Goal: Task Accomplishment & Management: Complete application form

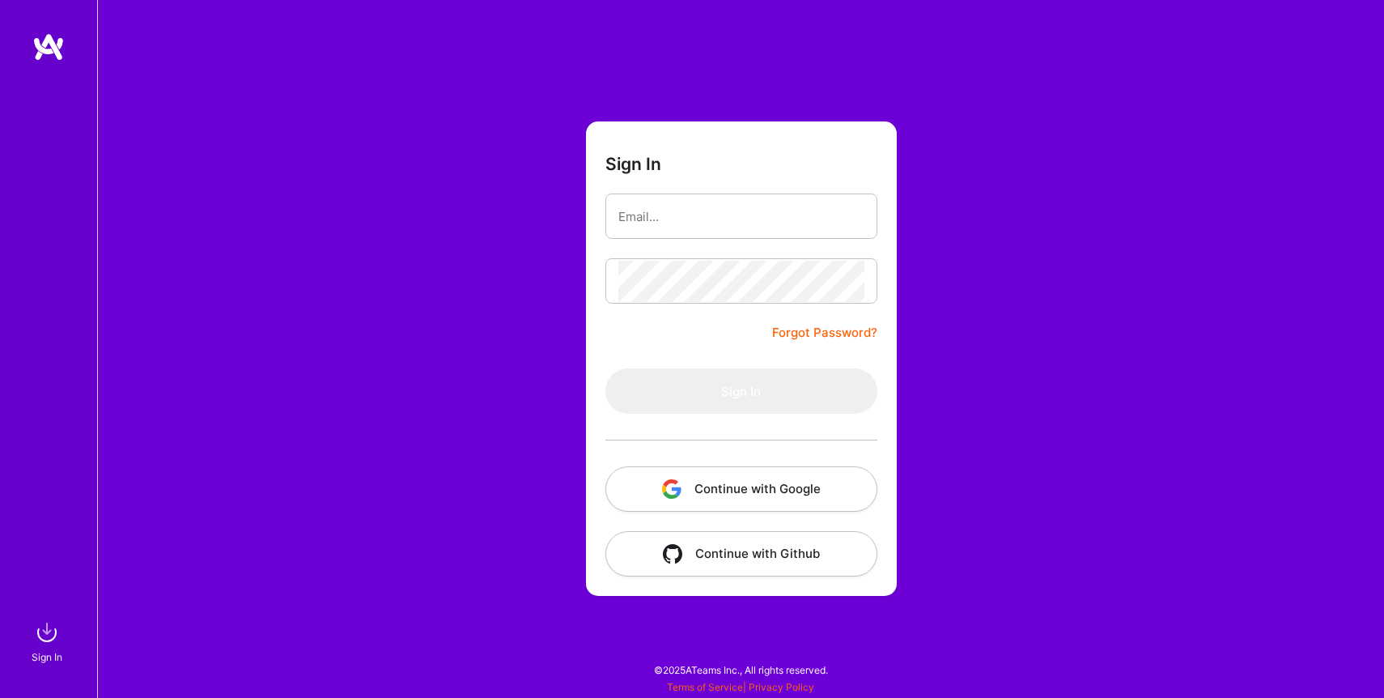
click at [746, 487] on button "Continue with Google" at bounding box center [741, 488] width 272 height 45
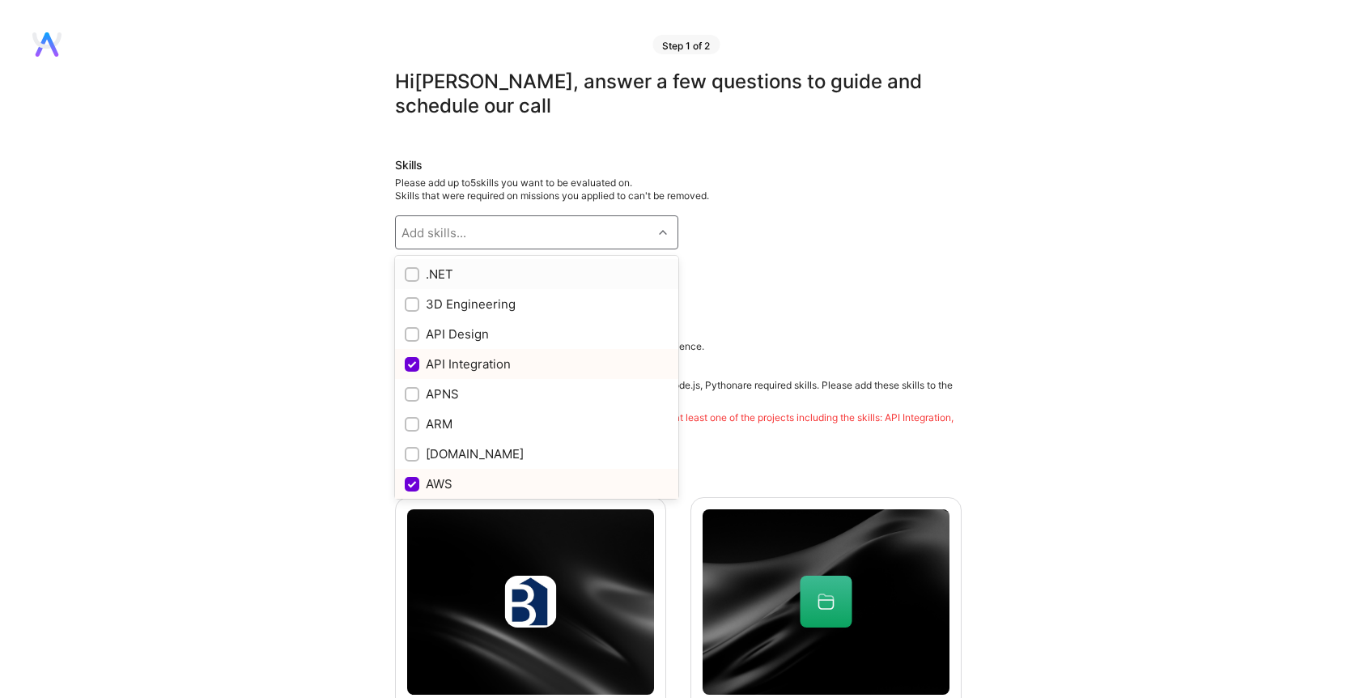
click at [578, 228] on div "Add skills..." at bounding box center [524, 232] width 257 height 32
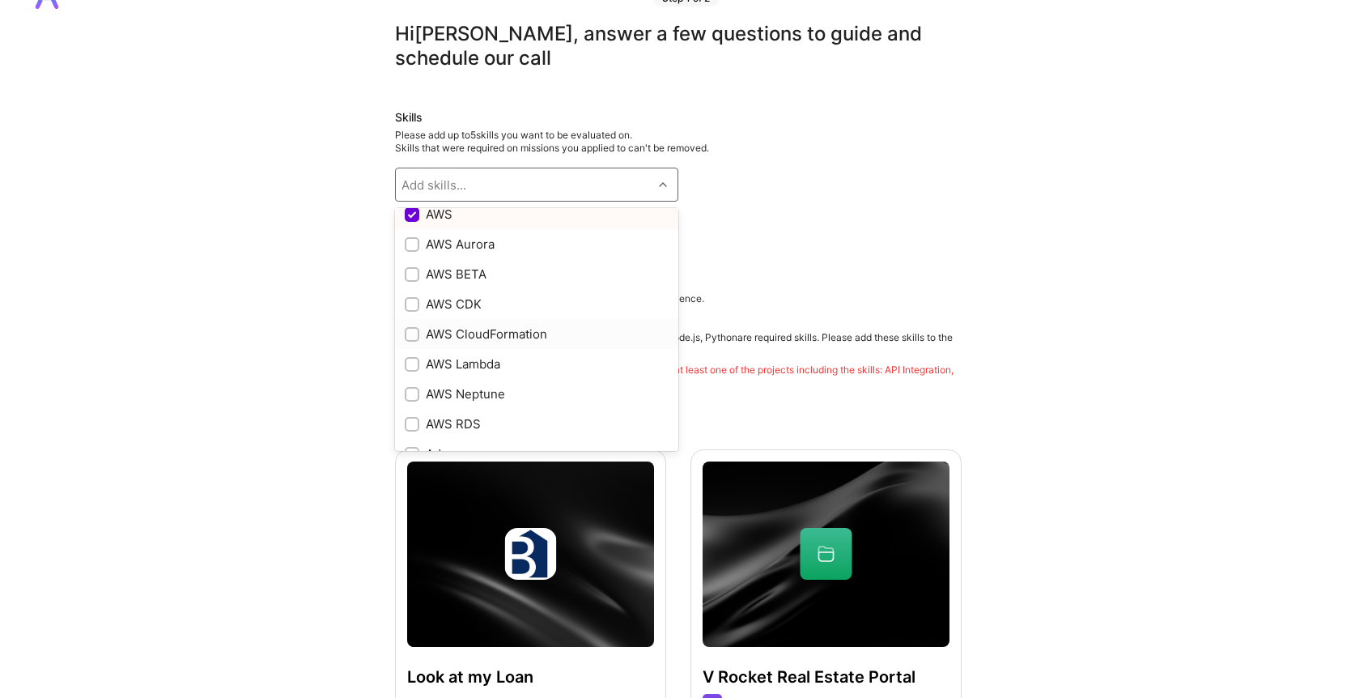
scroll to position [220, 0]
click at [401, 366] on div "AWS Lambda" at bounding box center [536, 365] width 283 height 30
checkbox input "true"
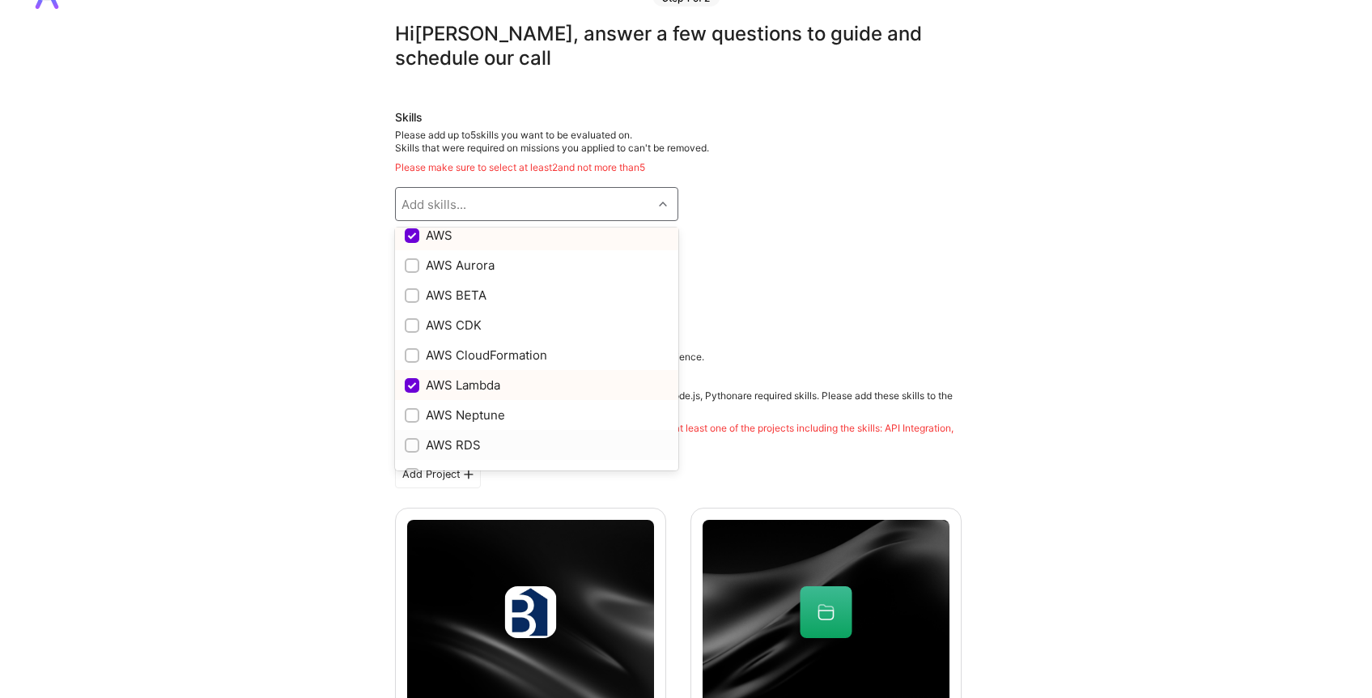
click at [414, 440] on input "checkbox" at bounding box center [413, 445] width 11 height 11
checkbox input "true"
click at [405, 331] on div at bounding box center [412, 325] width 15 height 15
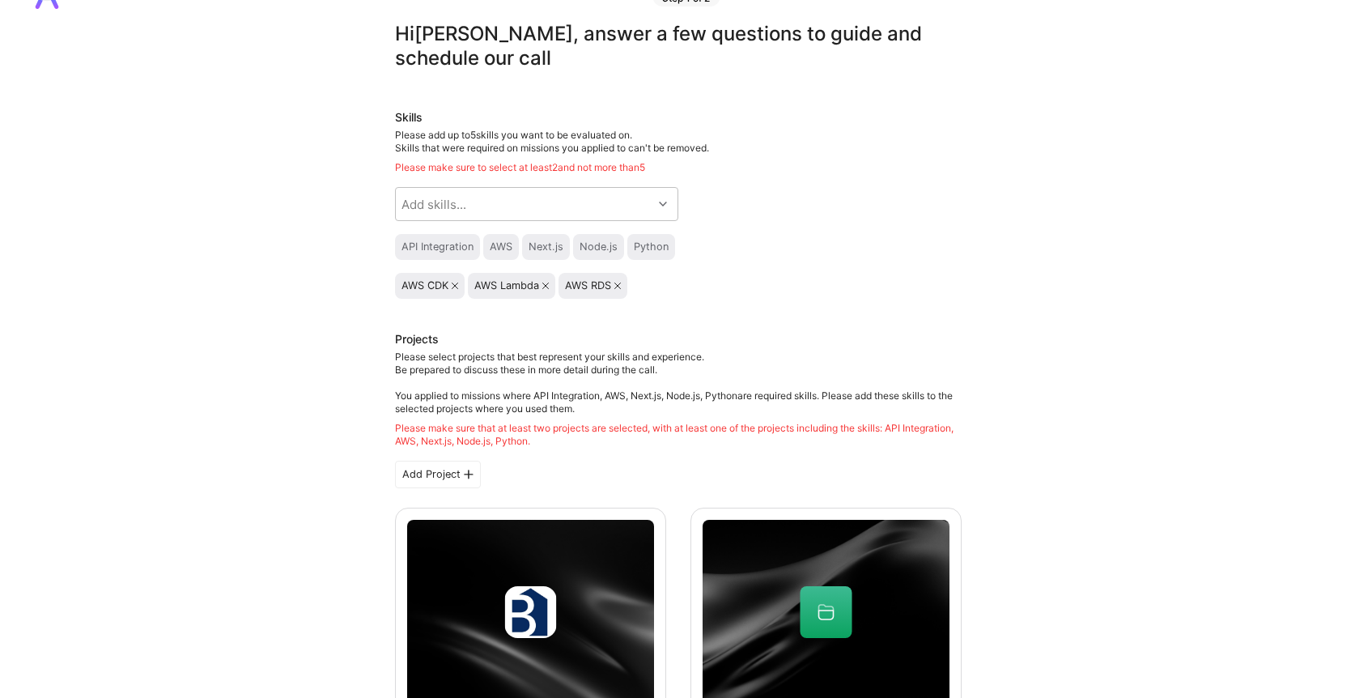
click at [456, 281] on div "AWS CDK" at bounding box center [429, 285] width 57 height 13
click at [455, 283] on icon at bounding box center [455, 285] width 6 height 6
click at [471, 287] on icon at bounding box center [472, 285] width 6 height 6
click at [454, 287] on icon at bounding box center [454, 285] width 6 height 6
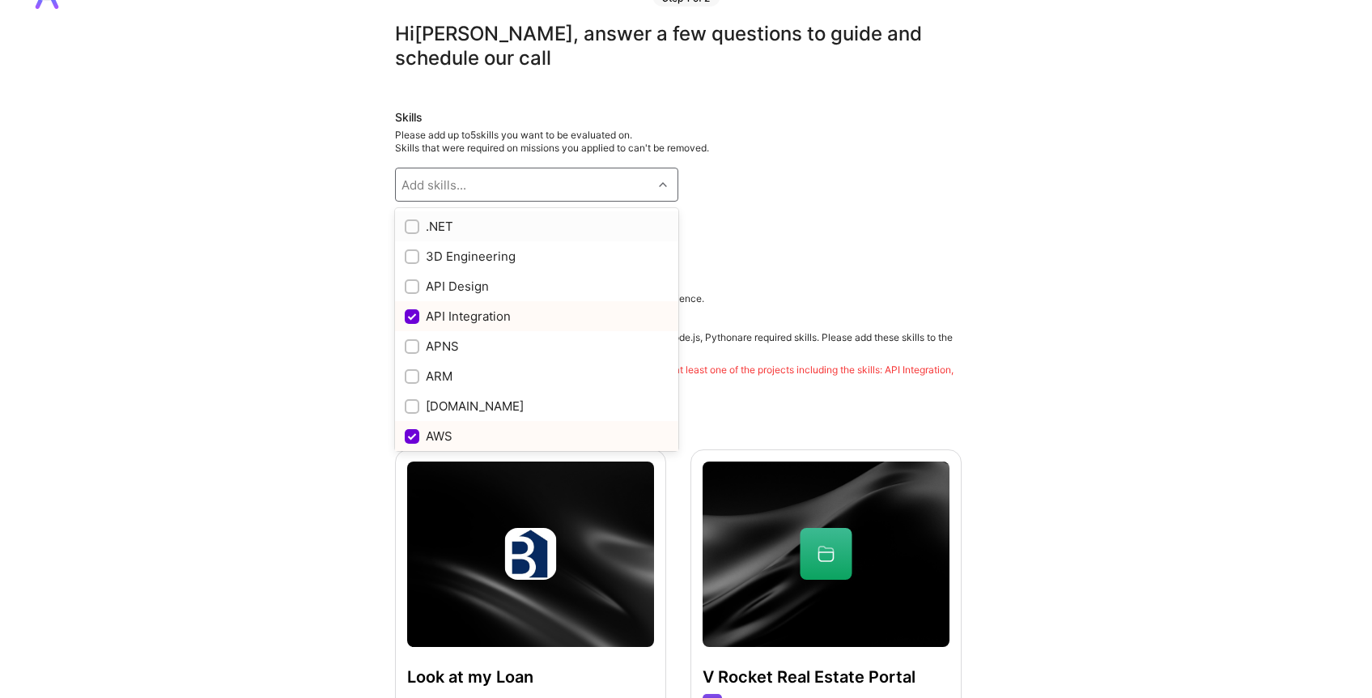
click at [669, 189] on div at bounding box center [664, 184] width 25 height 21
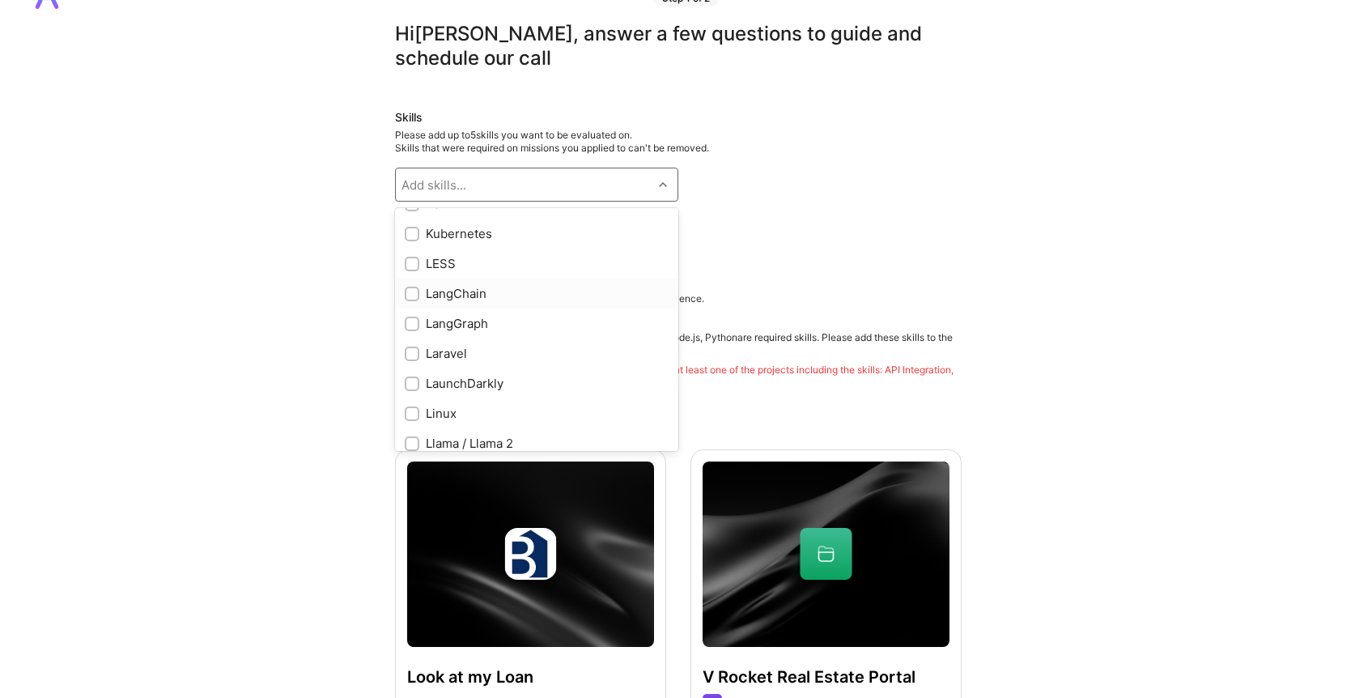
click at [409, 298] on input "checkbox" at bounding box center [413, 294] width 11 height 11
checkbox input "true"
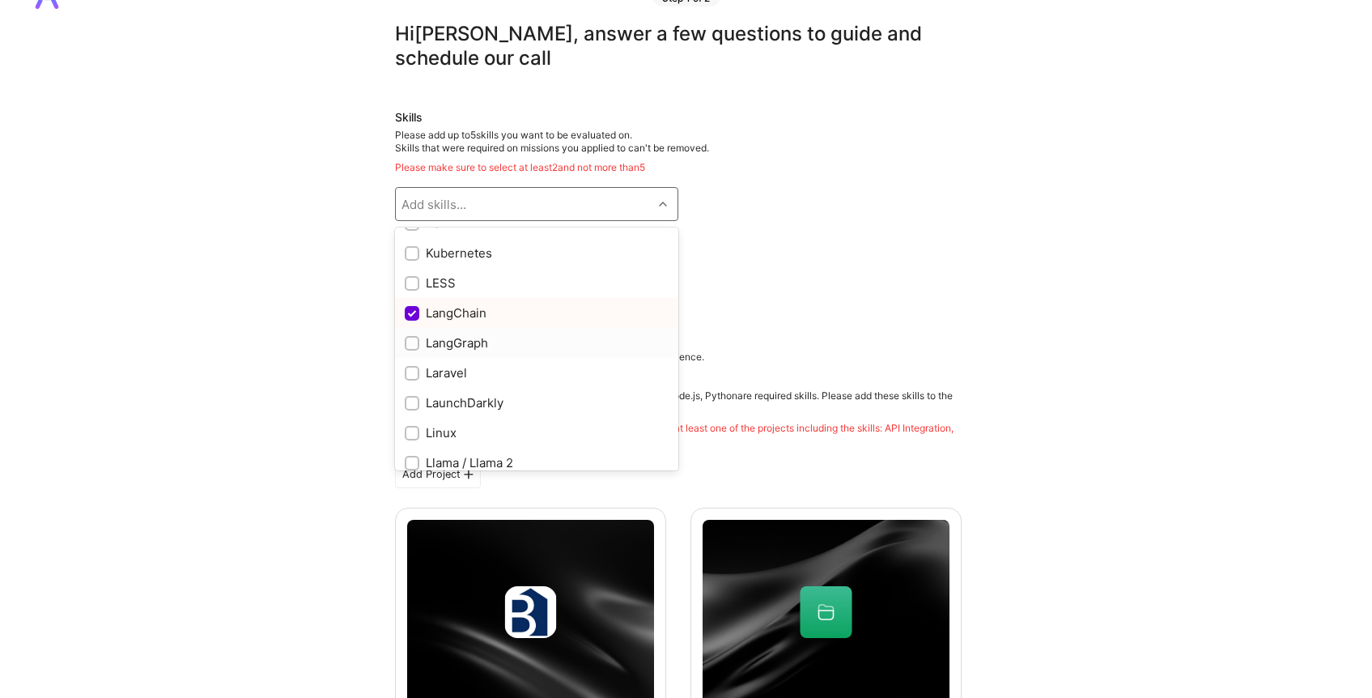
click at [408, 341] on input "checkbox" at bounding box center [413, 343] width 11 height 11
checkbox input "true"
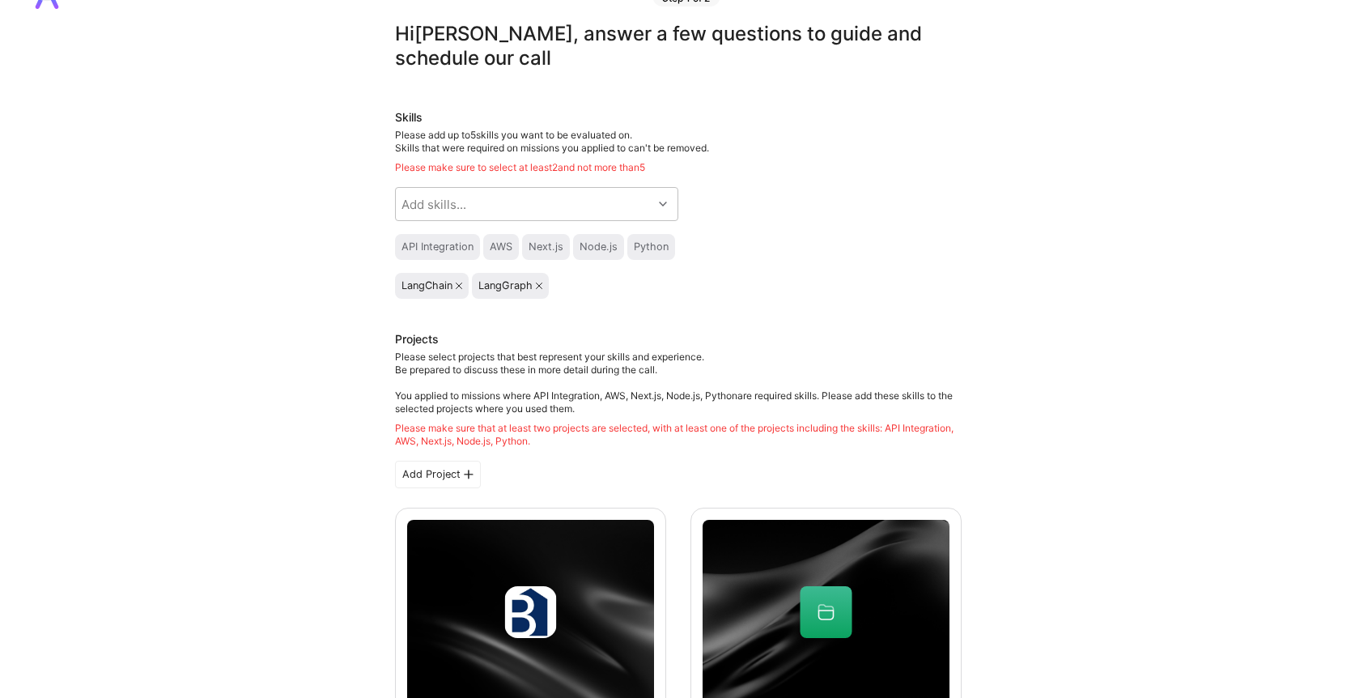
click at [748, 242] on div "API Integration AWS Next.js Node.js Python" at bounding box center [678, 247] width 567 height 26
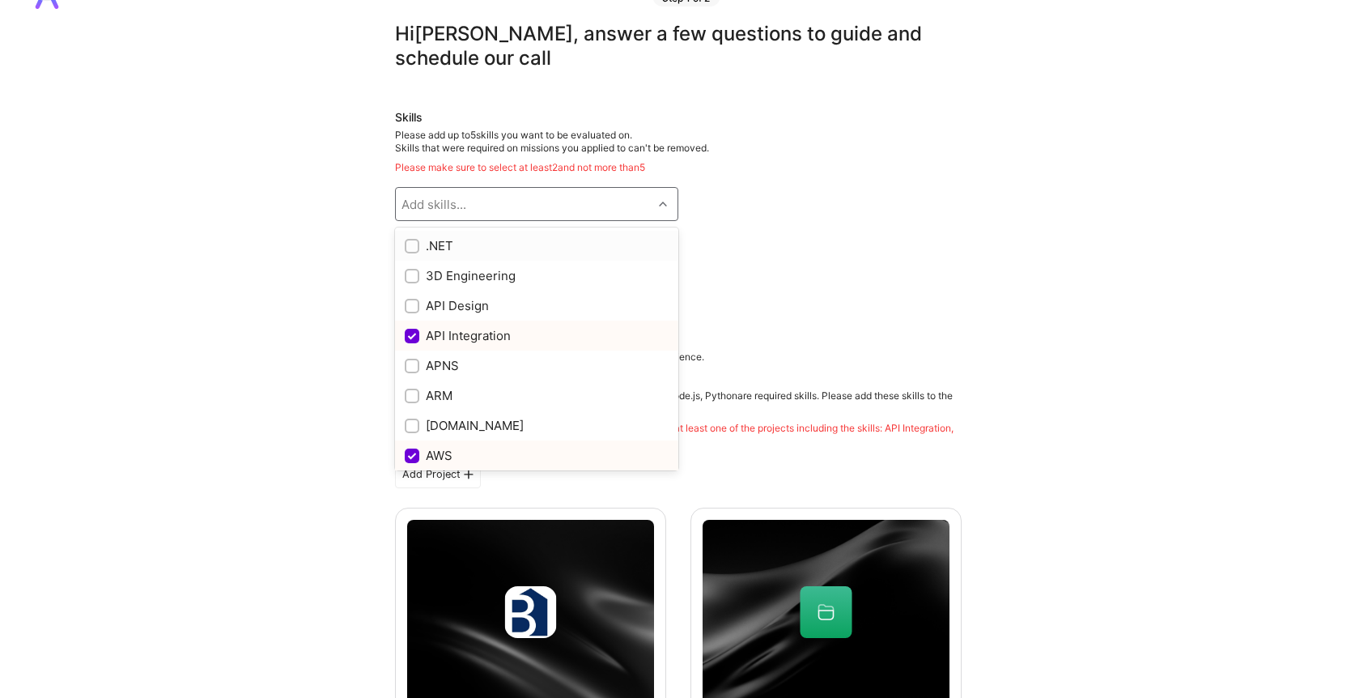
click at [660, 205] on icon at bounding box center [663, 204] width 8 height 8
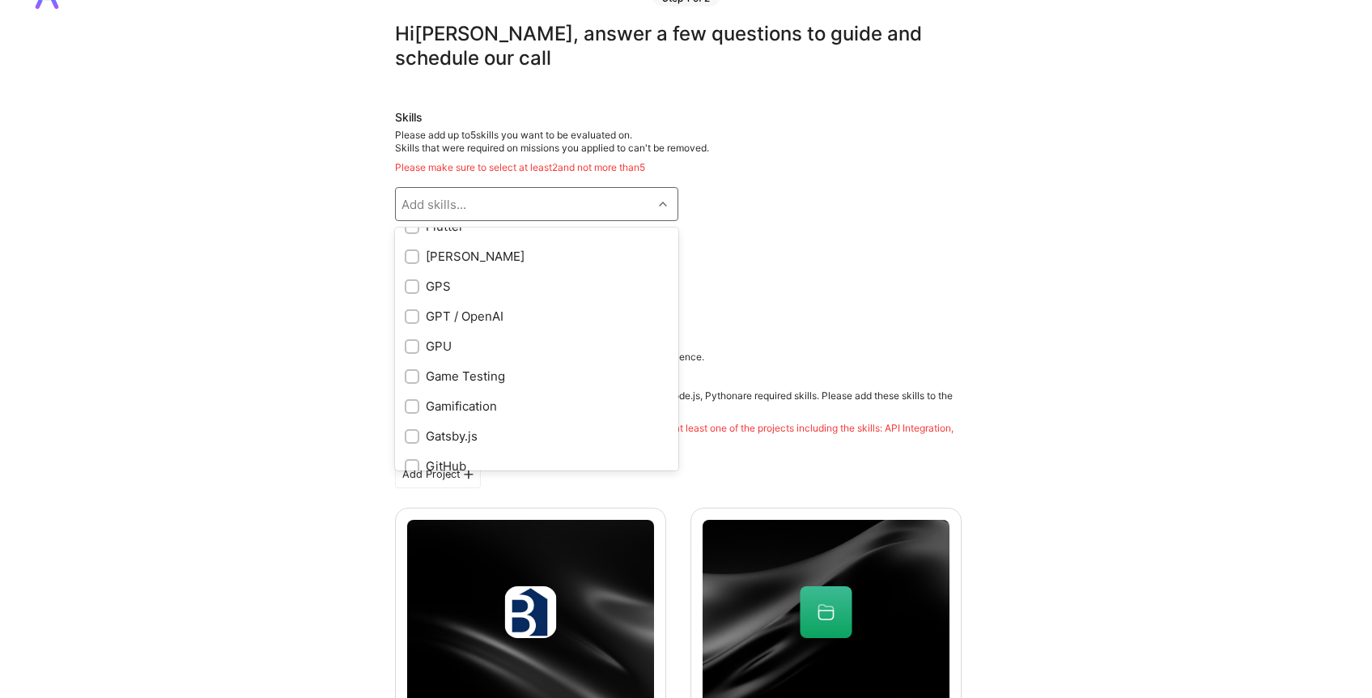
scroll to position [3737, 0]
click at [410, 285] on input "checkbox" at bounding box center [413, 283] width 11 height 11
checkbox input "true"
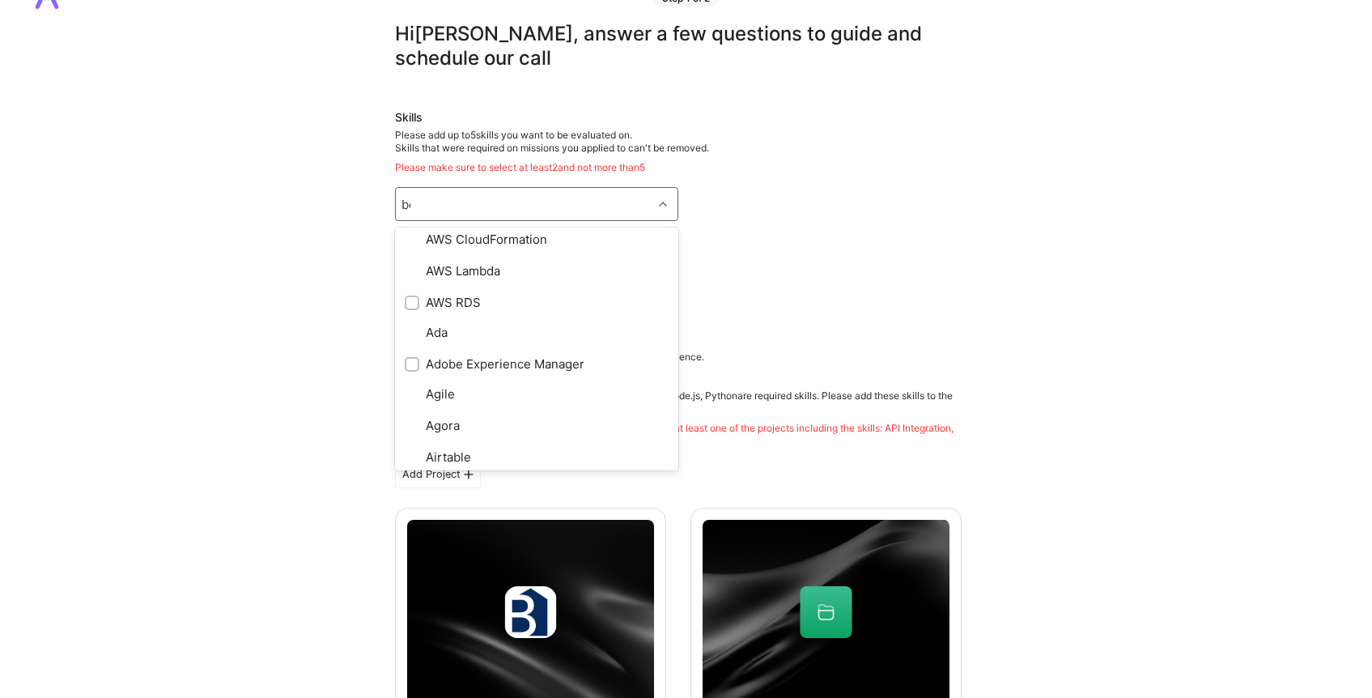
scroll to position [0, 0]
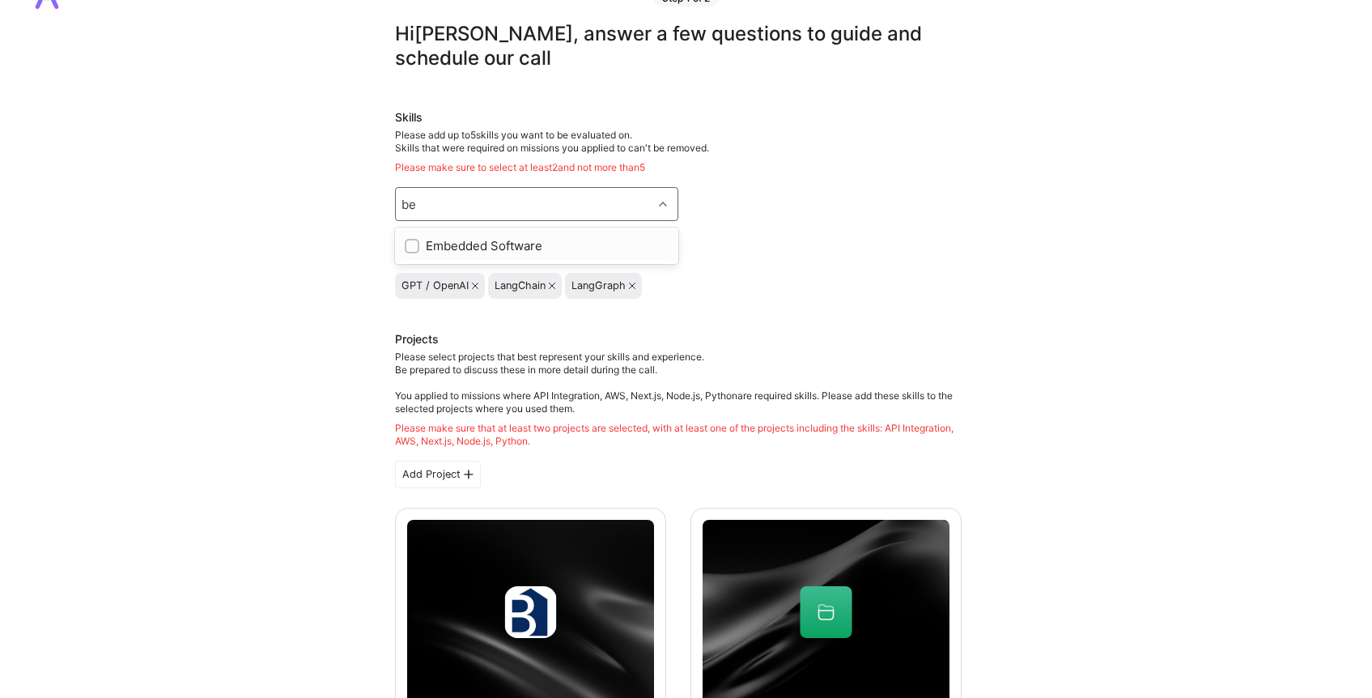
type input "b"
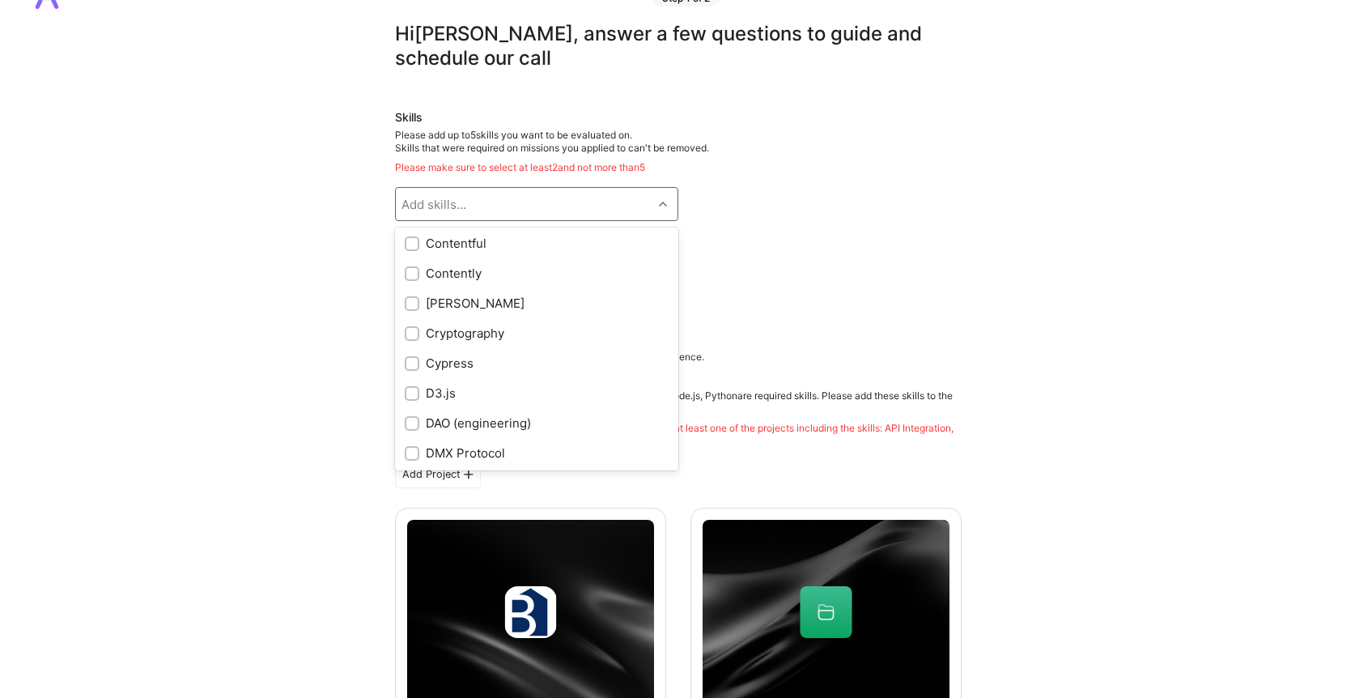
scroll to position [1939, 0]
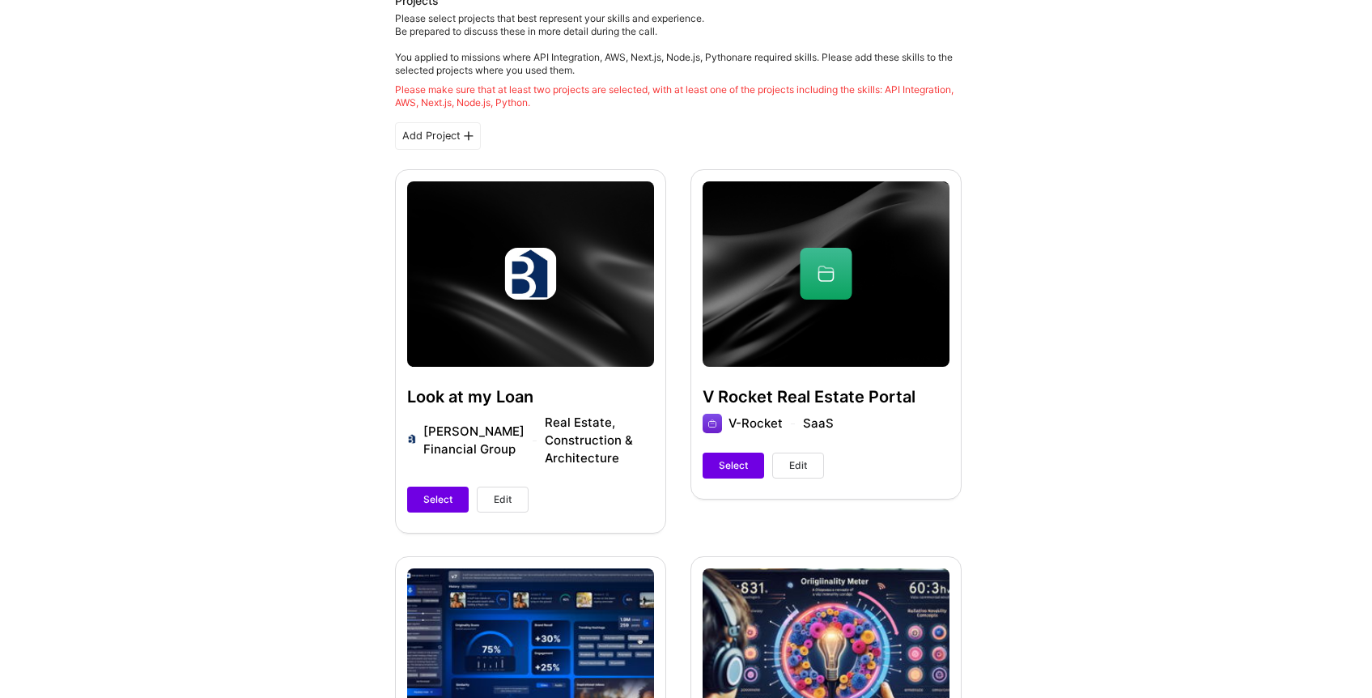
scroll to position [451, 0]
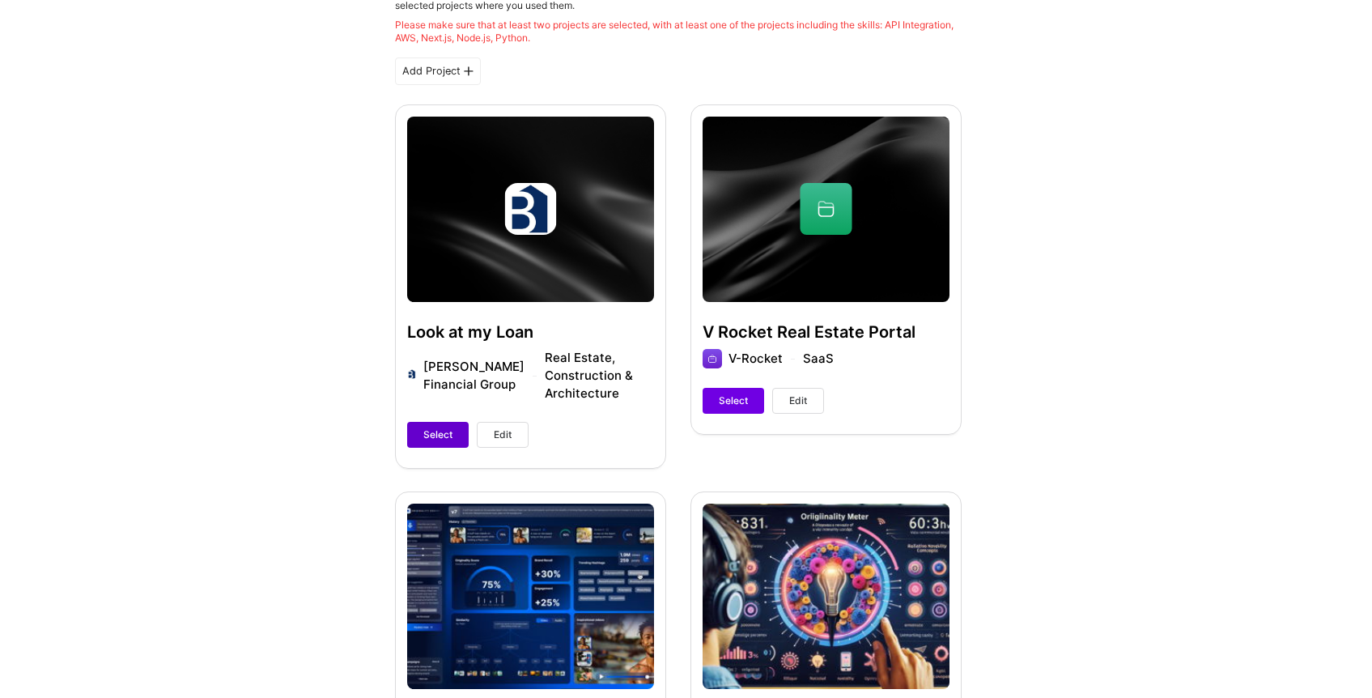
click at [443, 425] on button "Select" at bounding box center [438, 435] width 62 height 26
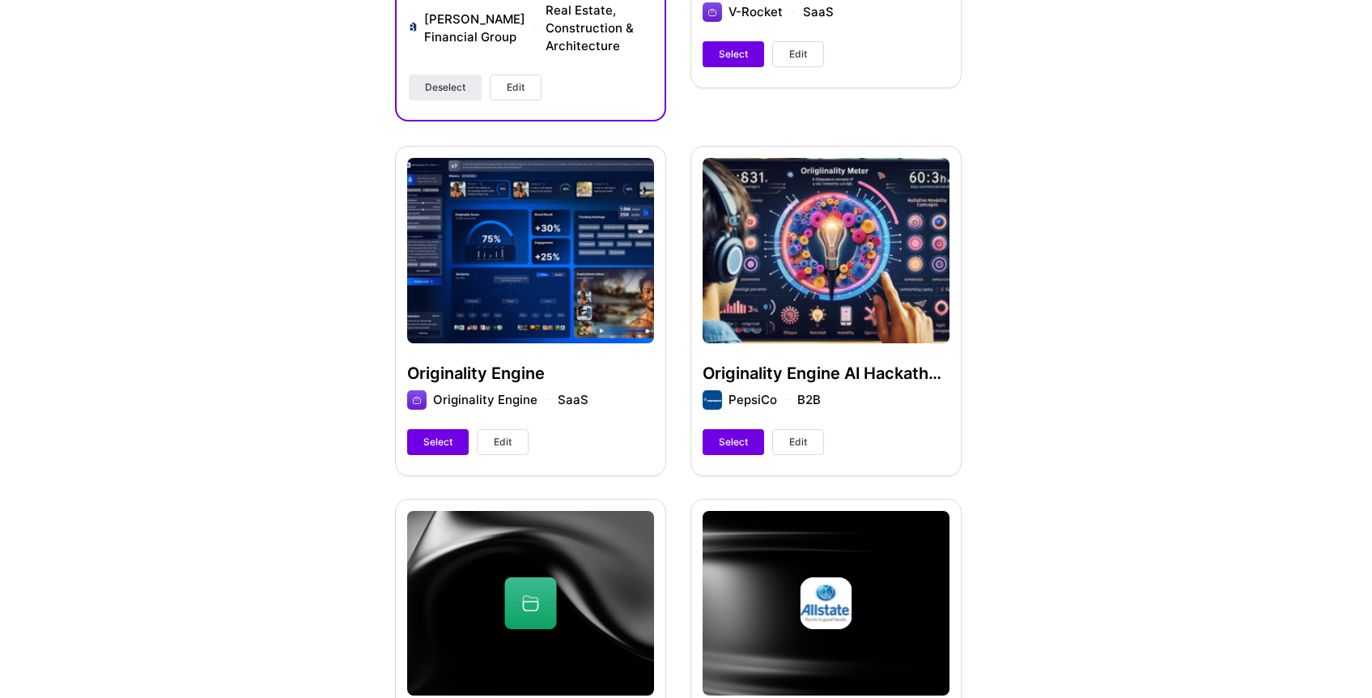
scroll to position [826, 0]
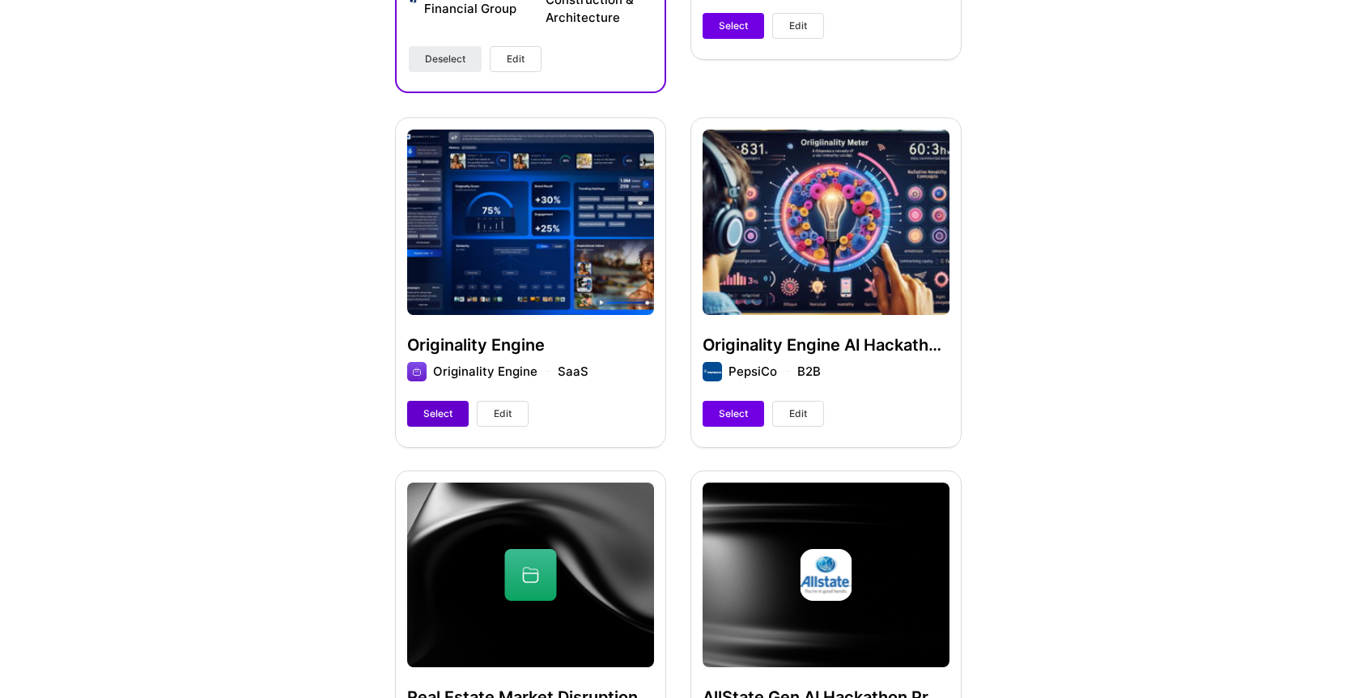
click at [445, 418] on span "Select" at bounding box center [437, 413] width 29 height 15
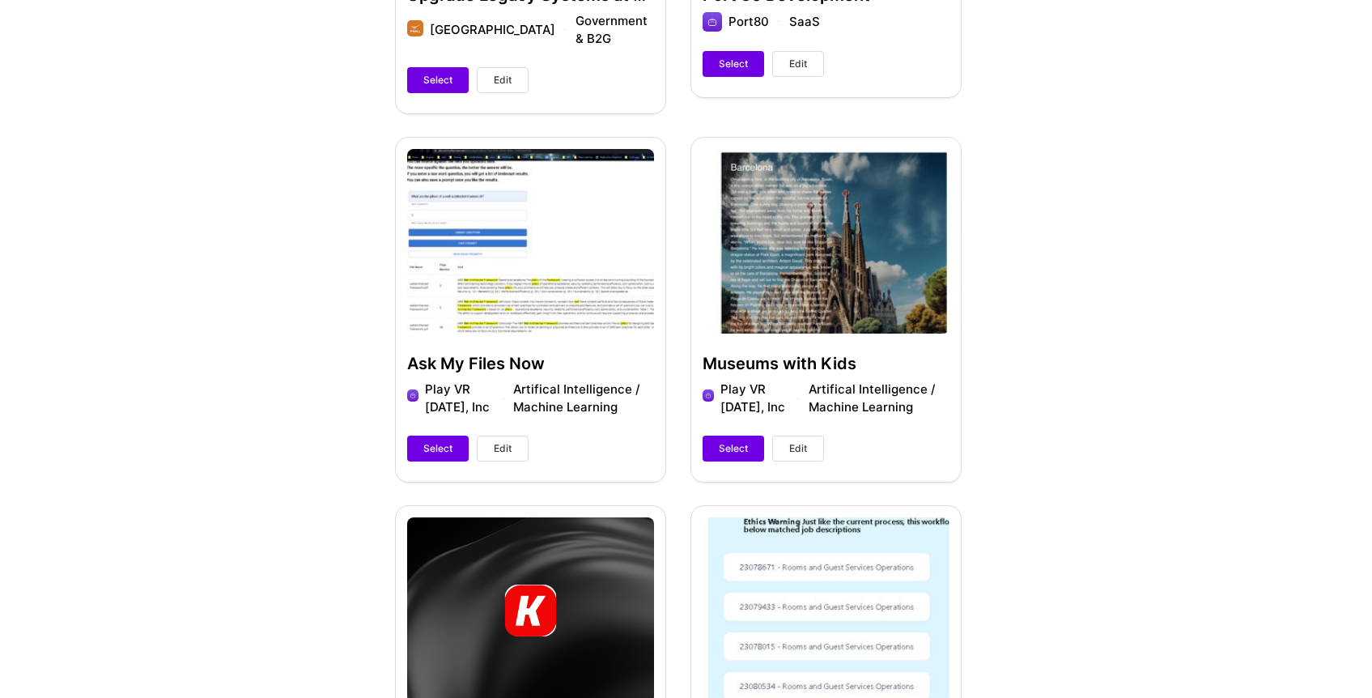
scroll to position [2681, 0]
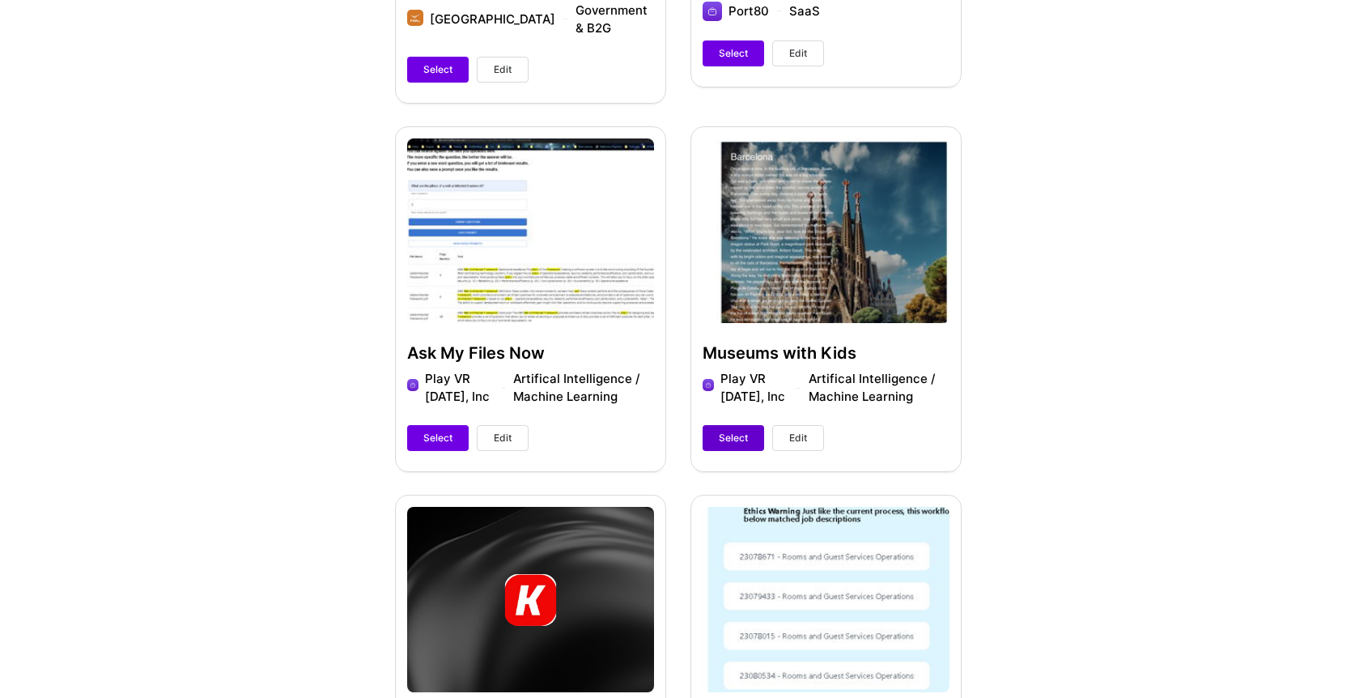
click at [722, 444] on span "Select" at bounding box center [733, 438] width 29 height 15
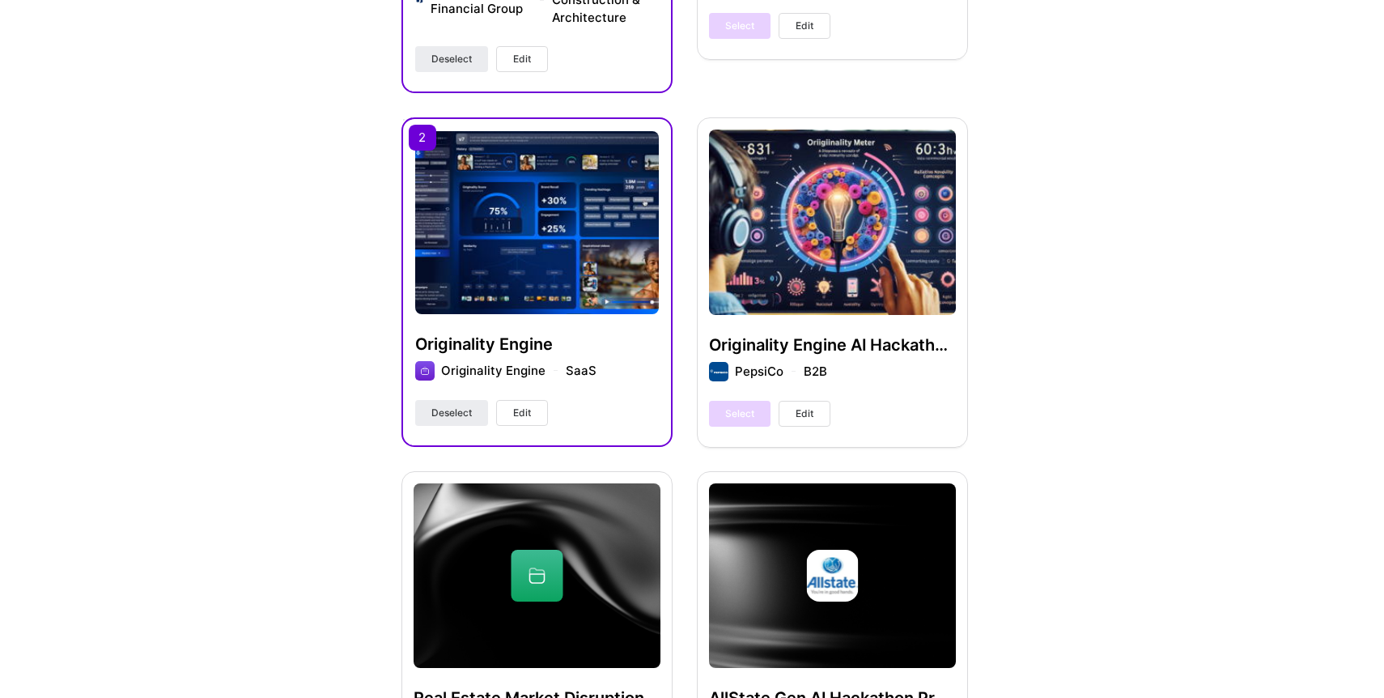
scroll to position [868, 0]
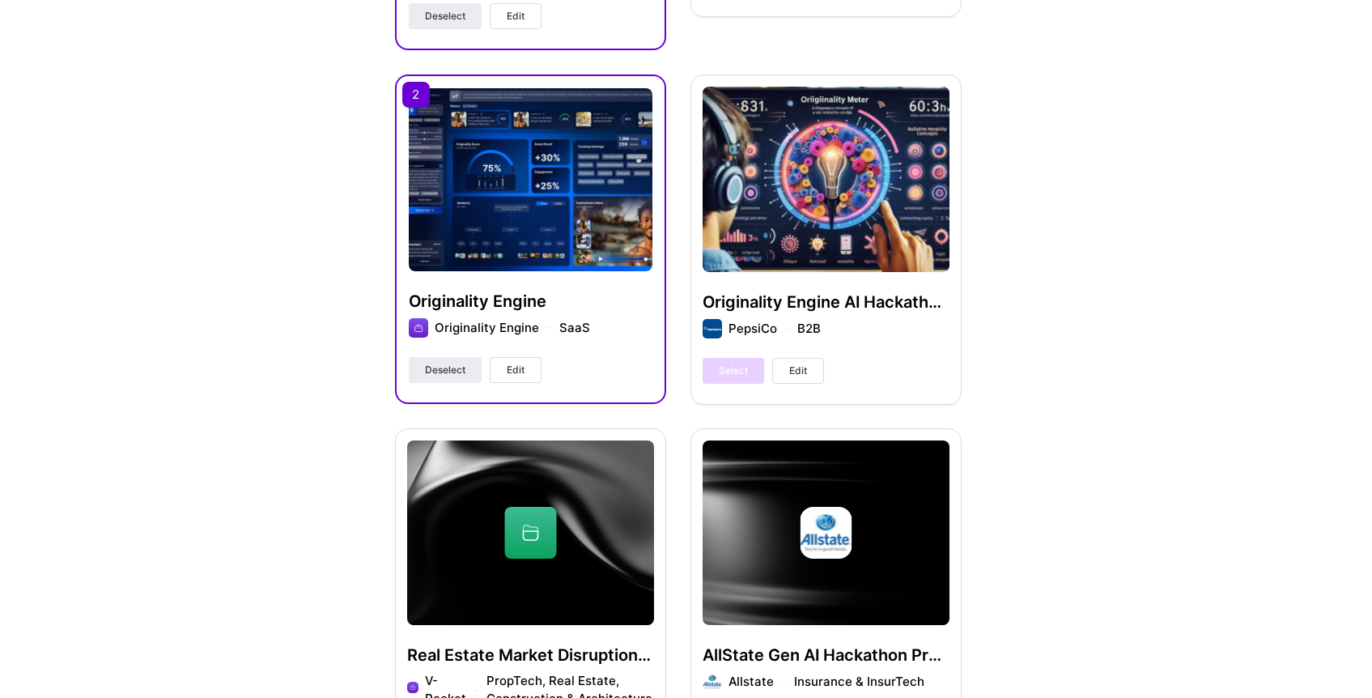
click at [534, 381] on button "Edit" at bounding box center [516, 370] width 52 height 26
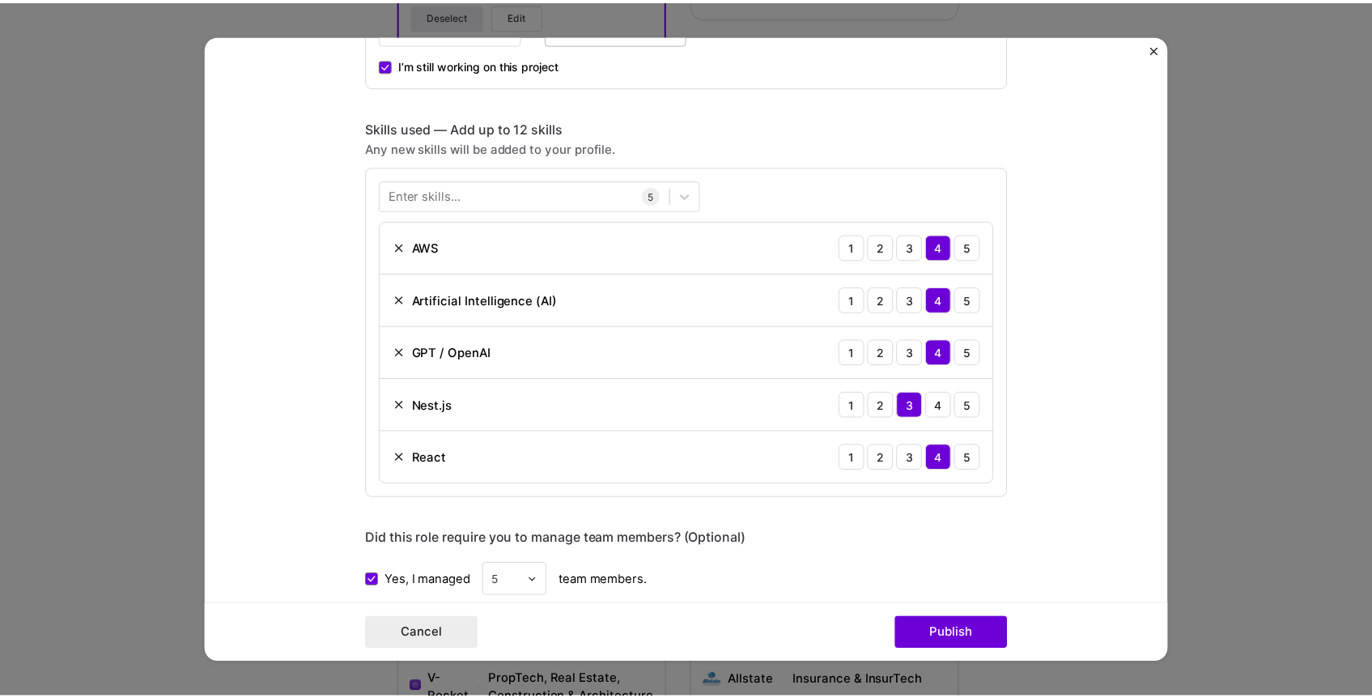
scroll to position [1041, 0]
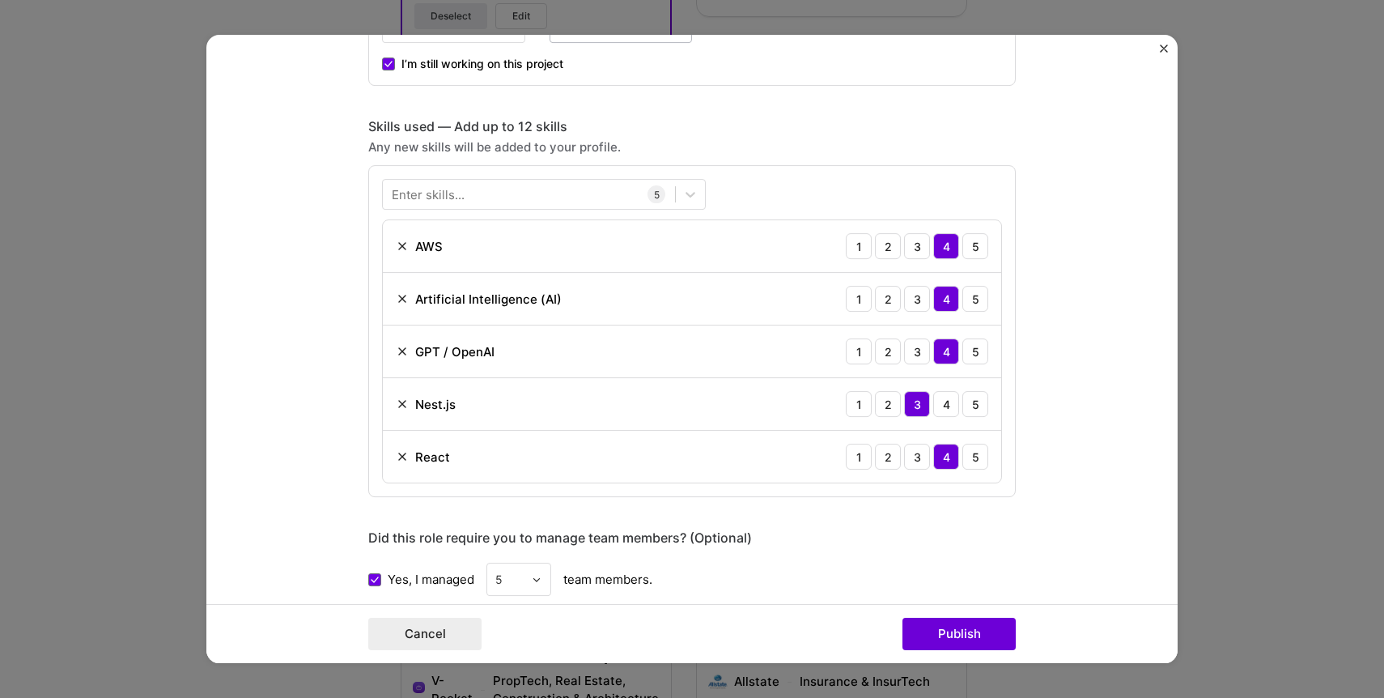
click at [68, 321] on div "Project title Originality Engine Company Originality Engine Project industry In…" at bounding box center [692, 349] width 1384 height 698
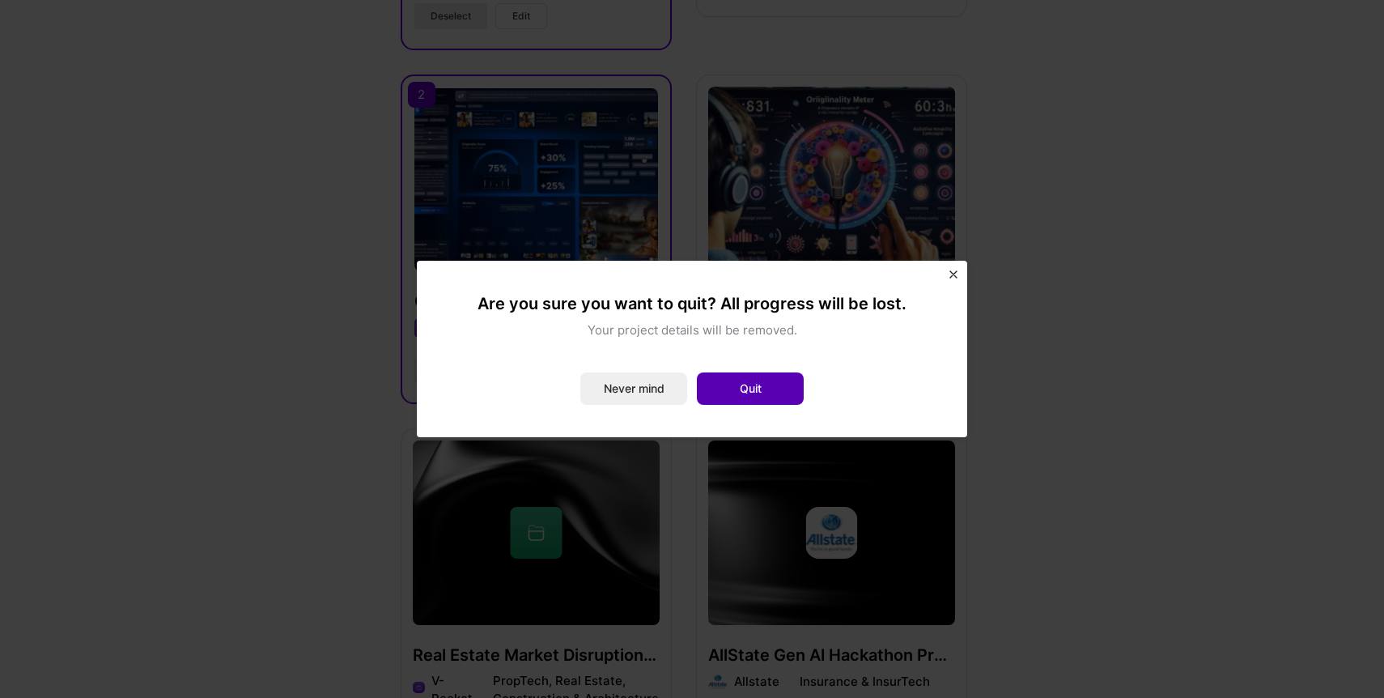
click at [702, 394] on button "Quit" at bounding box center [750, 388] width 107 height 32
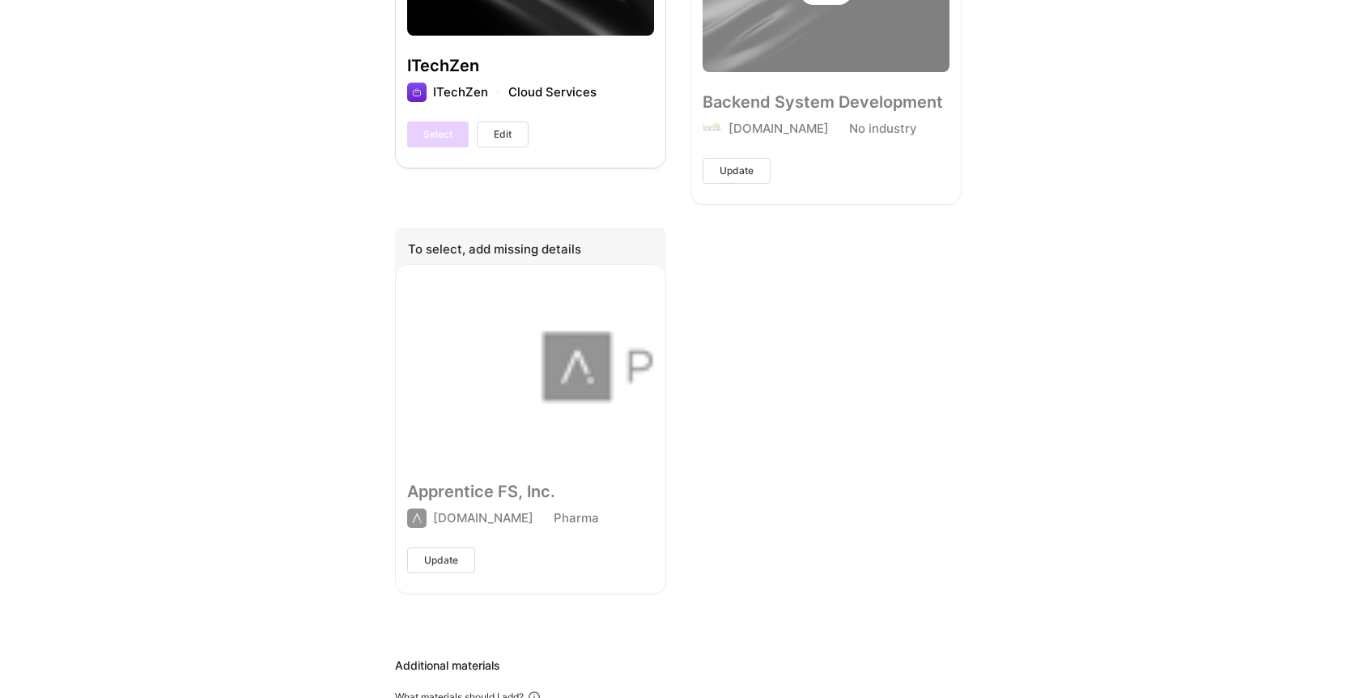
scroll to position [5455, 0]
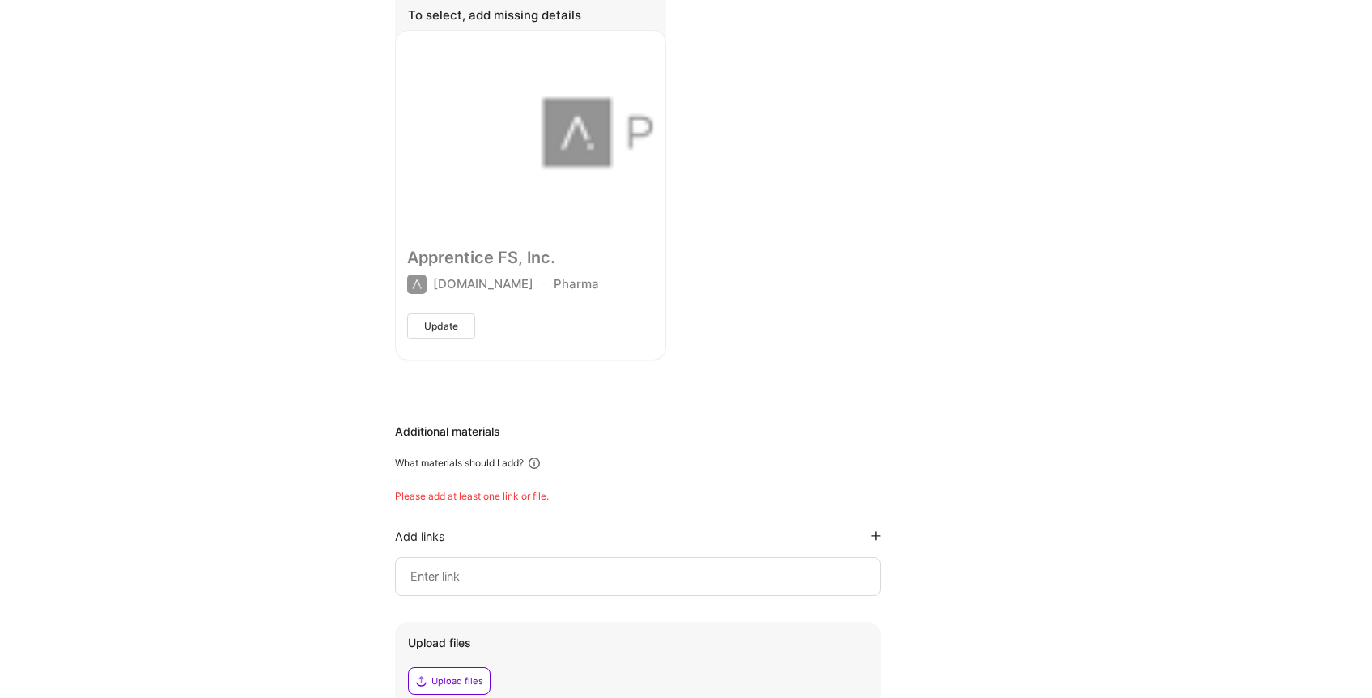
click at [725, 559] on div at bounding box center [638, 576] width 486 height 39
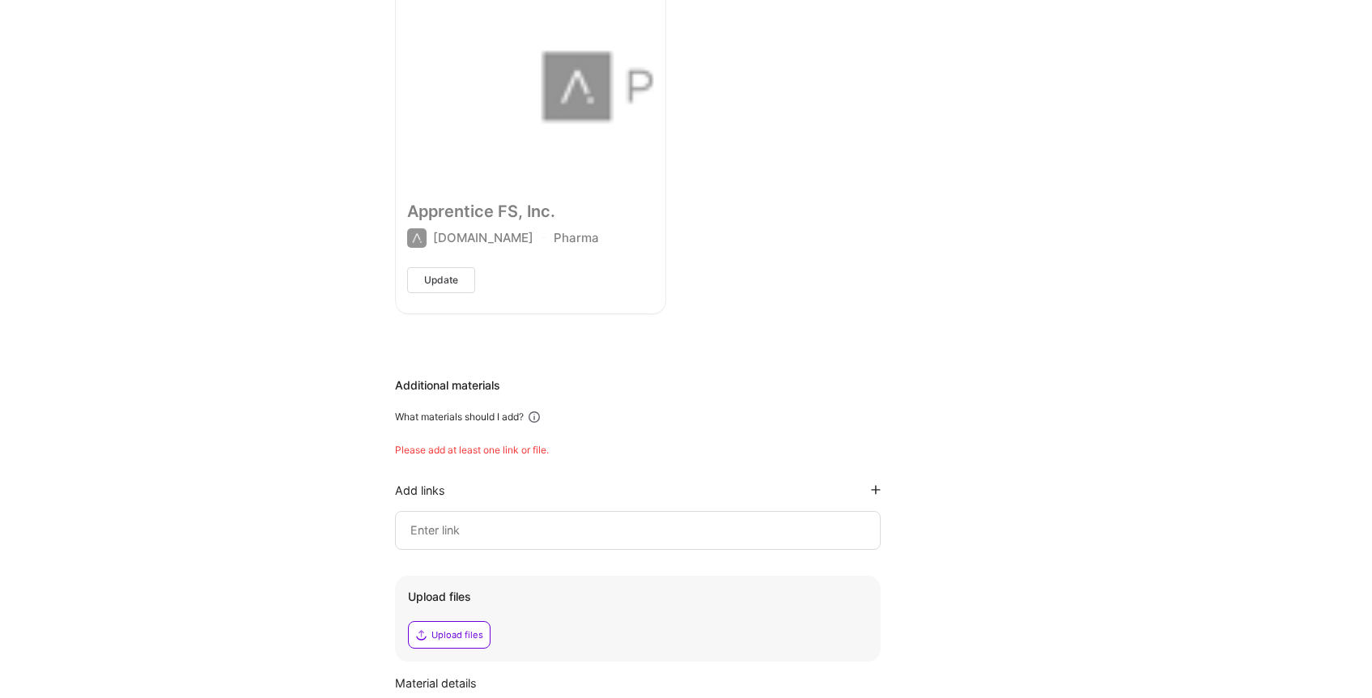
scroll to position [5719, 0]
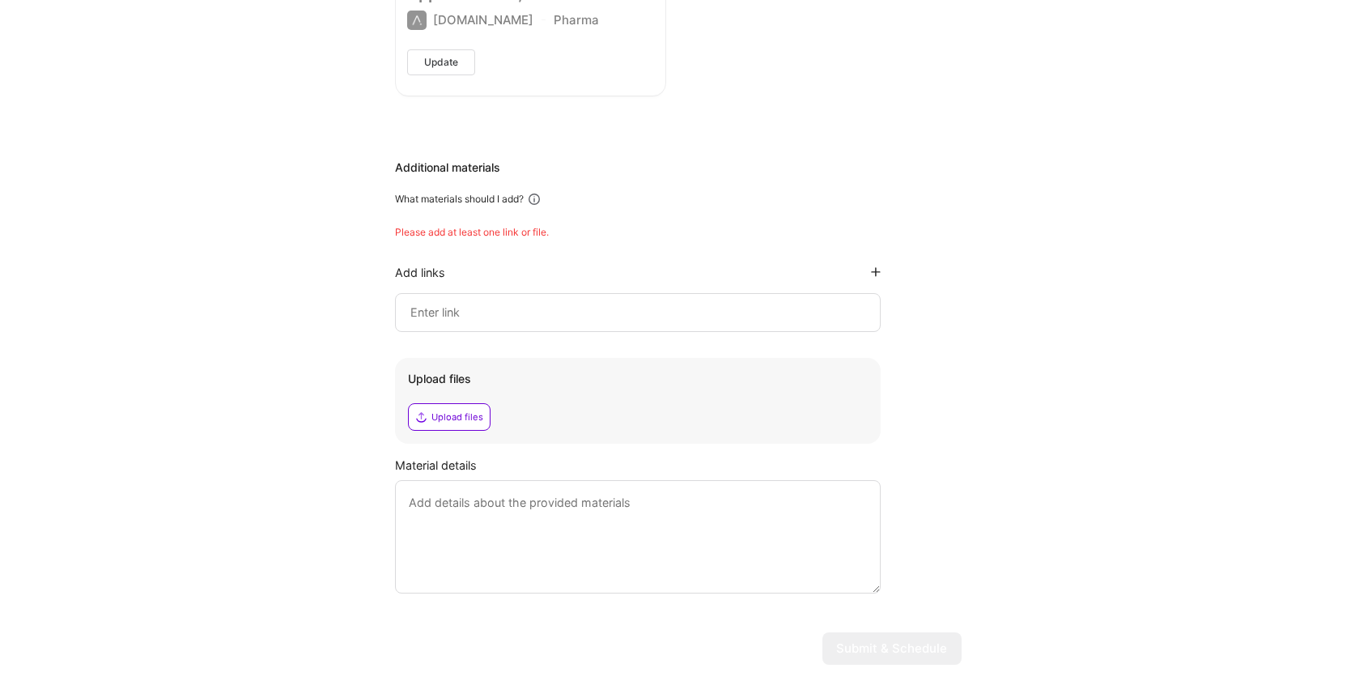
click at [475, 403] on div "Upload files" at bounding box center [449, 417] width 83 height 28
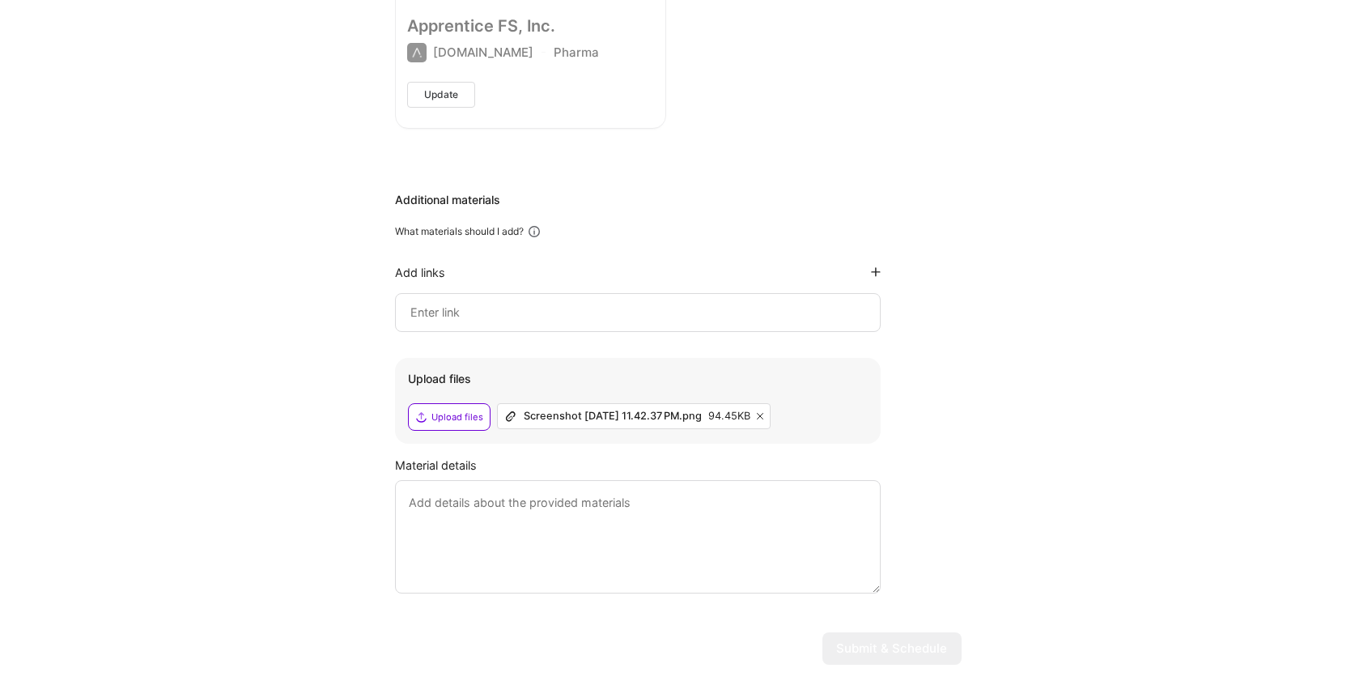
click at [833, 480] on textarea at bounding box center [638, 536] width 486 height 113
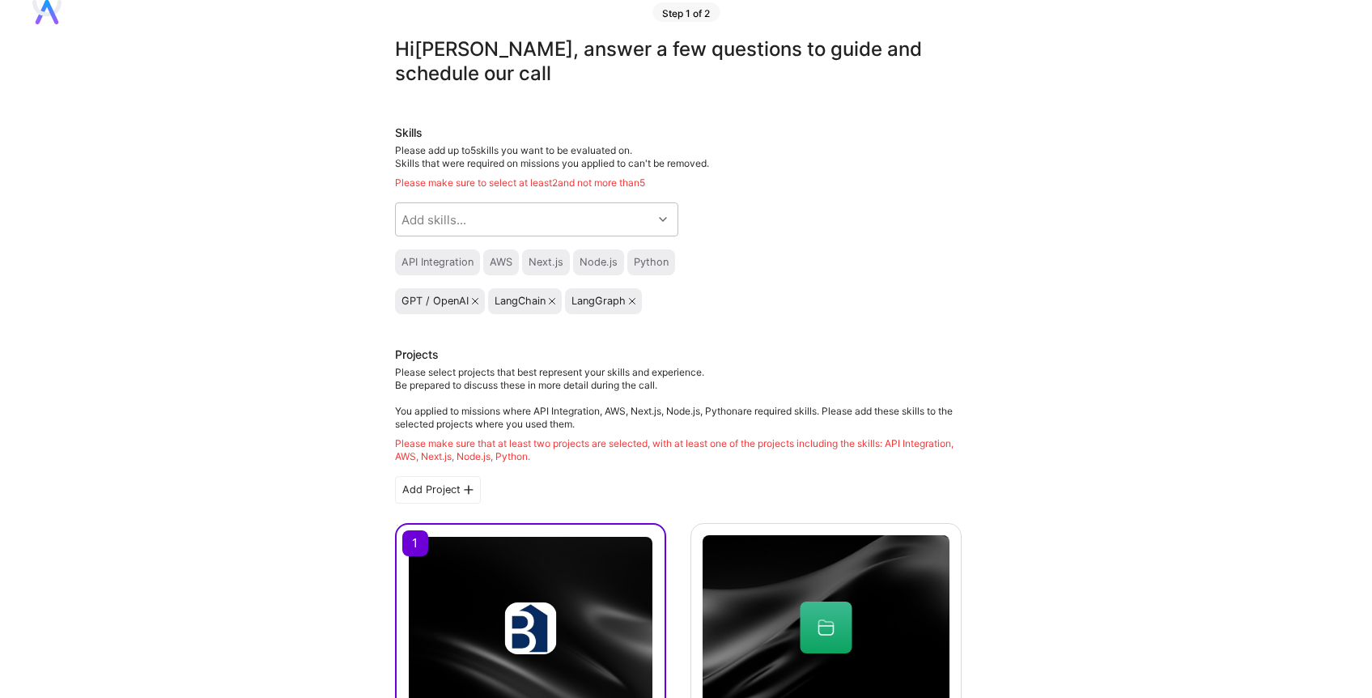
scroll to position [0, 0]
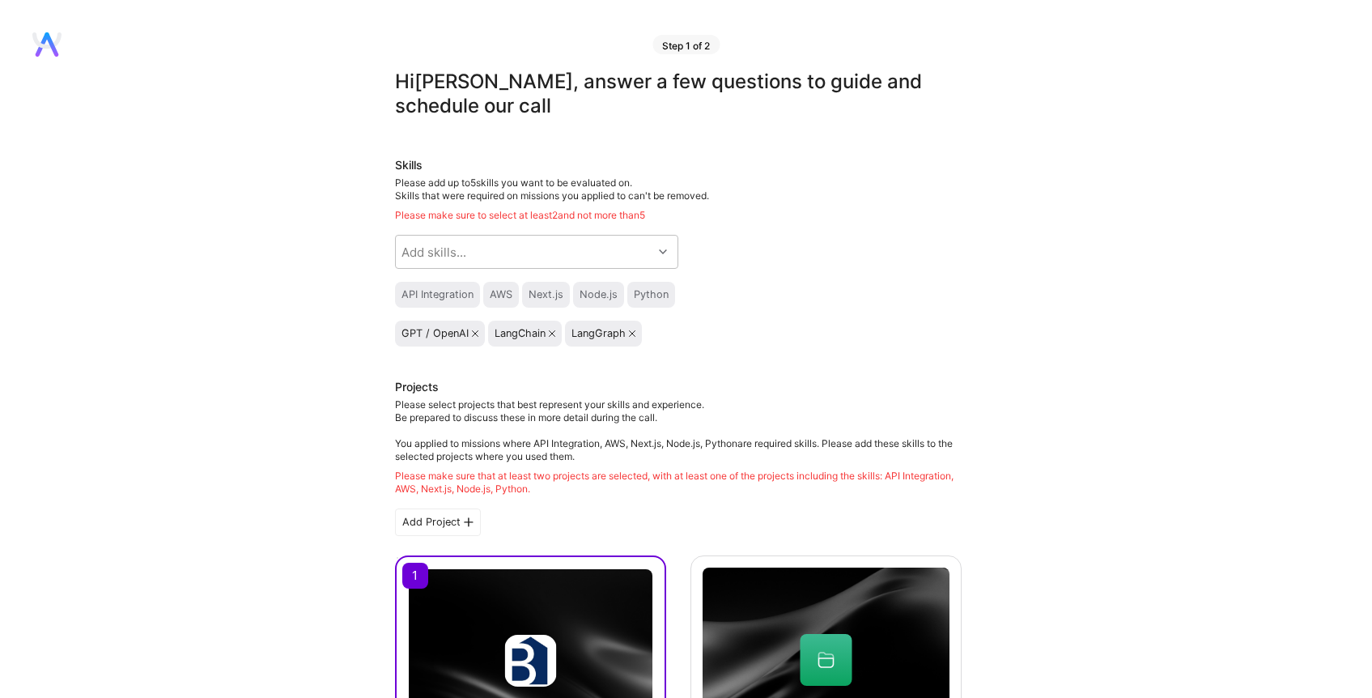
type textarea "This is a screenshot of the chatbot I am creating for Barrett Financial. It is …"
click at [480, 332] on div "GPT / OpenAI" at bounding box center [440, 334] width 90 height 26
click at [476, 332] on icon at bounding box center [475, 333] width 6 height 6
click at [459, 334] on icon at bounding box center [459, 333] width 6 height 6
click at [459, 333] on icon at bounding box center [462, 333] width 6 height 6
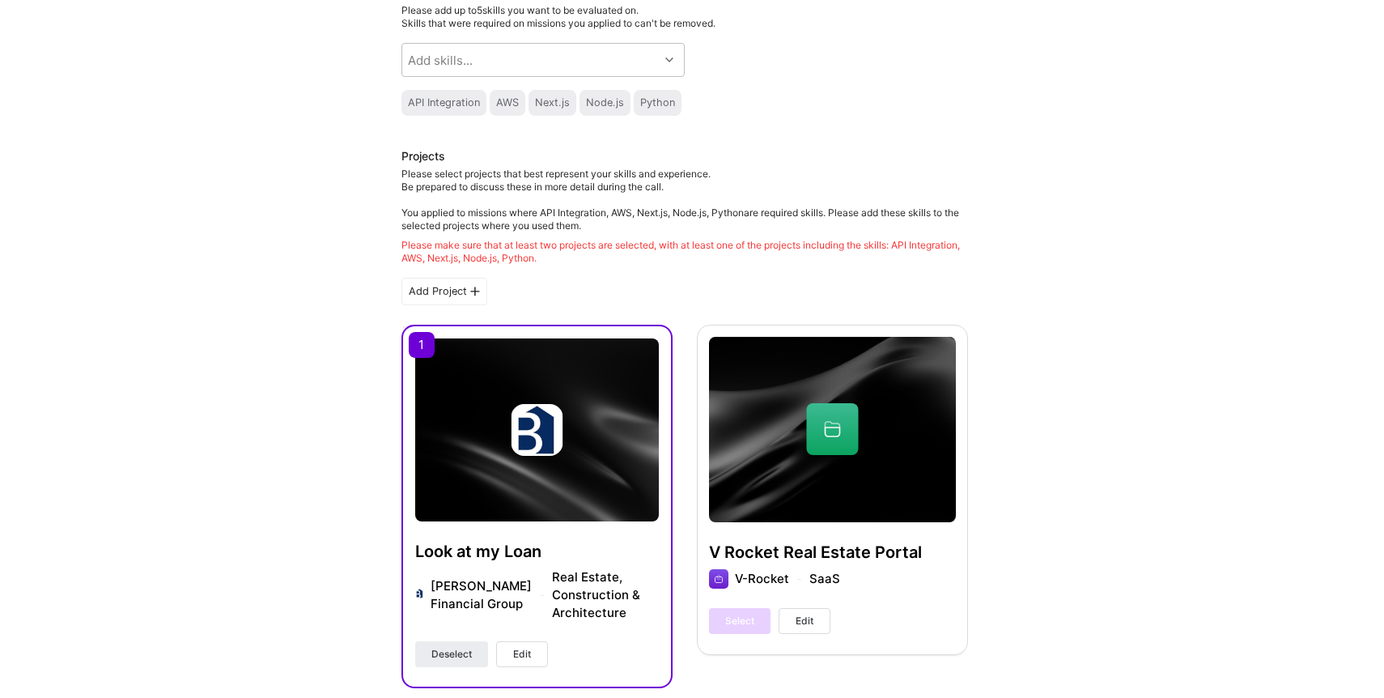
scroll to position [150, 0]
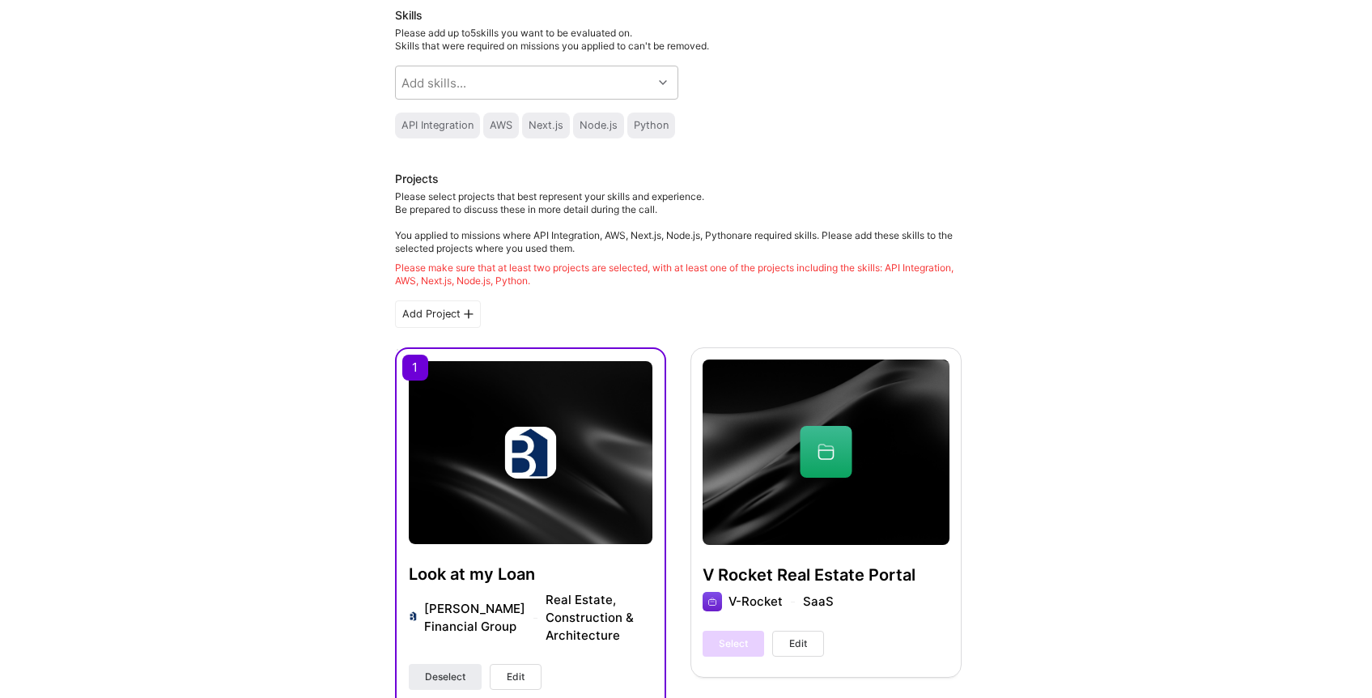
click at [509, 407] on img at bounding box center [531, 452] width 244 height 183
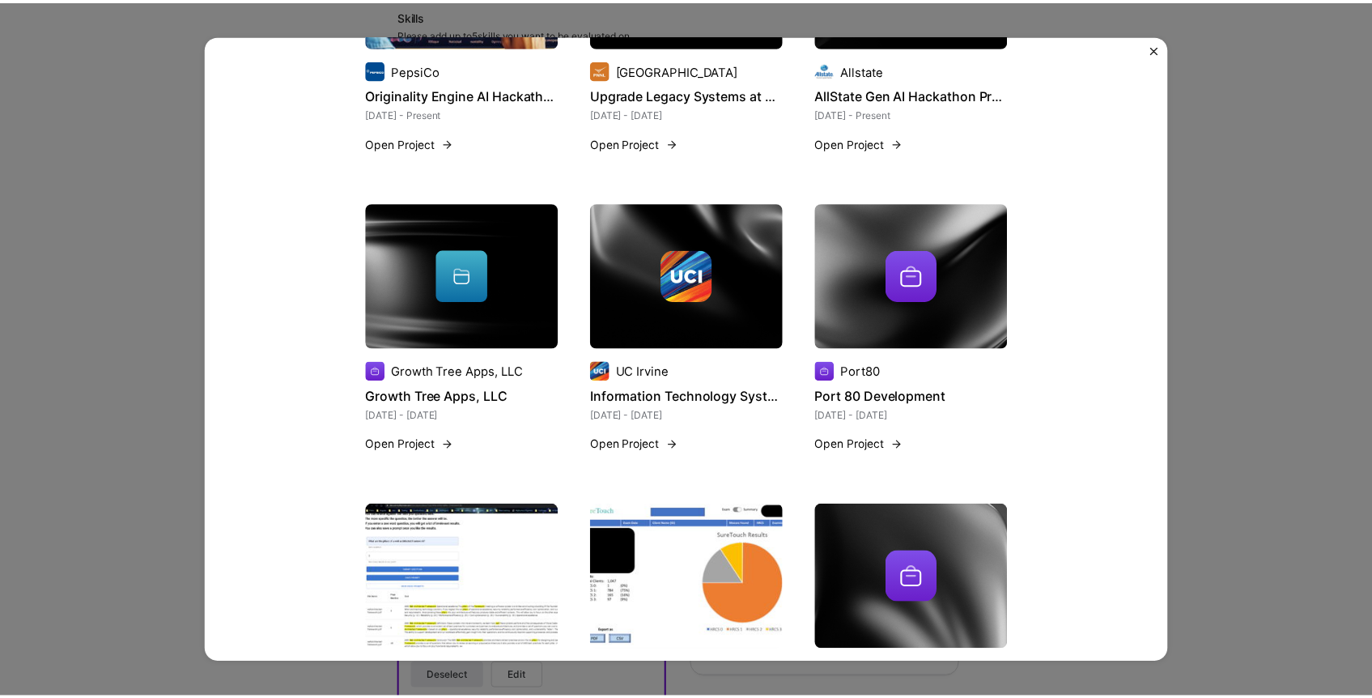
scroll to position [1113, 0]
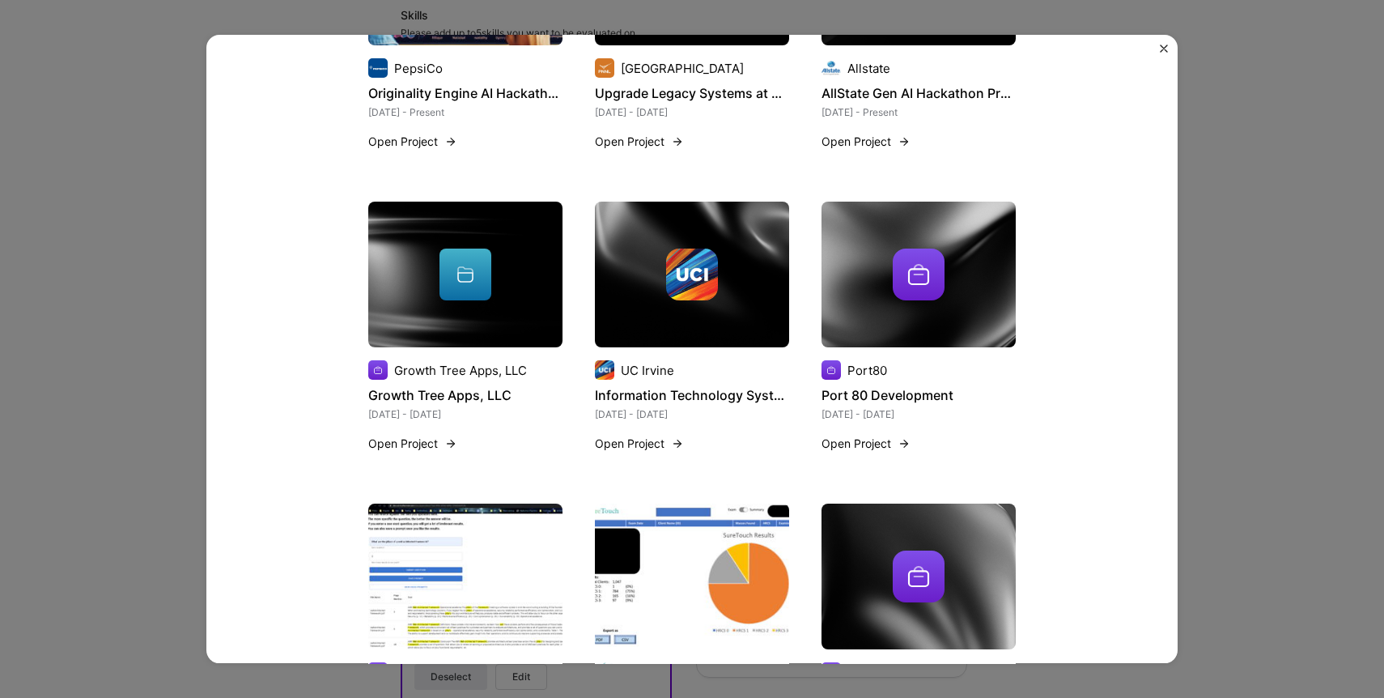
click at [45, 310] on div "Look at my Loan Barrett Financial Group Real Estate, Construction & Architectur…" at bounding box center [692, 349] width 1384 height 698
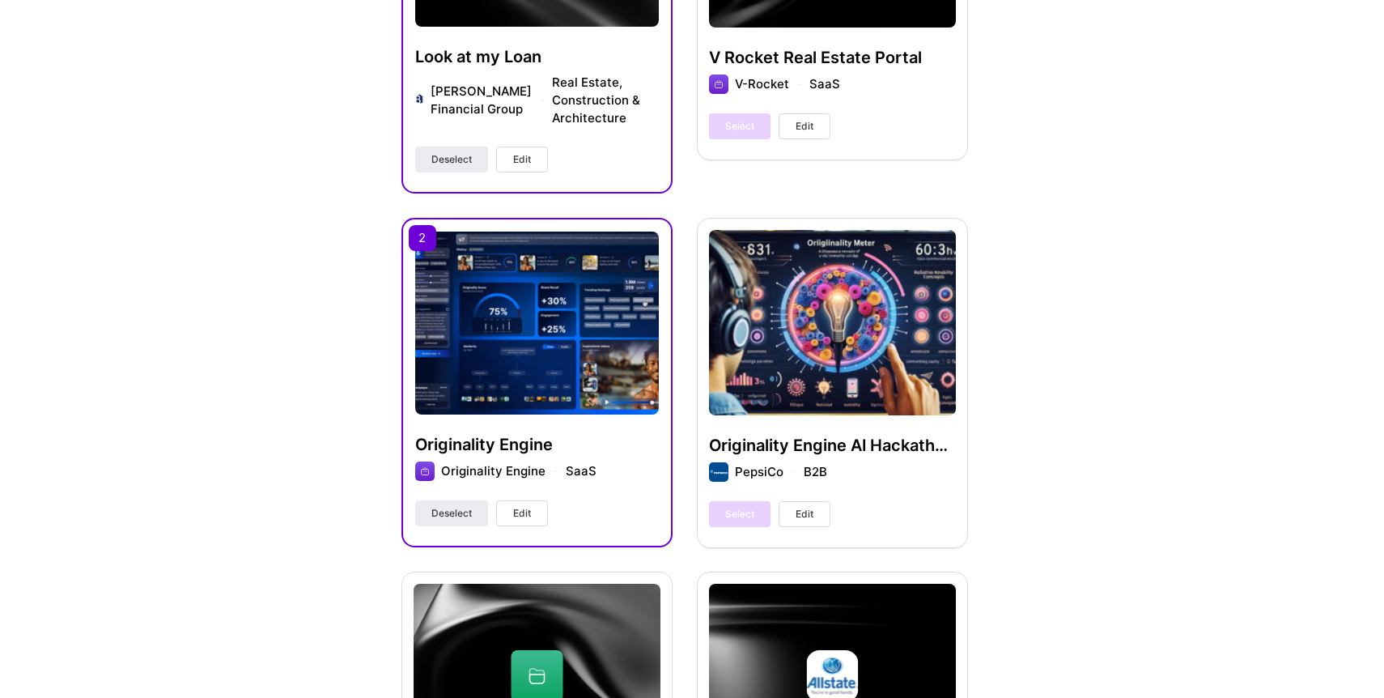
scroll to position [830, 0]
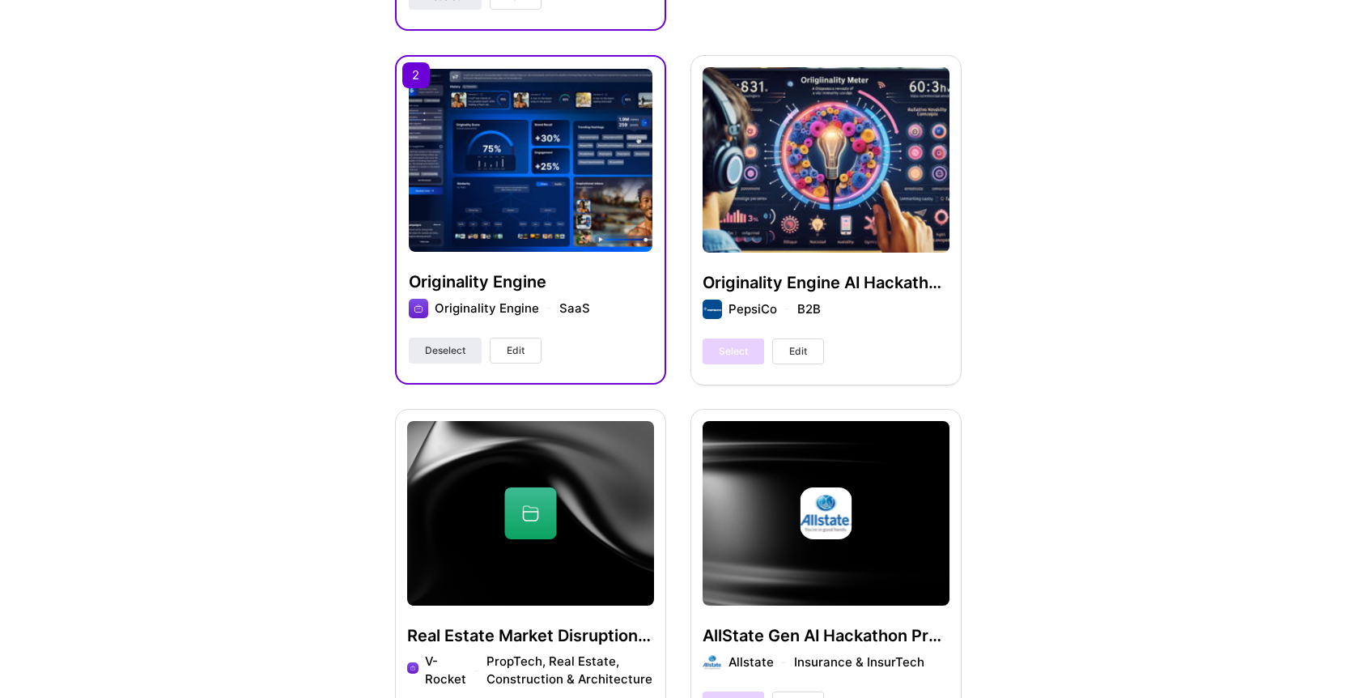
click at [558, 238] on img at bounding box center [531, 160] width 244 height 183
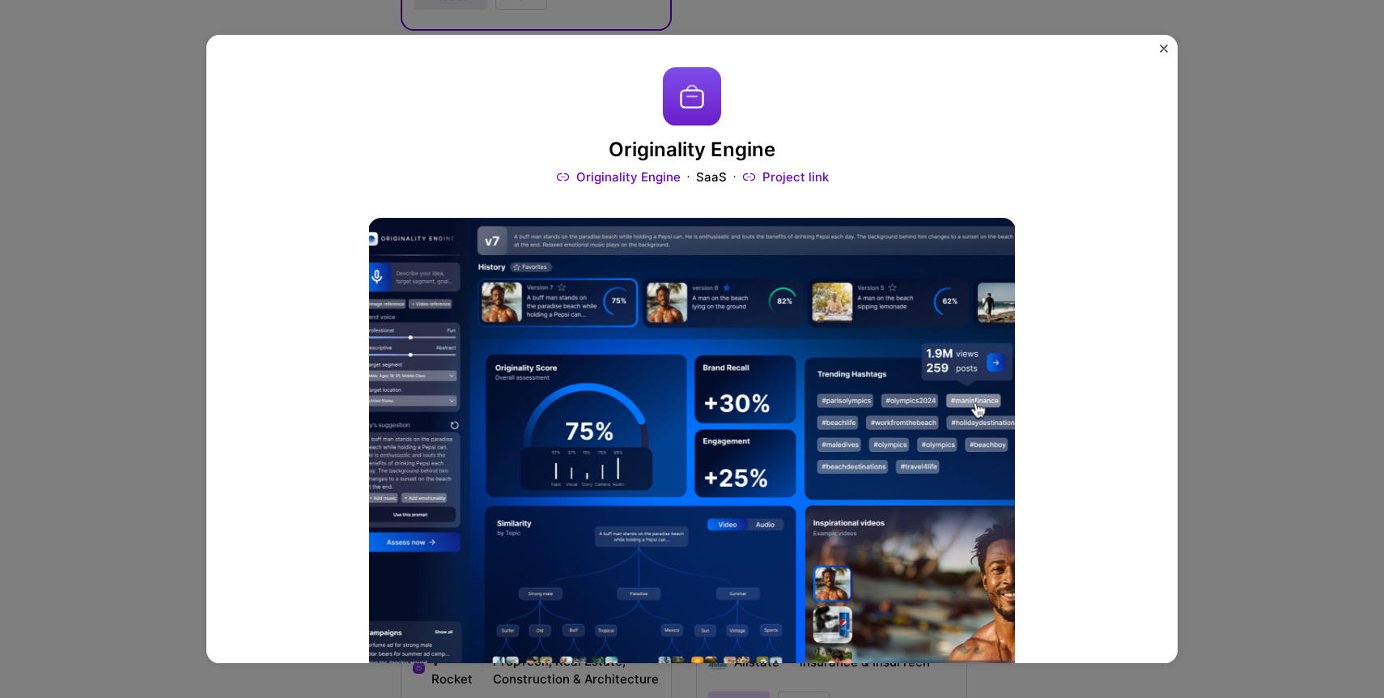
click at [1278, 204] on div "Originality Engine Originality Engine SaaS Project link Role Front-End Develope…" at bounding box center [692, 349] width 1384 height 698
click at [1166, 53] on button "Close" at bounding box center [1164, 53] width 8 height 17
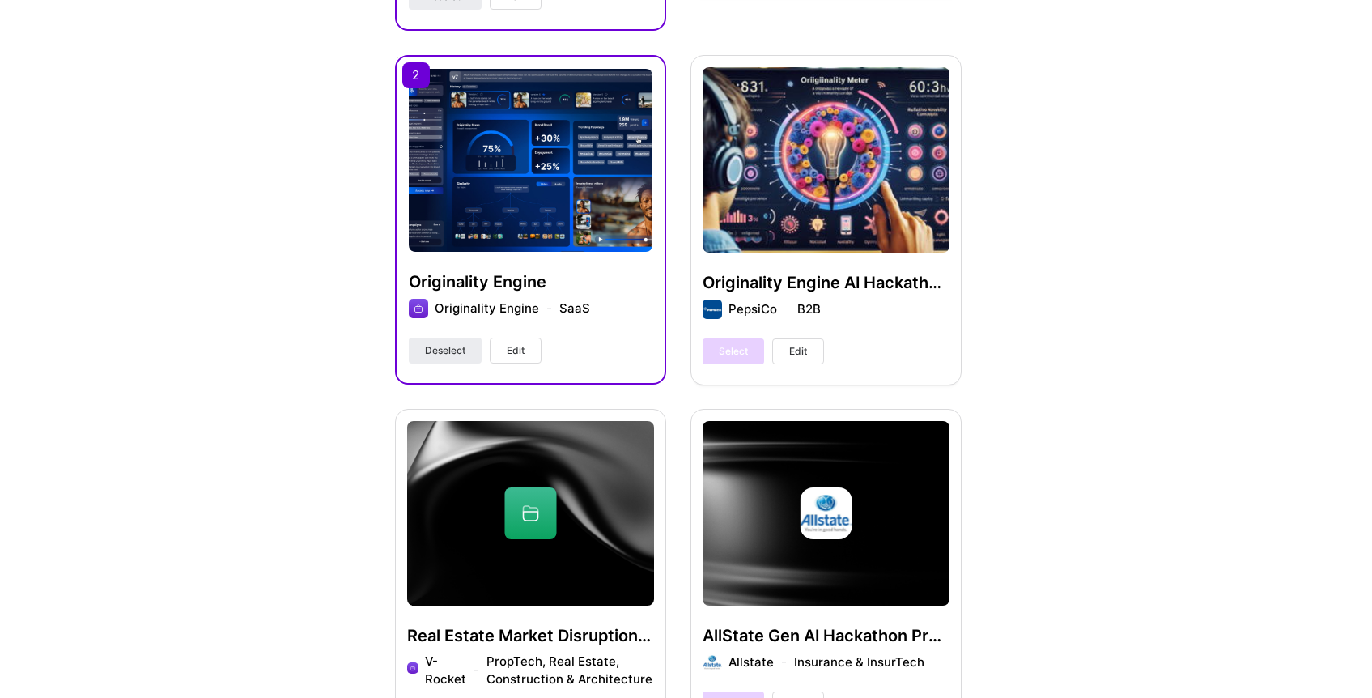
click at [523, 355] on span "Edit" at bounding box center [516, 350] width 18 height 15
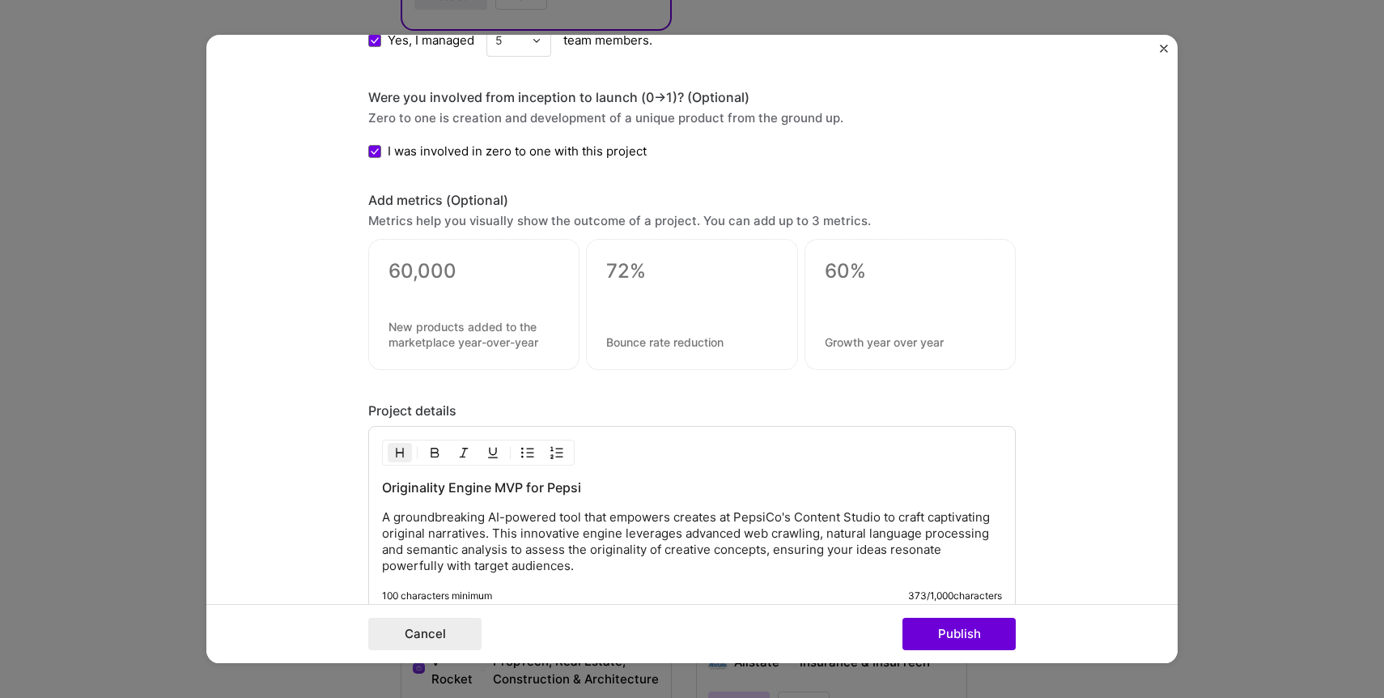
scroll to position [1027, 0]
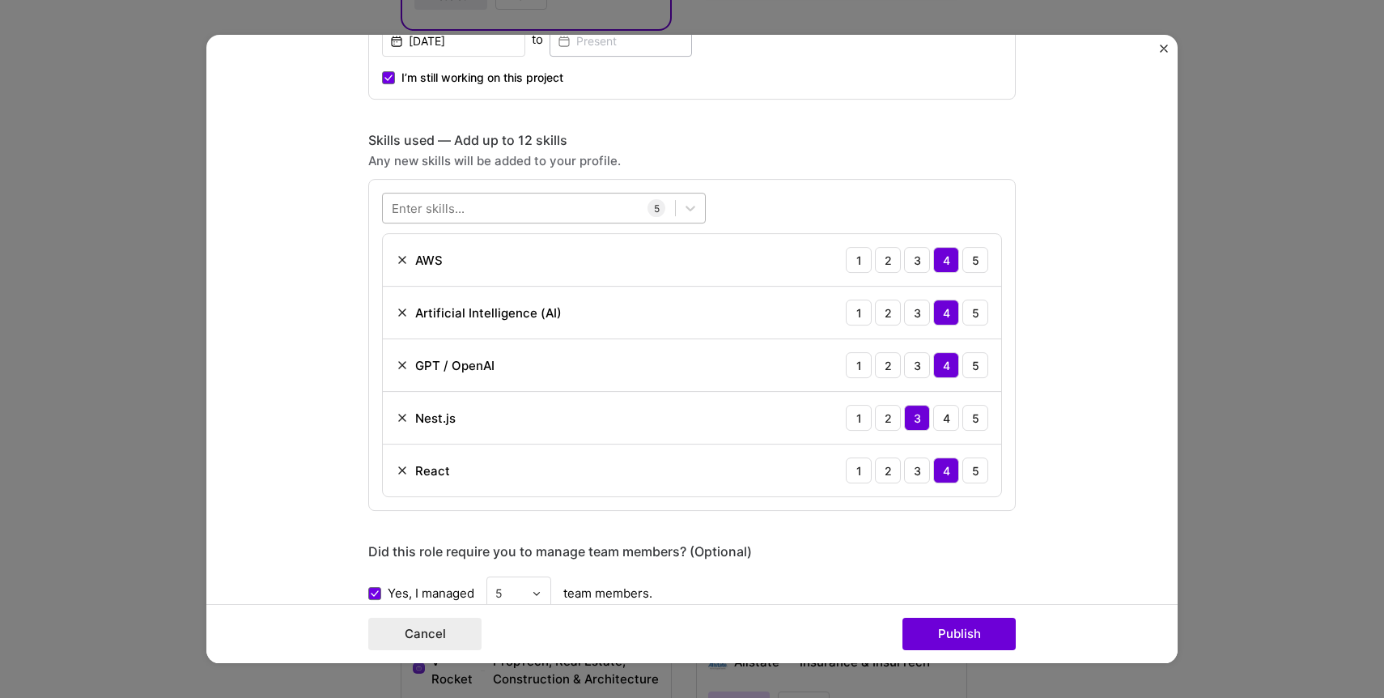
click at [559, 210] on div at bounding box center [529, 208] width 292 height 27
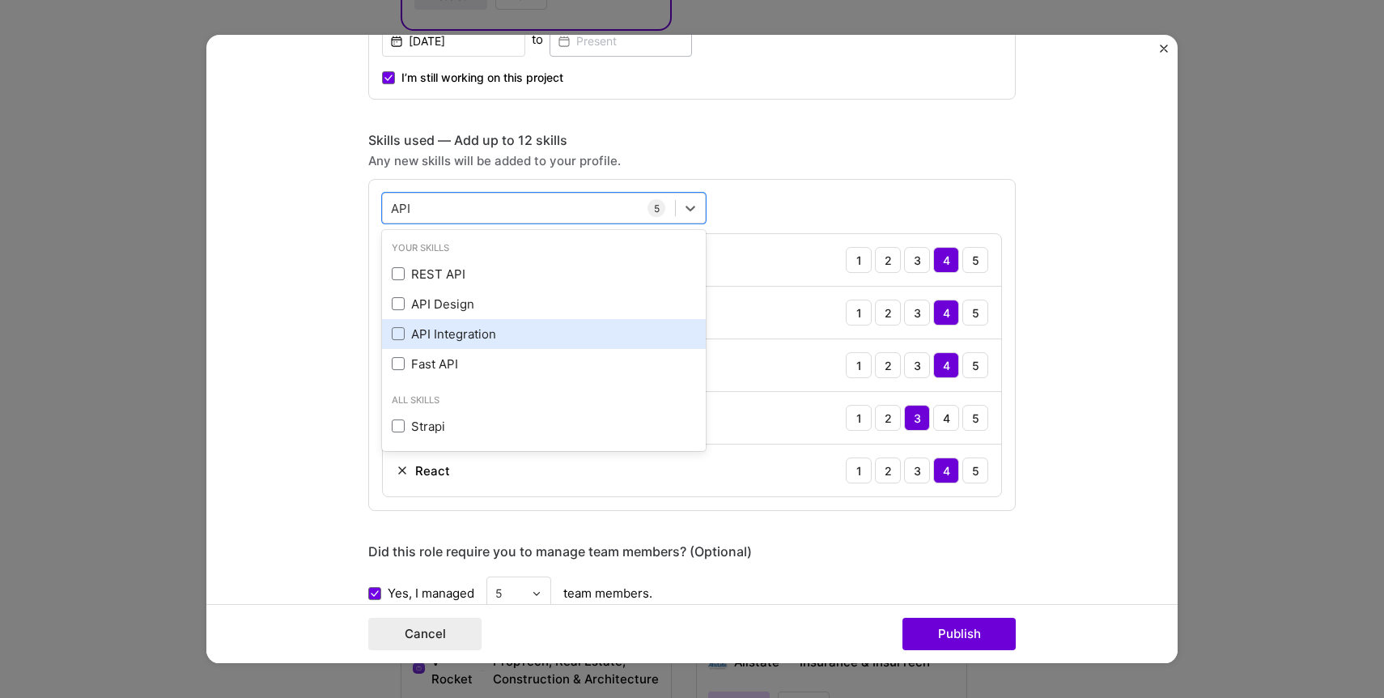
click at [392, 325] on div "API Integration" at bounding box center [544, 333] width 304 height 17
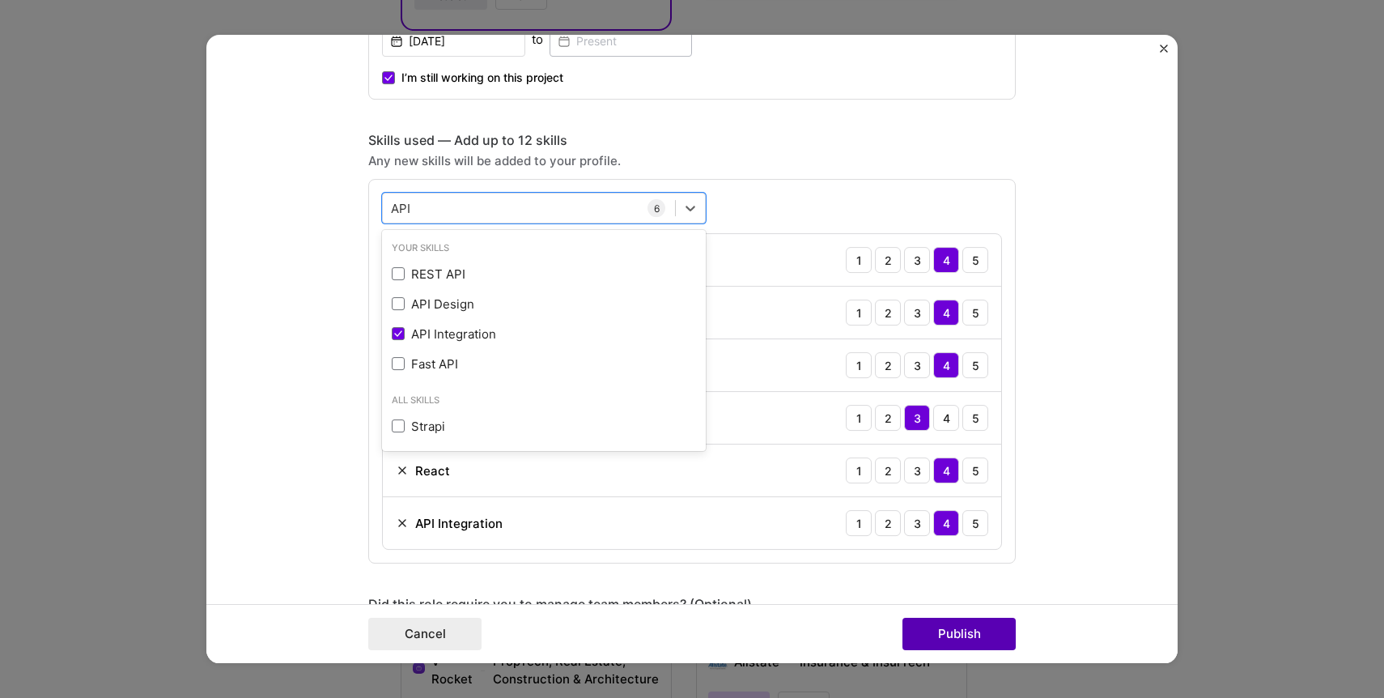
type input "API"
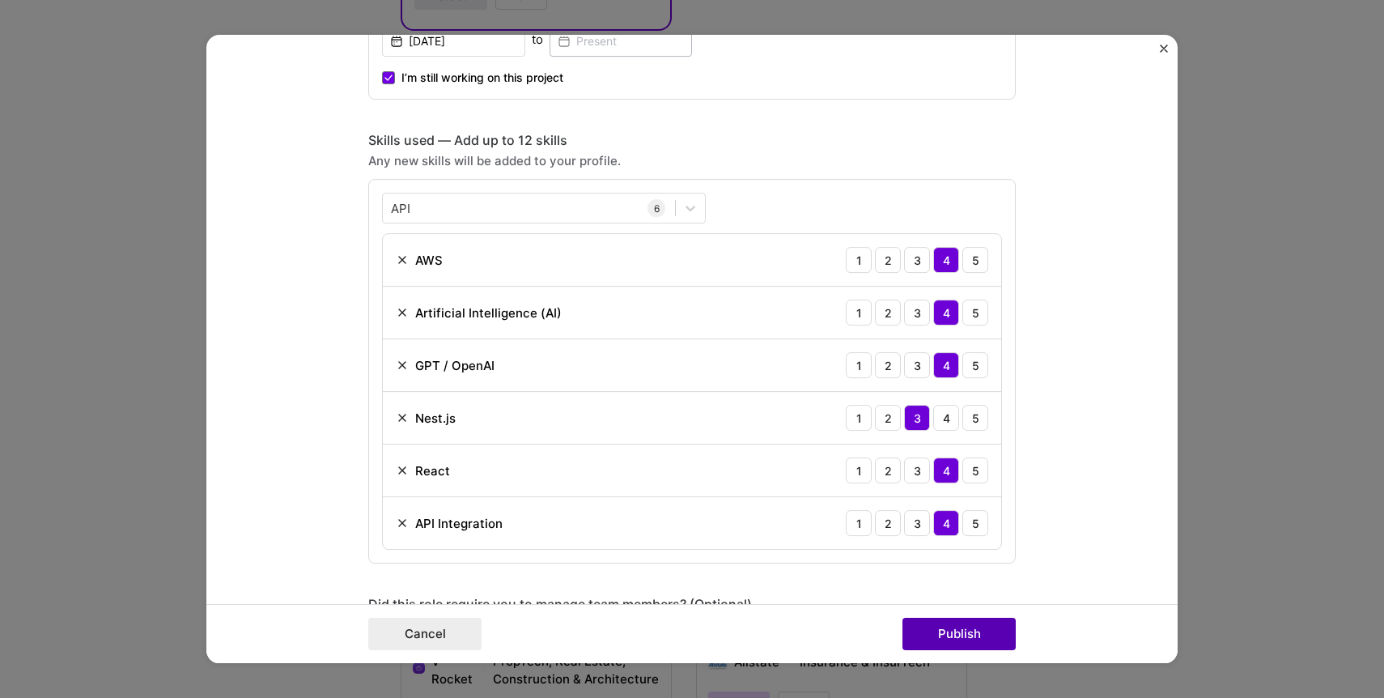
click at [959, 626] on button "Publish" at bounding box center [958, 634] width 113 height 32
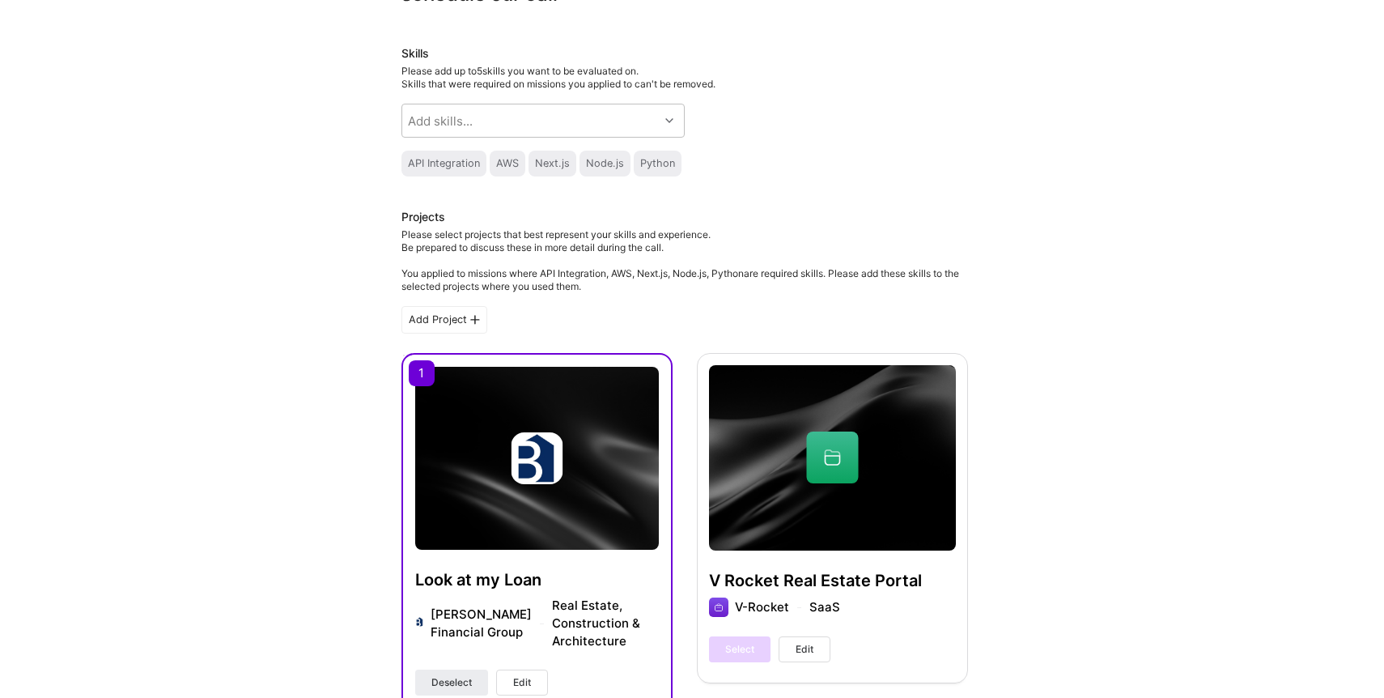
scroll to position [493, 0]
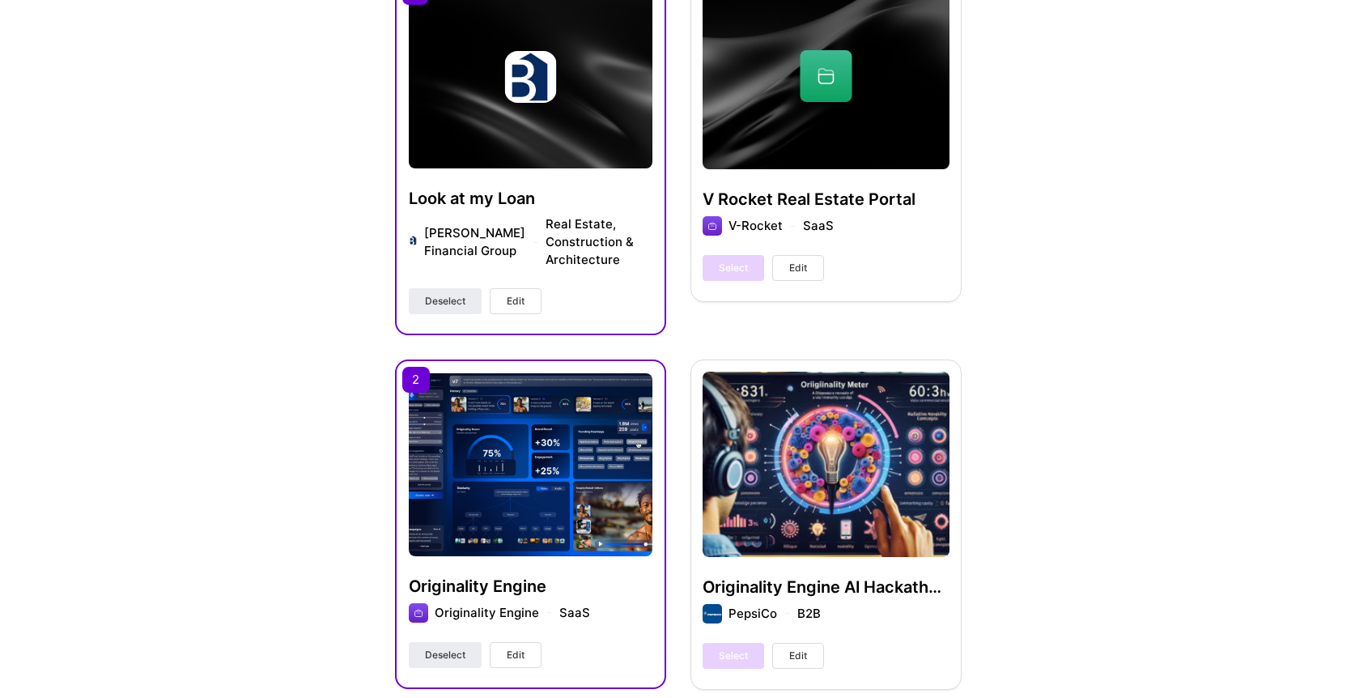
click at [558, 279] on div "Look at my Loan Barrett Financial Group Real Estate, Construction & Architecture" at bounding box center [531, 238] width 244 height 100
click at [523, 304] on span "Edit" at bounding box center [516, 301] width 18 height 15
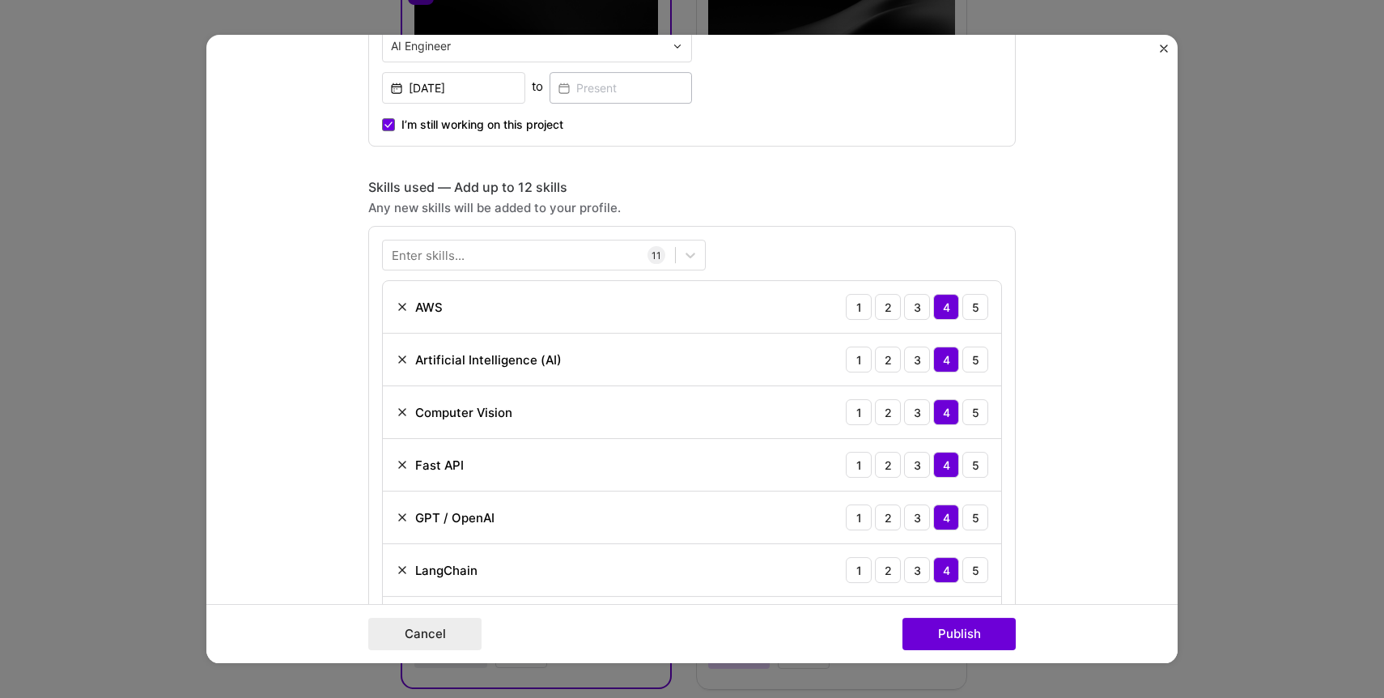
scroll to position [459, 0]
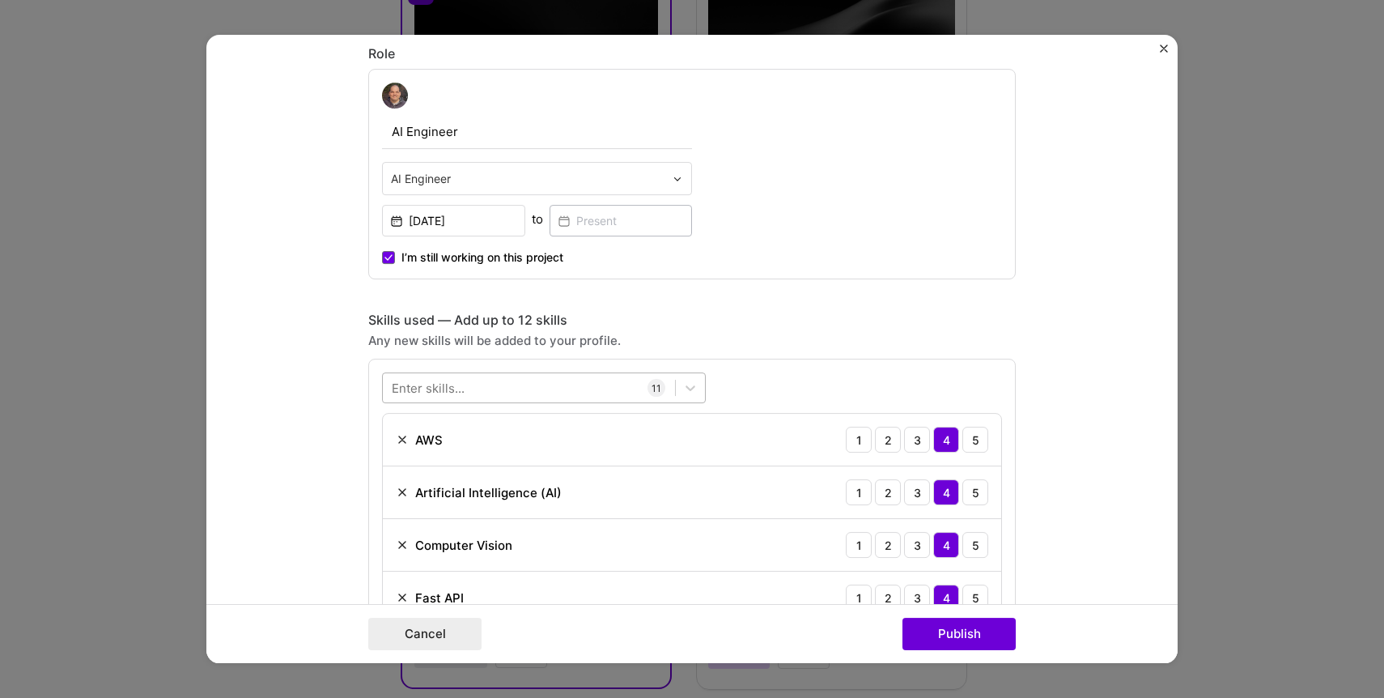
click at [586, 383] on div at bounding box center [529, 388] width 292 height 27
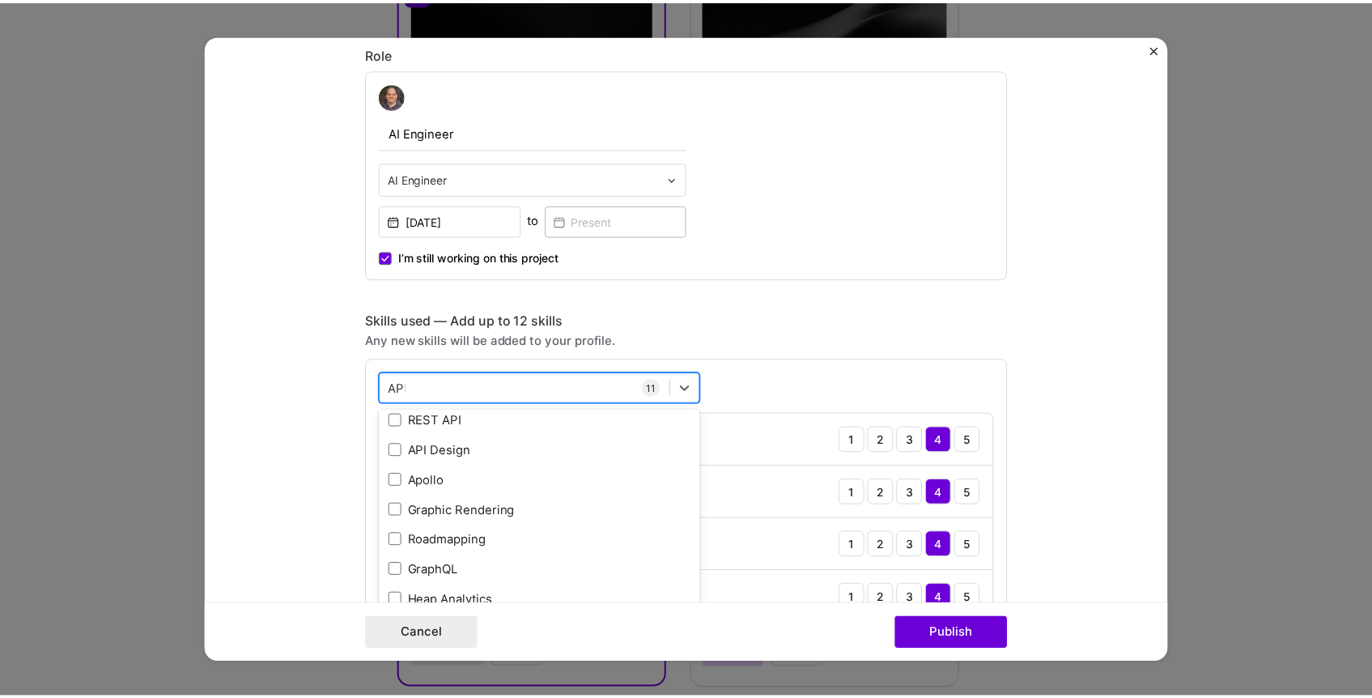
scroll to position [0, 0]
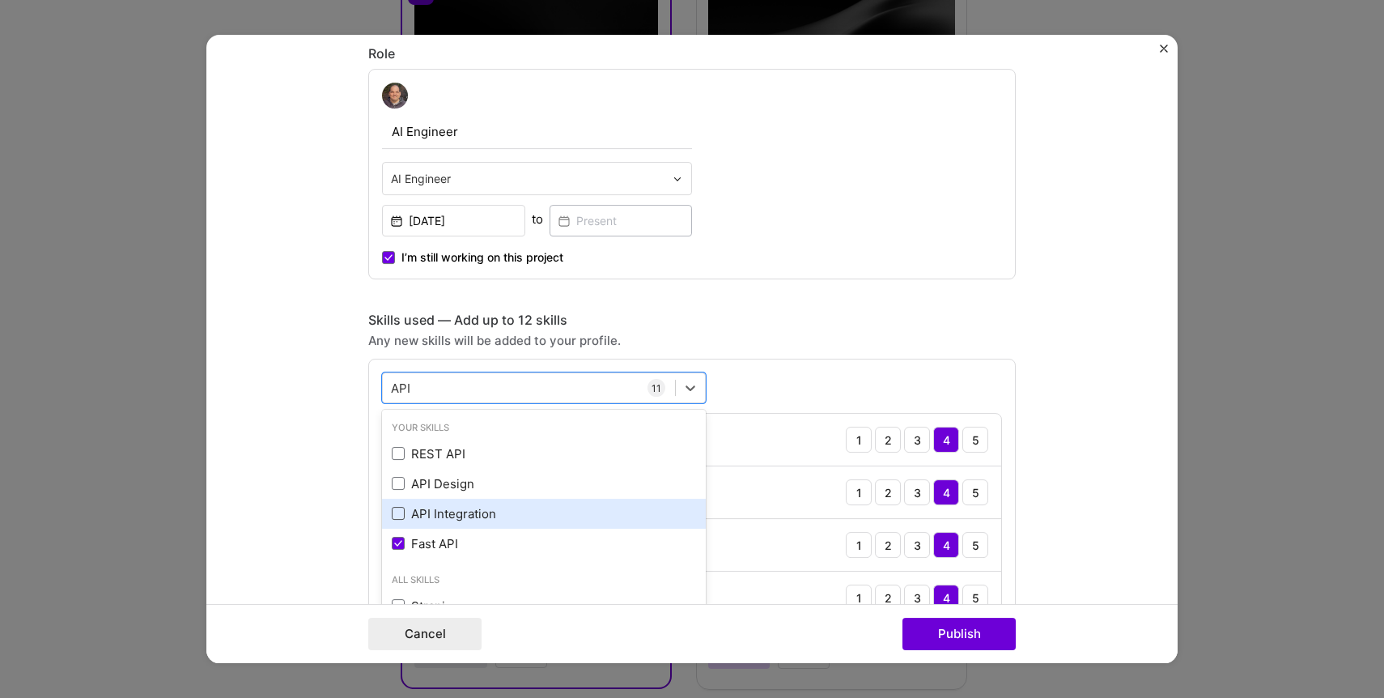
click at [392, 509] on span at bounding box center [398, 513] width 13 height 13
click at [0, 0] on input "checkbox" at bounding box center [0, 0] width 0 height 0
type input "API"
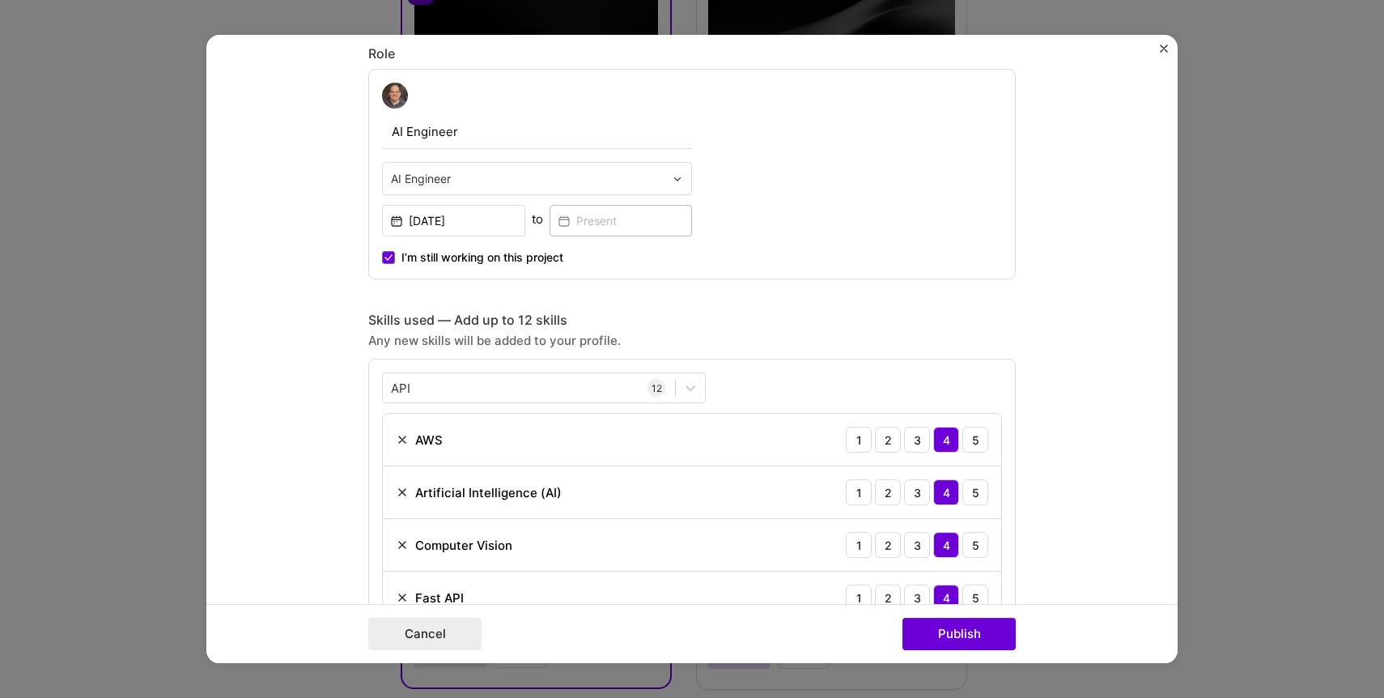
click at [932, 330] on div "Skills used — Add up to 12 skills Any new skills will be added to your profile.…" at bounding box center [691, 685] width 647 height 747
click at [985, 647] on button "Publish" at bounding box center [958, 634] width 113 height 32
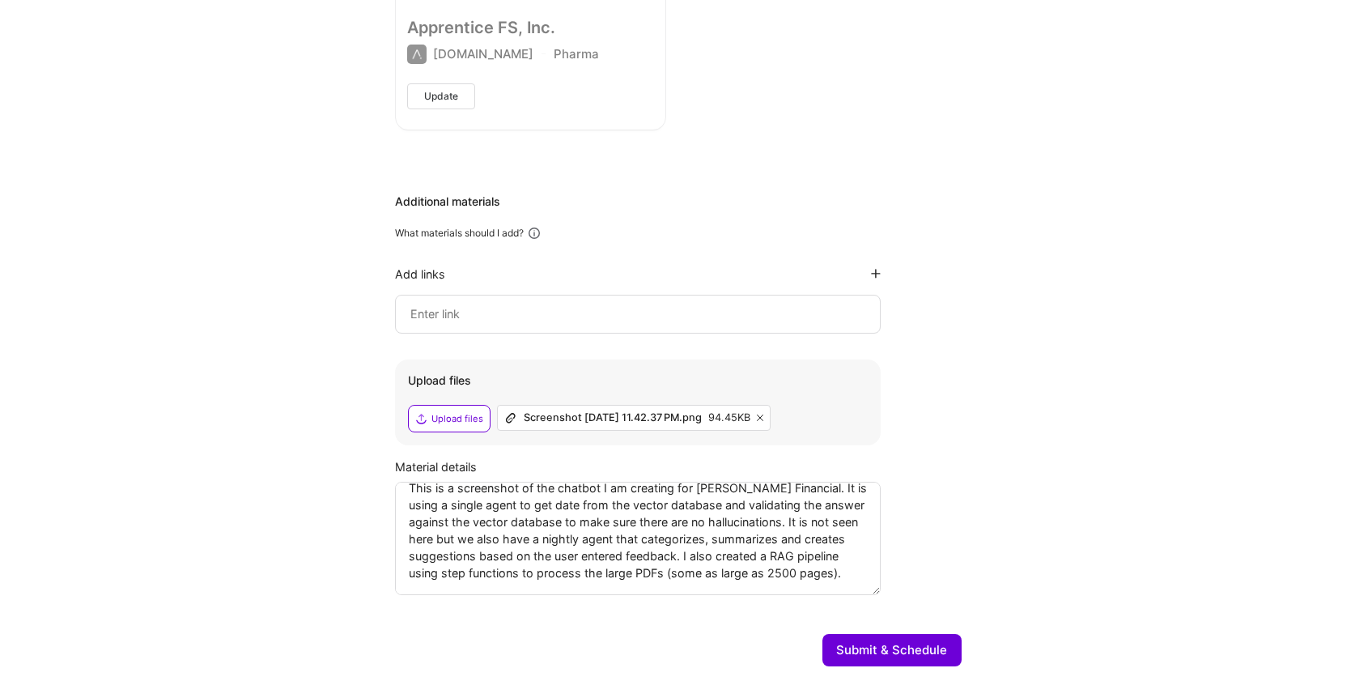
scroll to position [5596, 0]
click at [924, 632] on button "Submit & Schedule" at bounding box center [891, 648] width 139 height 32
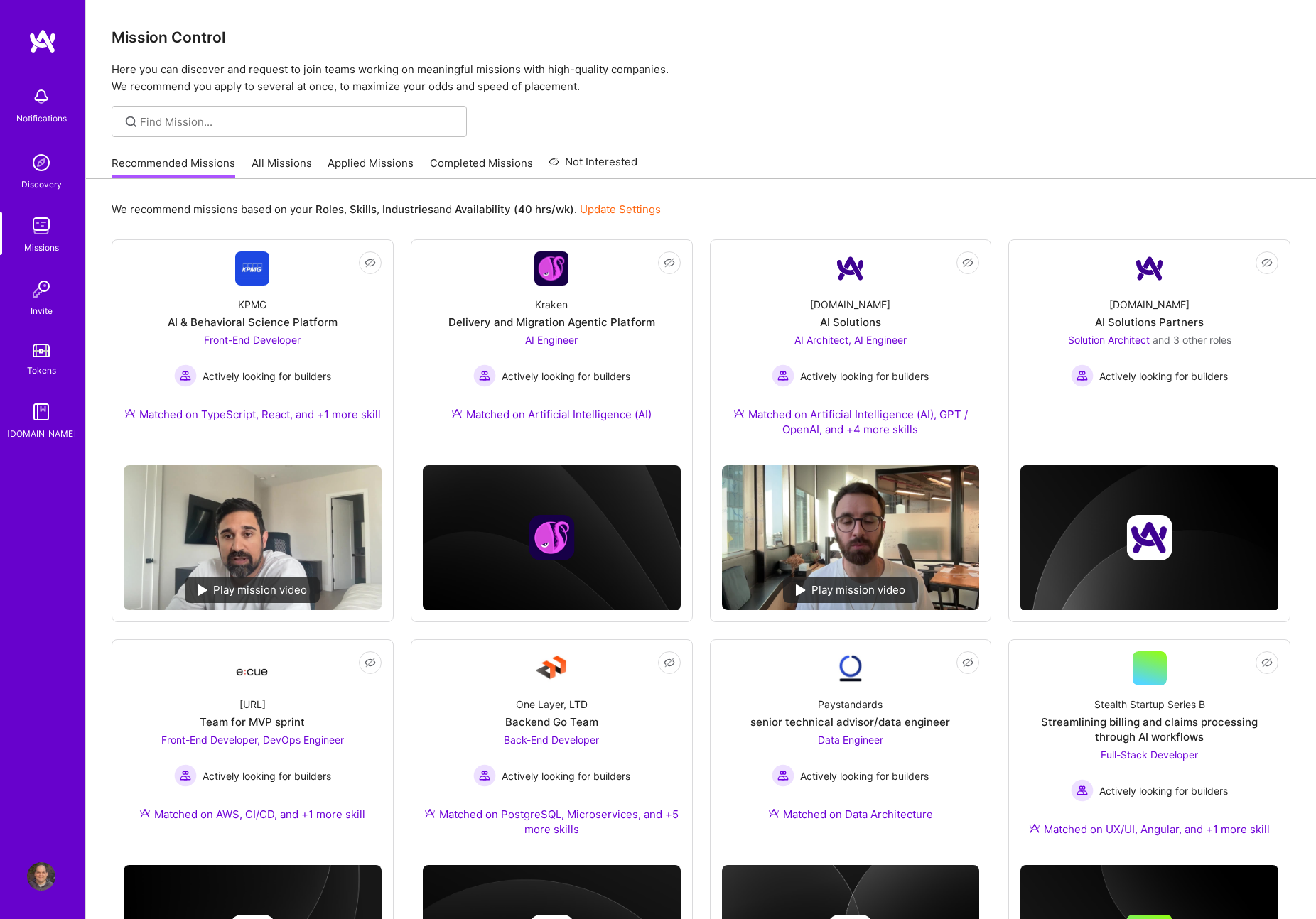
scroll to position [87, 0]
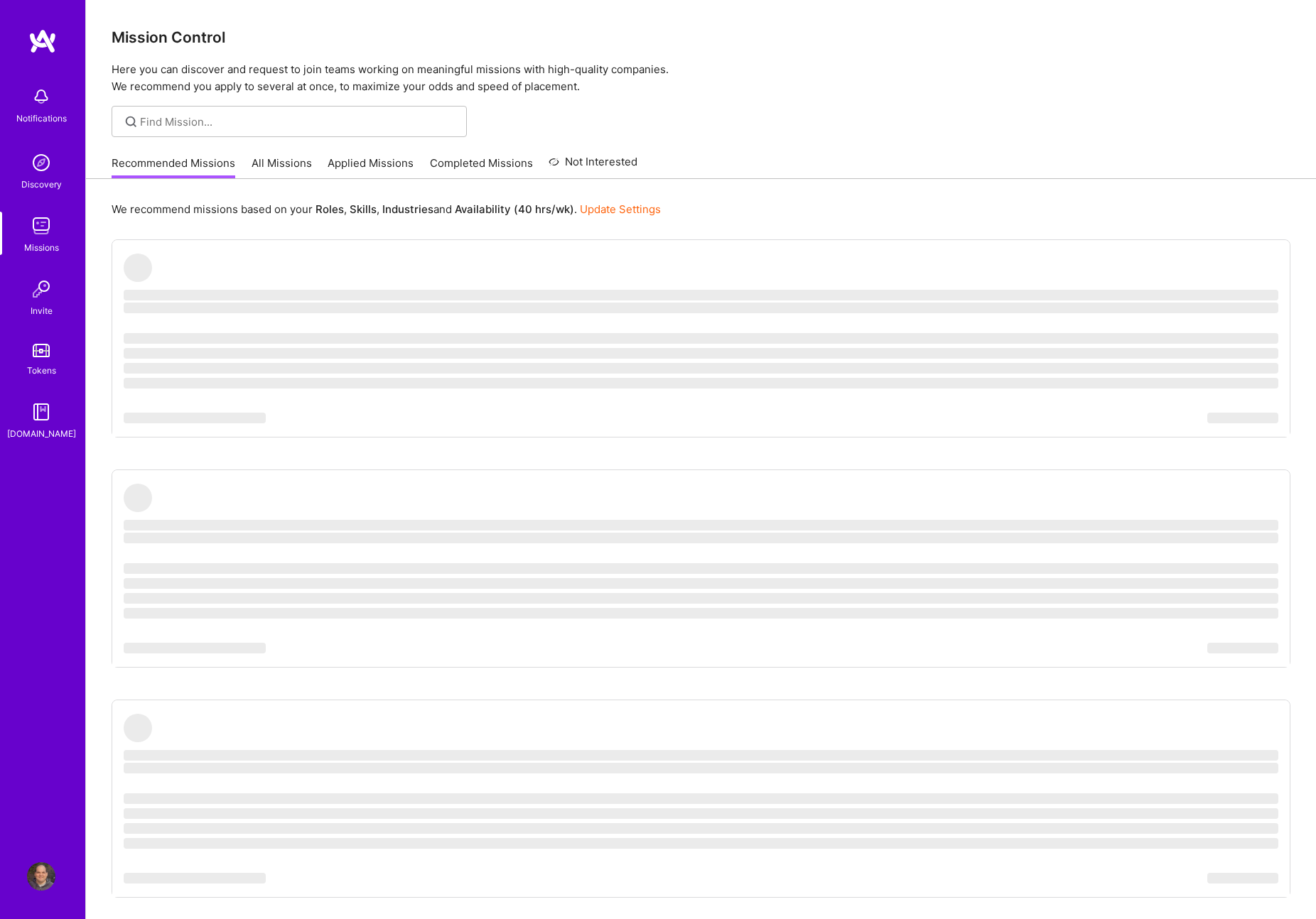
scroll to position [68, 0]
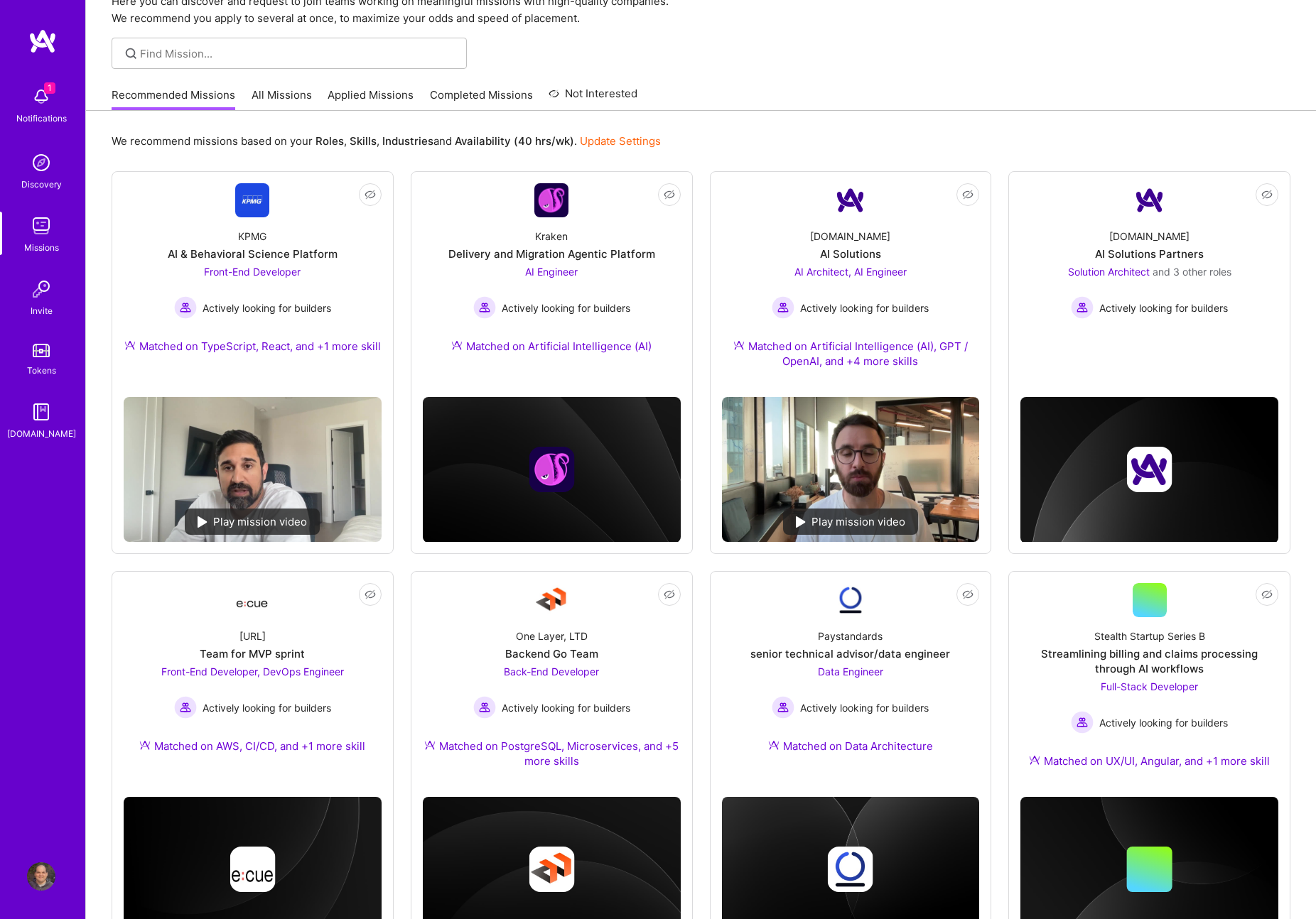
click at [54, 107] on img at bounding box center [41, 97] width 28 height 28
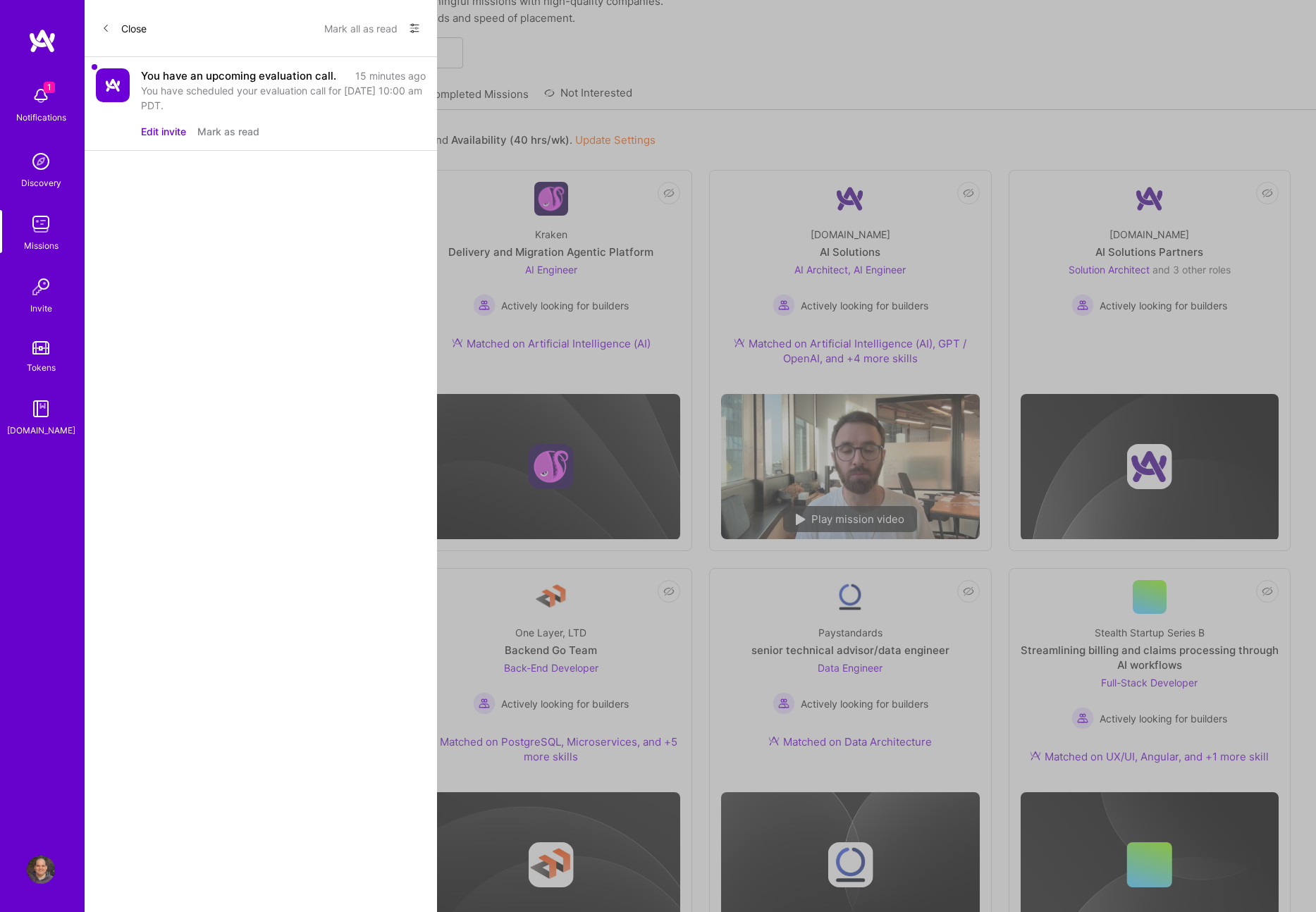
click at [218, 96] on div "You have scheduled your evaluation call for Sep 5, 2025 at 10:00 am PDT." at bounding box center [283, 98] width 285 height 30
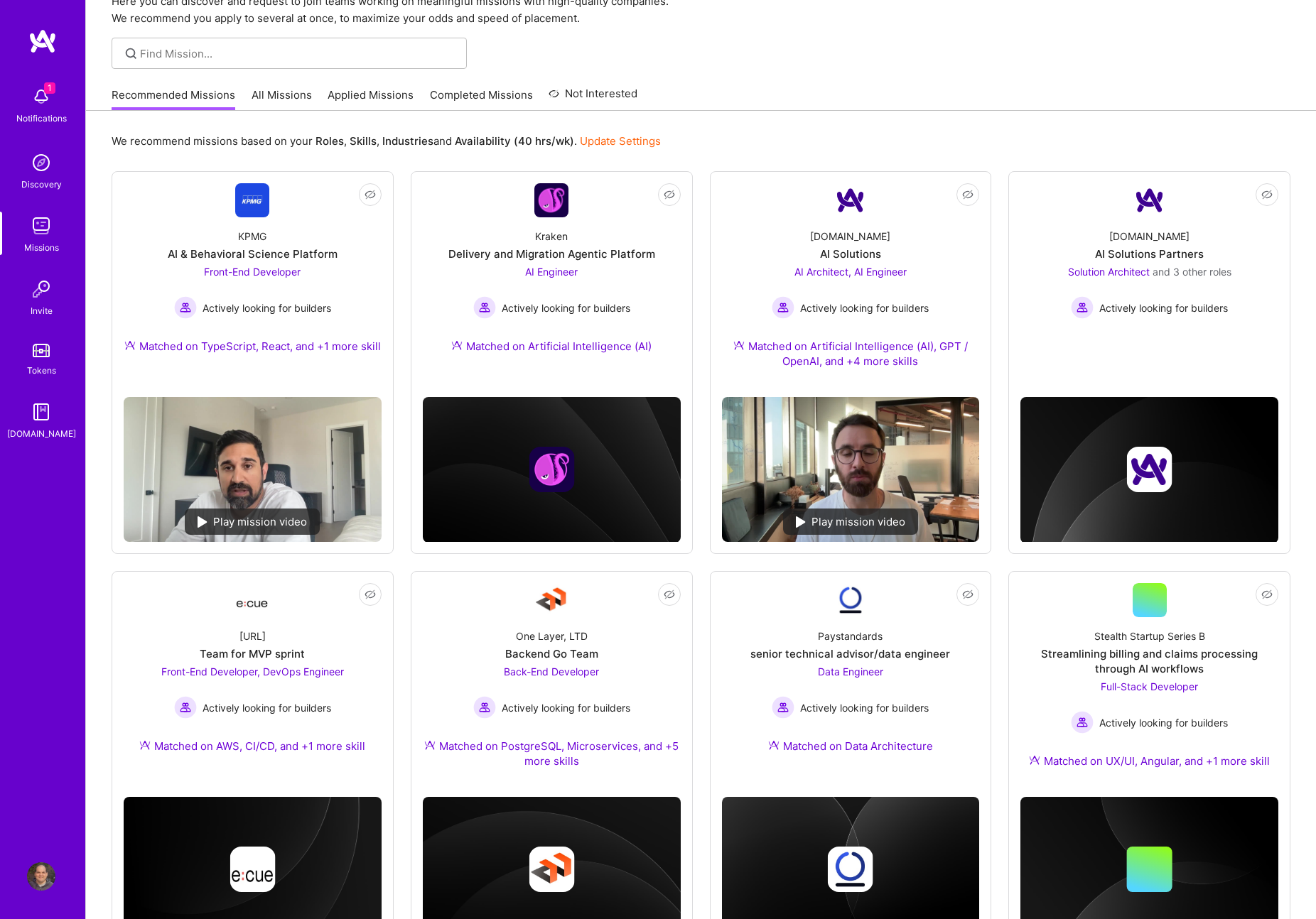
click at [28, 97] on div "1 Notifications Discovery Missions Invite Tokens A.Guide" at bounding box center [42, 261] width 85 height 362
click at [525, 96] on link "Completed Missions" at bounding box center [481, 99] width 103 height 24
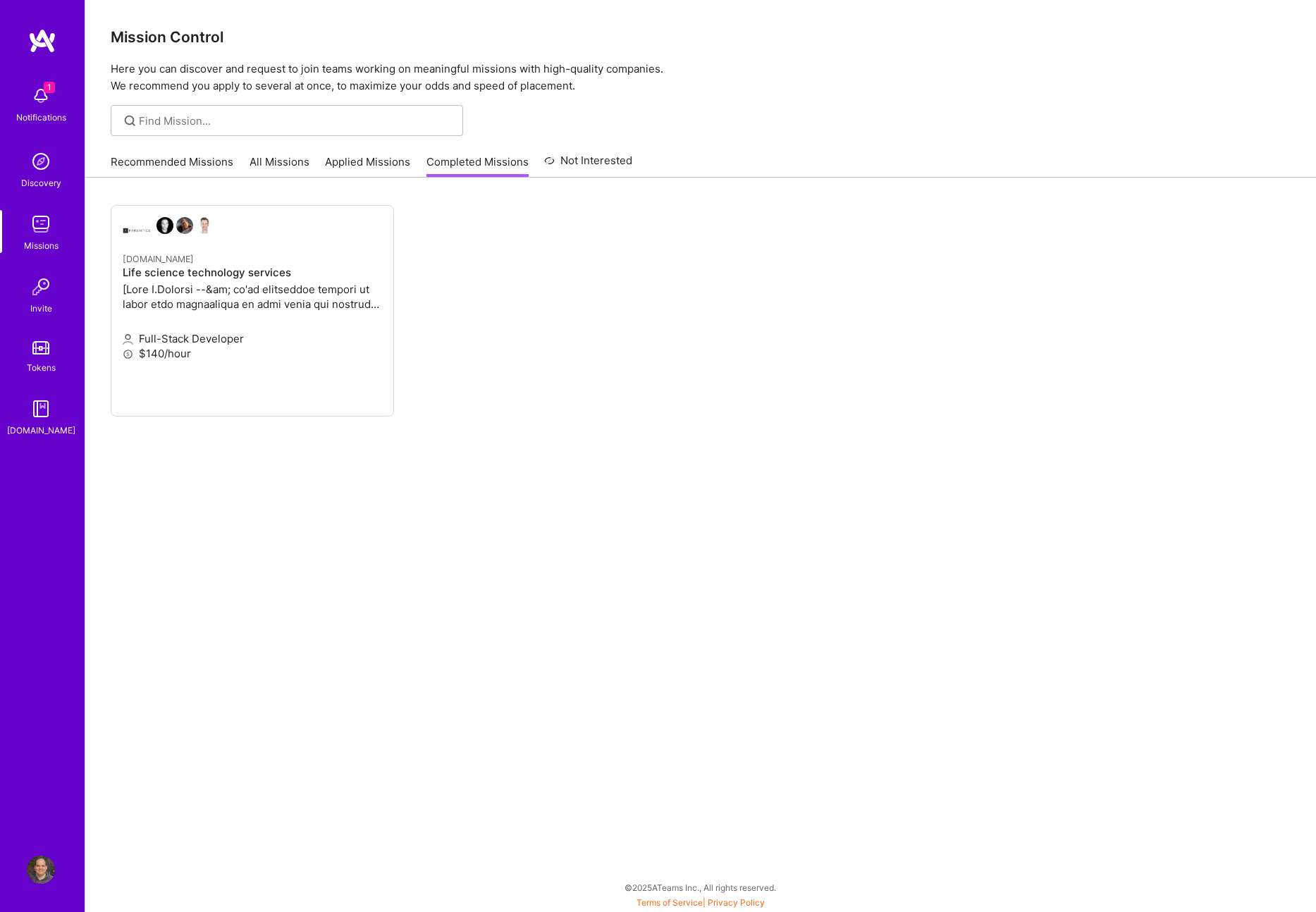
click at [379, 166] on link "Applied Missions" at bounding box center [368, 166] width 85 height 24
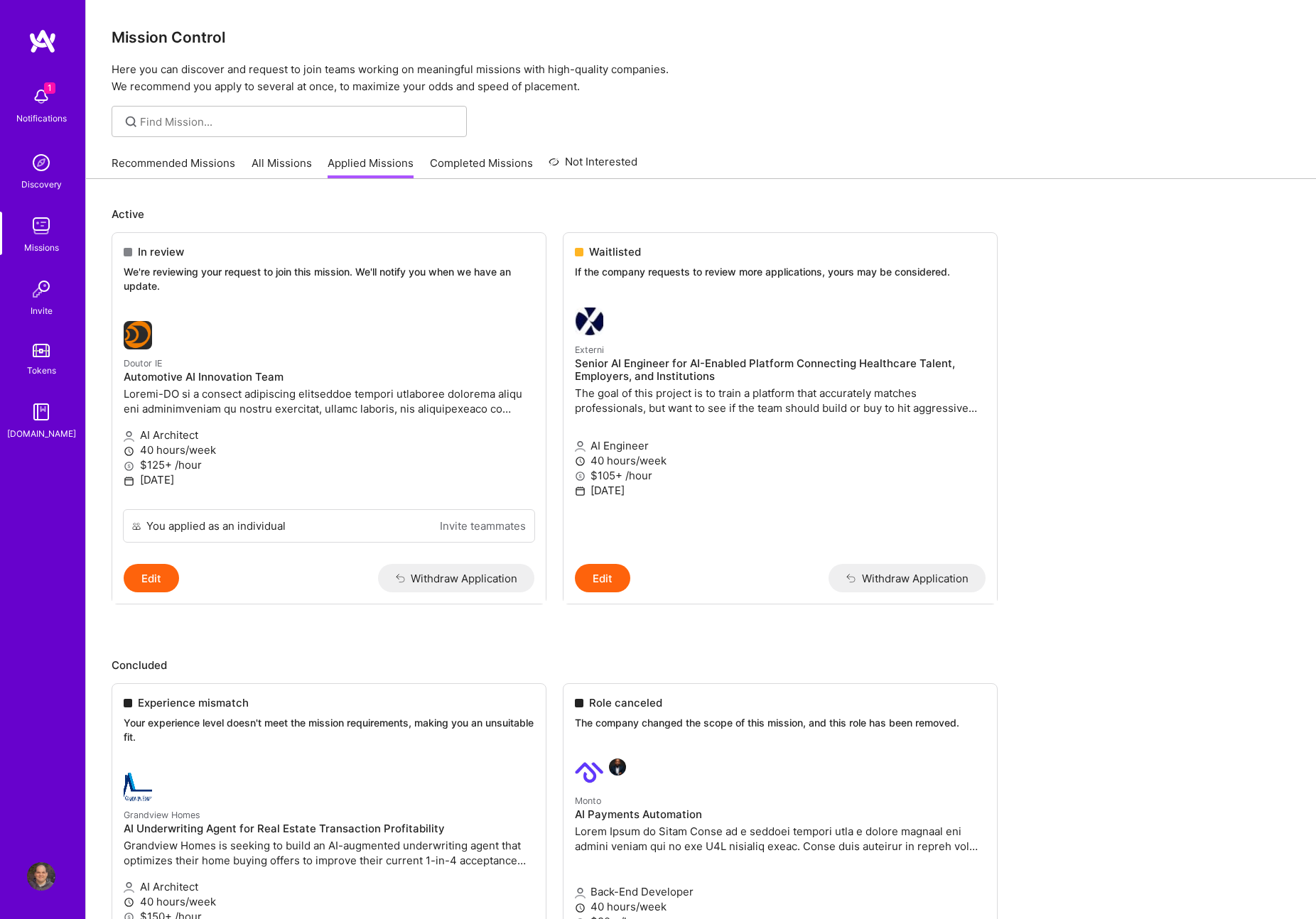
click at [300, 156] on link "All Missions" at bounding box center [282, 167] width 61 height 24
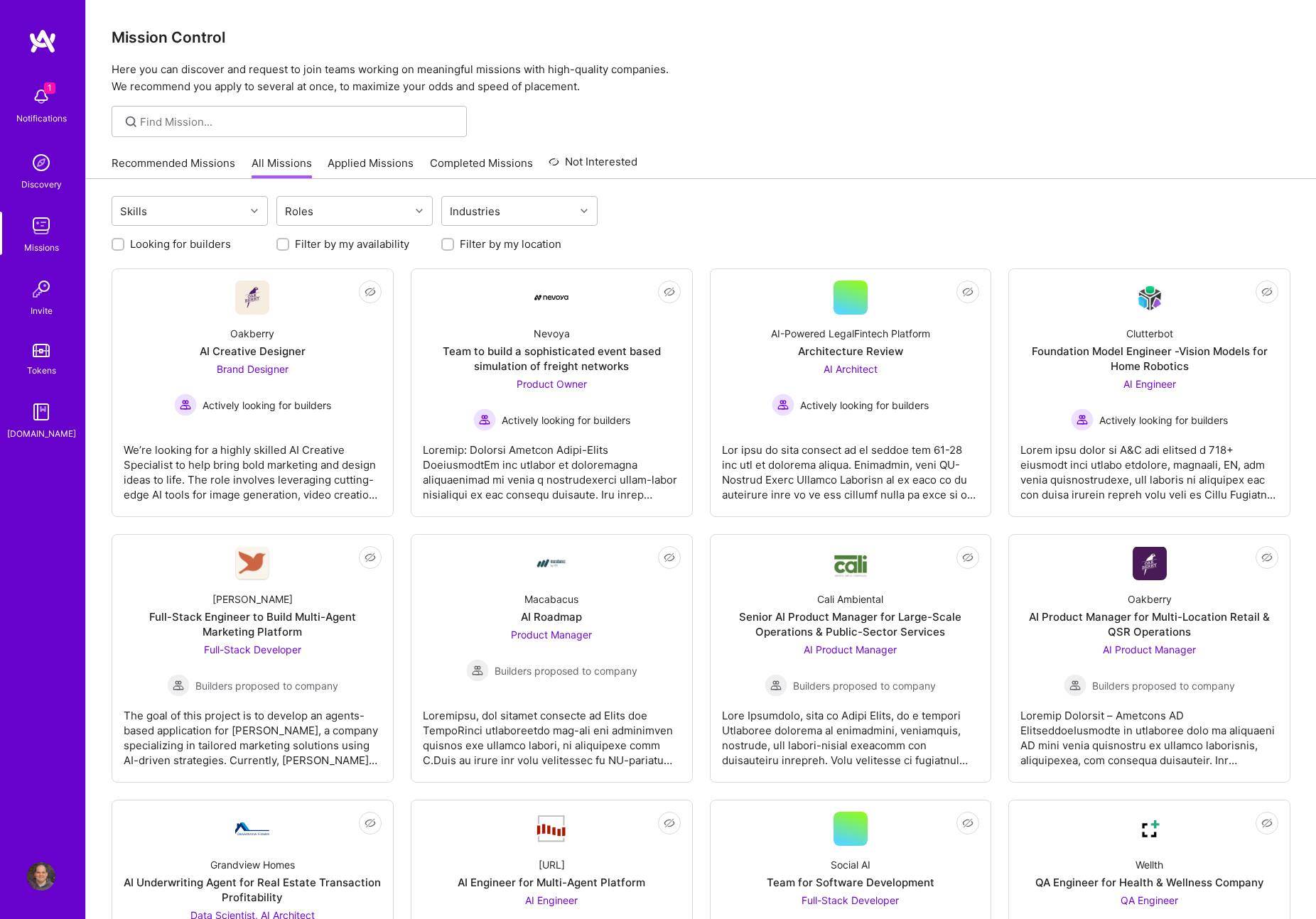
click at [197, 247] on label "Looking for builders" at bounding box center [180, 244] width 101 height 15
click at [125, 247] on input "Looking for builders" at bounding box center [119, 245] width 10 height 10
checkbox input "true"
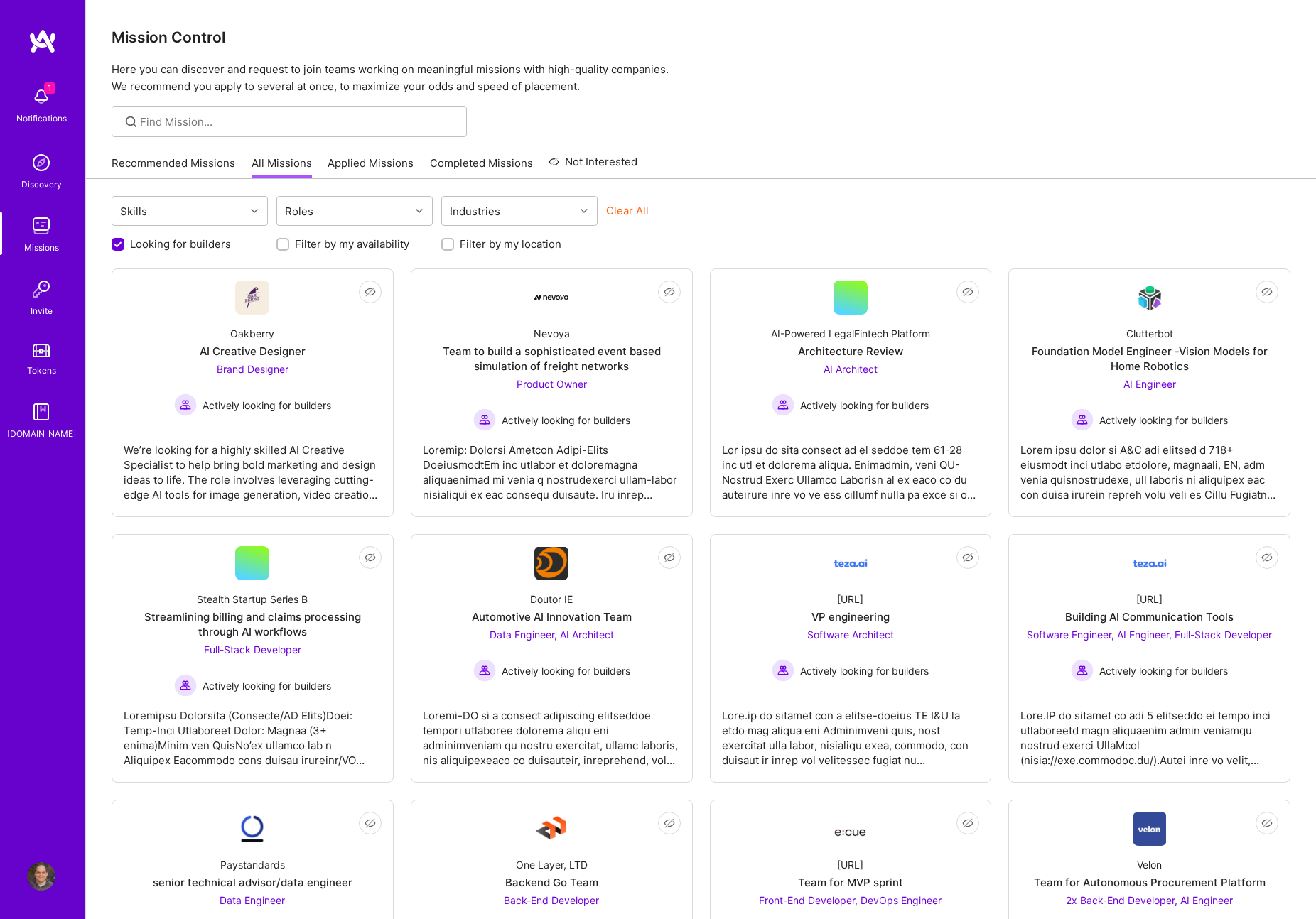
click at [329, 248] on label "Filter by my availability" at bounding box center [352, 244] width 114 height 15
click at [289, 248] on input "Filter by my availability" at bounding box center [284, 245] width 10 height 10
checkbox input "true"
click at [457, 248] on div "Filter by my location" at bounding box center [520, 244] width 156 height 15
click at [445, 241] on input "Filter by my location" at bounding box center [449, 245] width 10 height 10
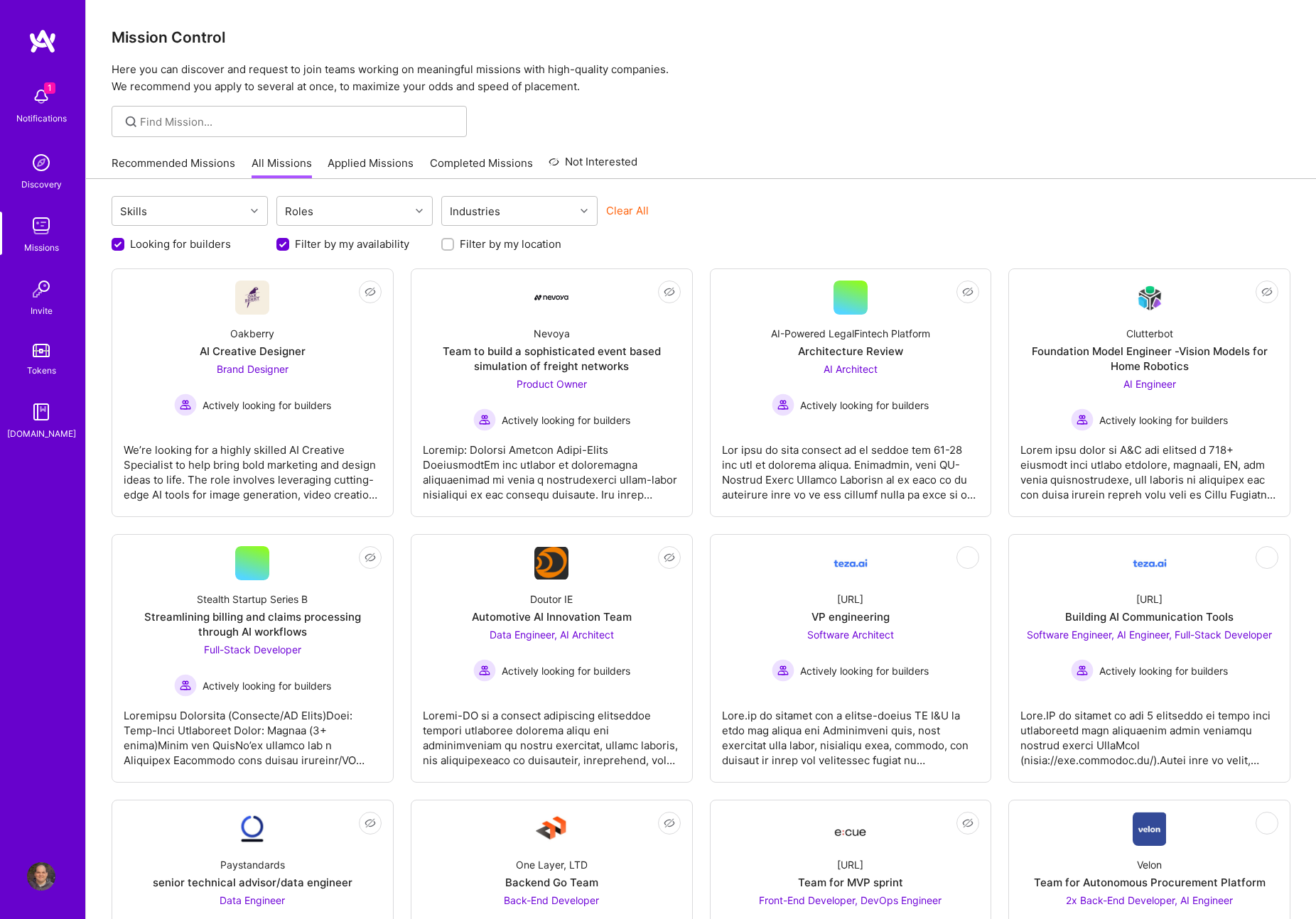
checkbox input "true"
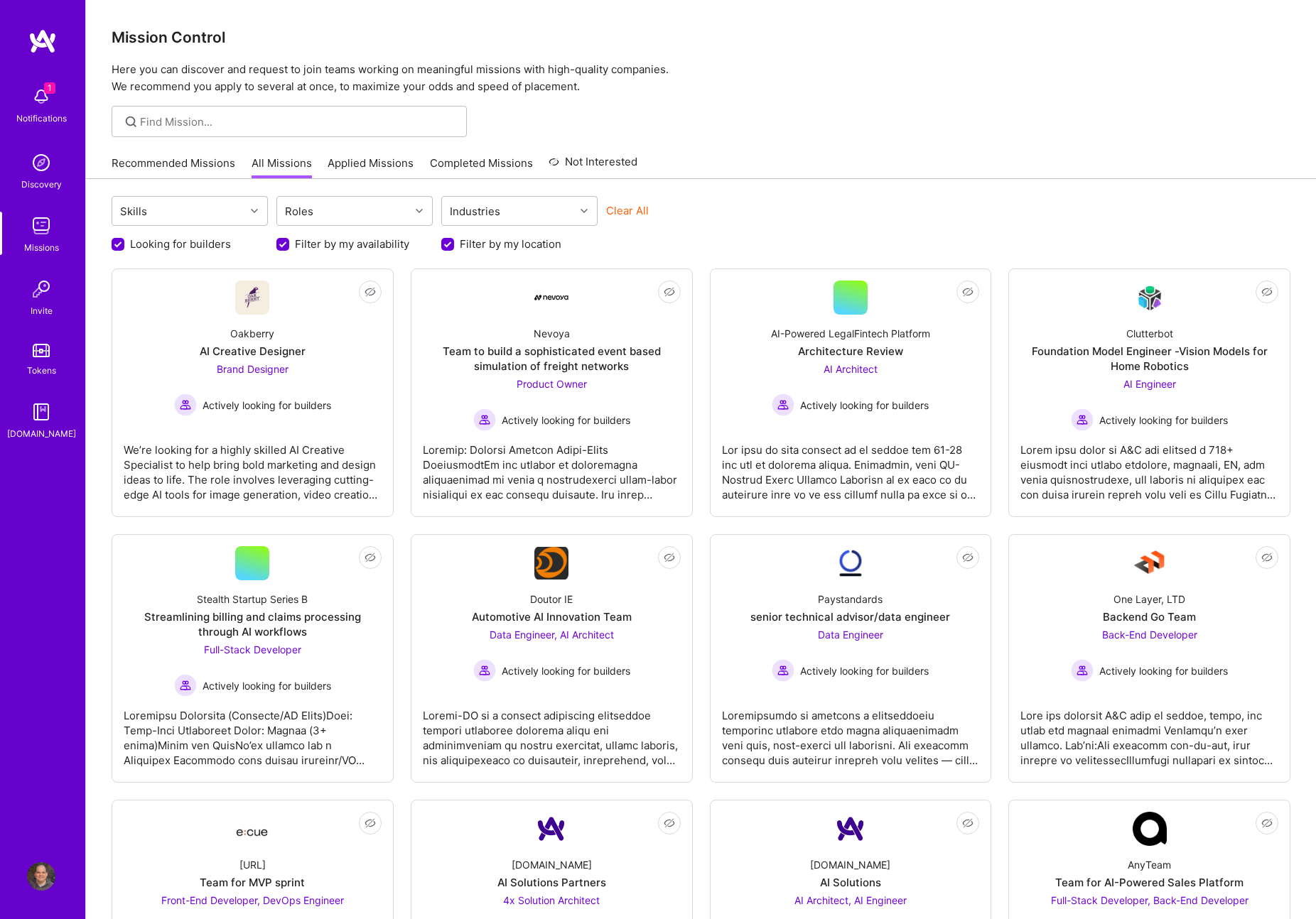
click at [27, 228] on img at bounding box center [41, 226] width 28 height 28
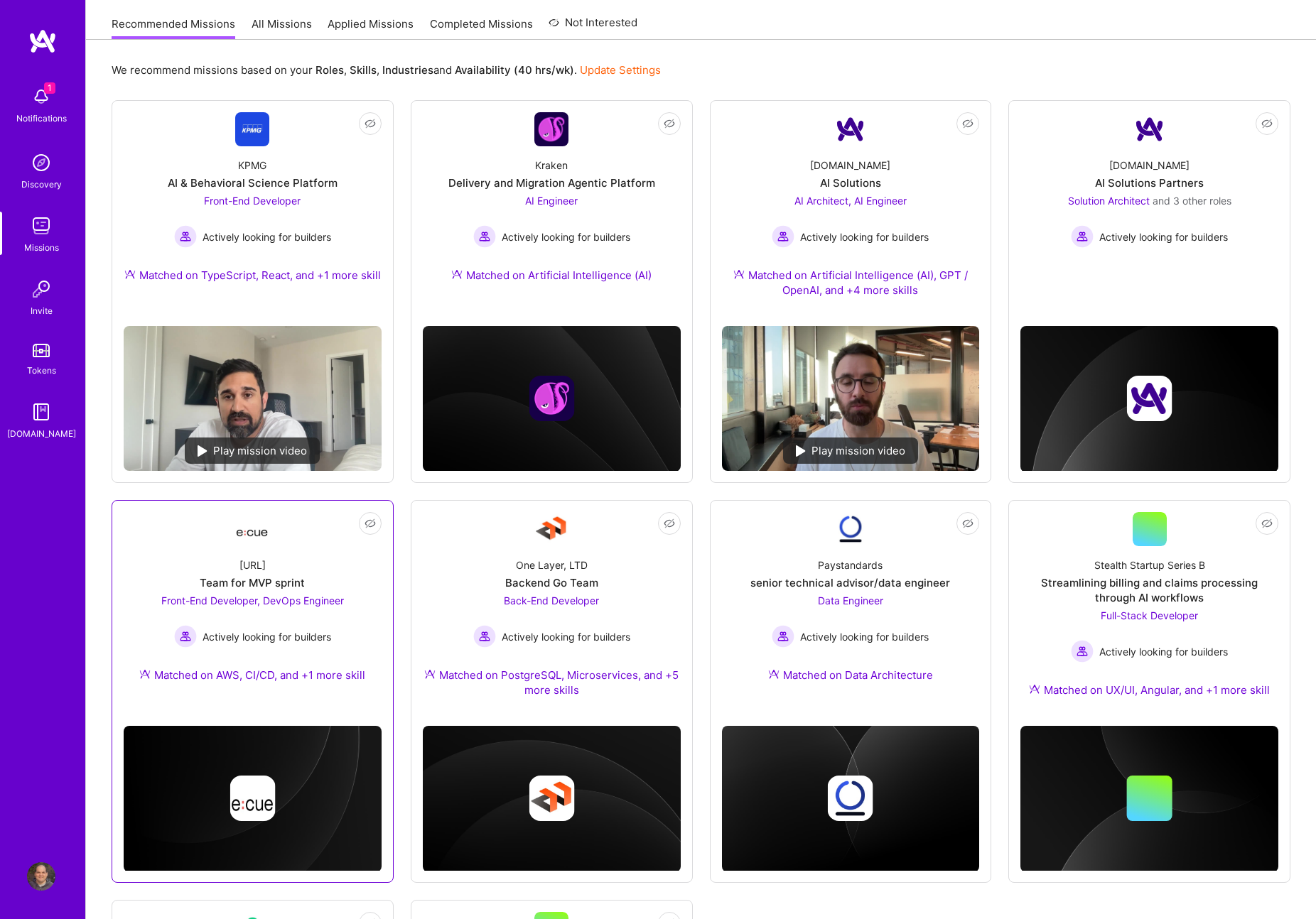
scroll to position [112, 0]
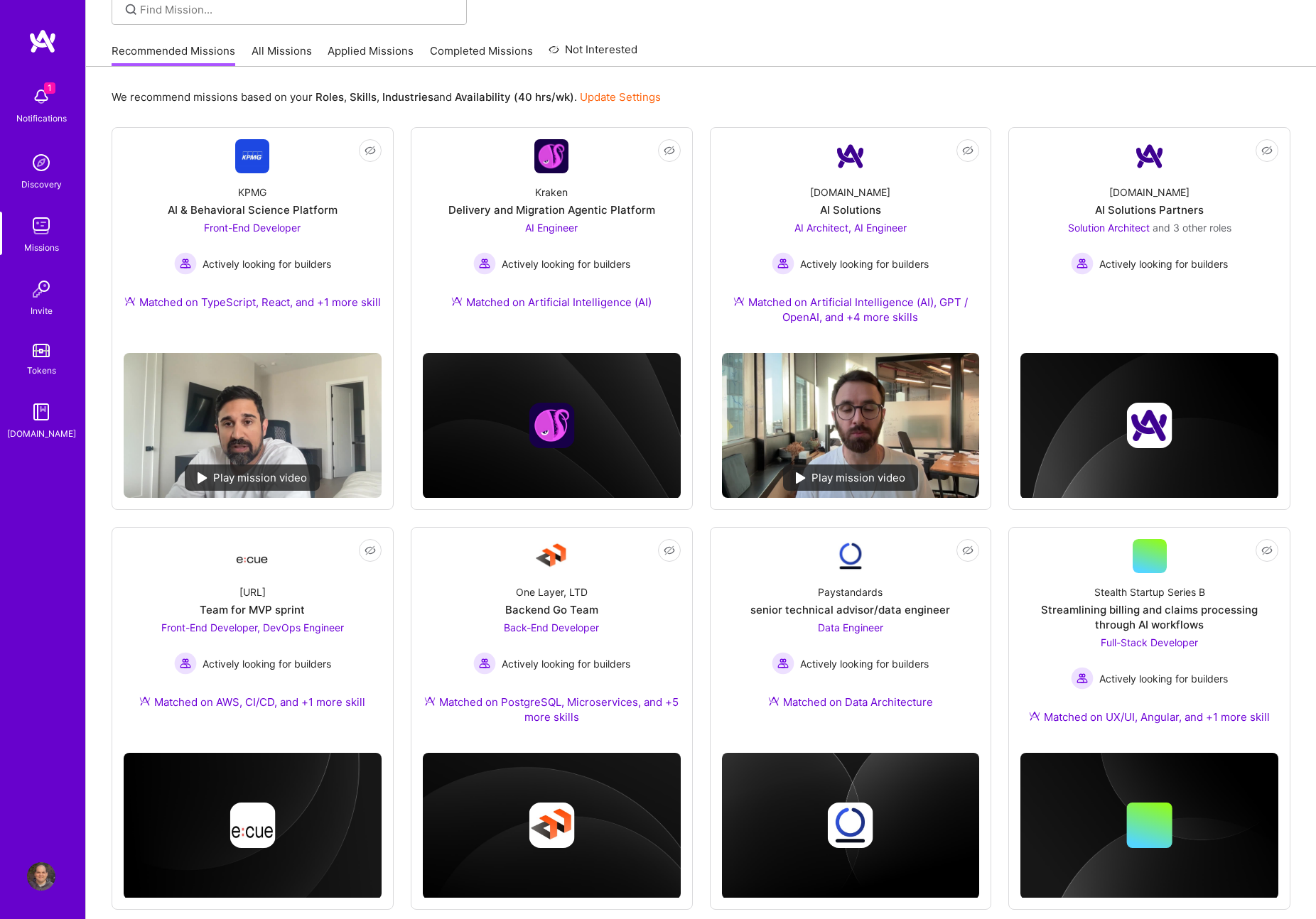
click at [783, 73] on div "We recommend missions based on your Roles , Skills , Industries and Availabilit…" at bounding box center [701, 713] width 1230 height 1292
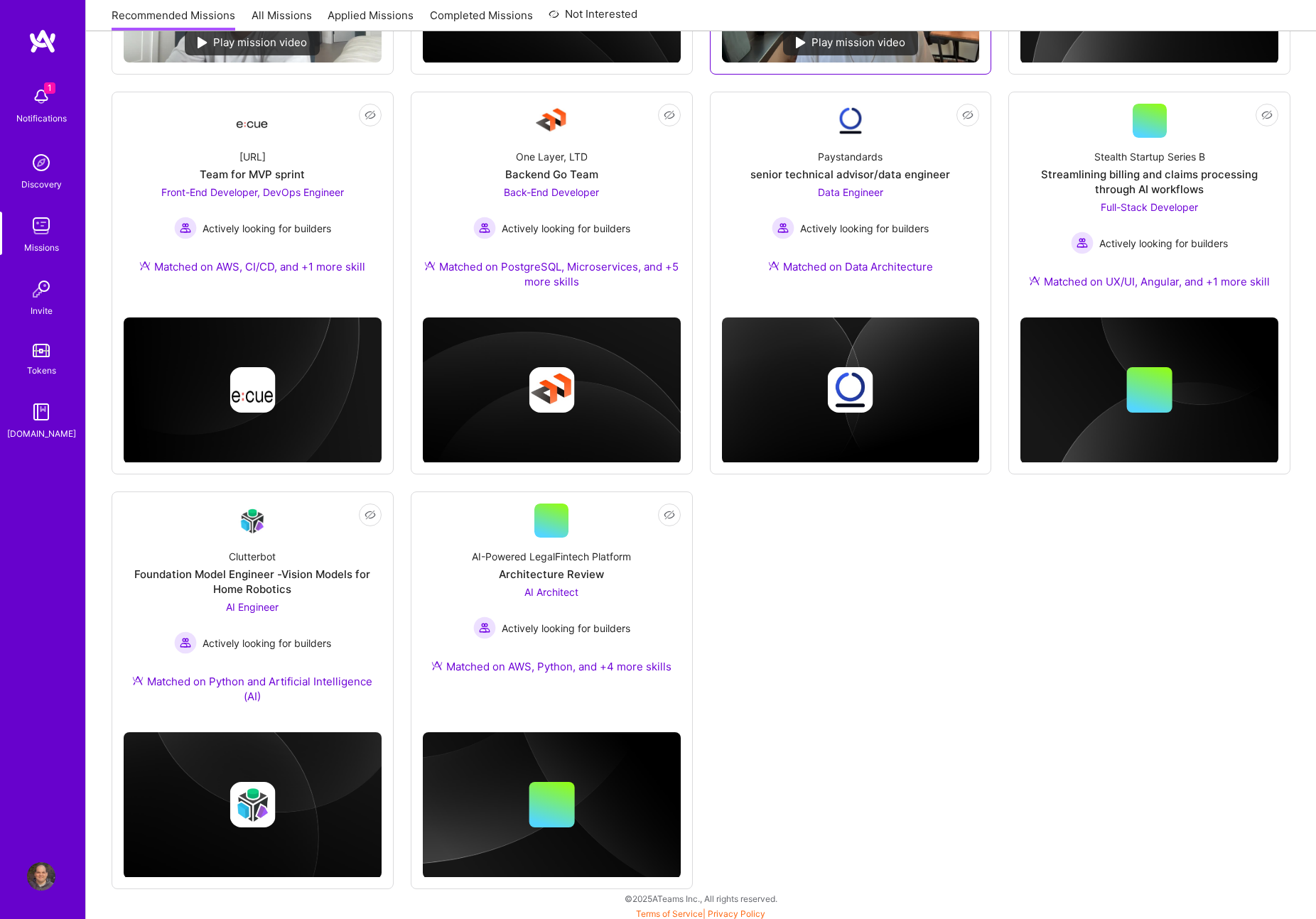
scroll to position [552, 0]
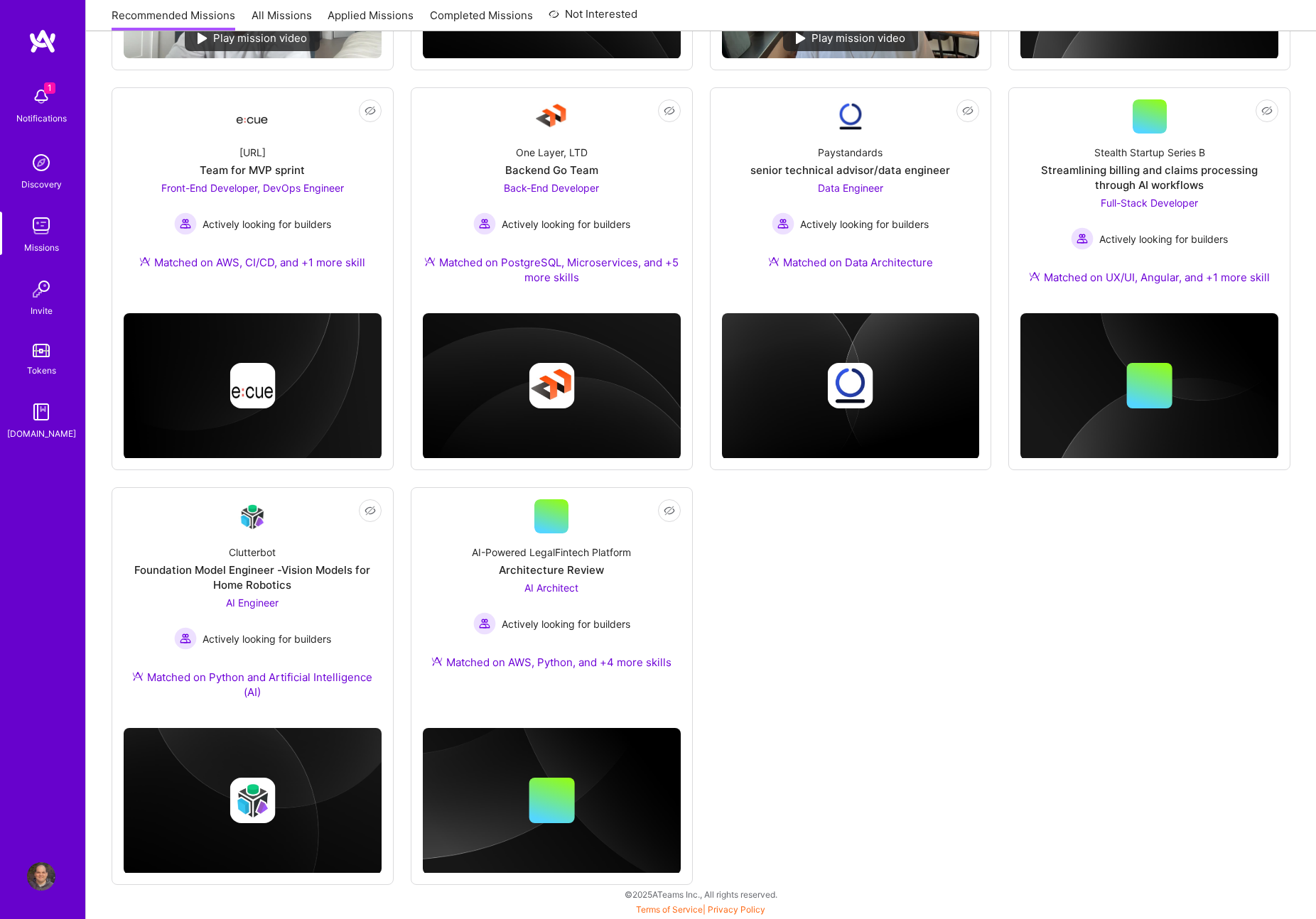
click at [822, 507] on div "Not Interested KPMG AI & Behavioral Science Platform Front-End Developer Active…" at bounding box center [701, 286] width 1179 height 1198
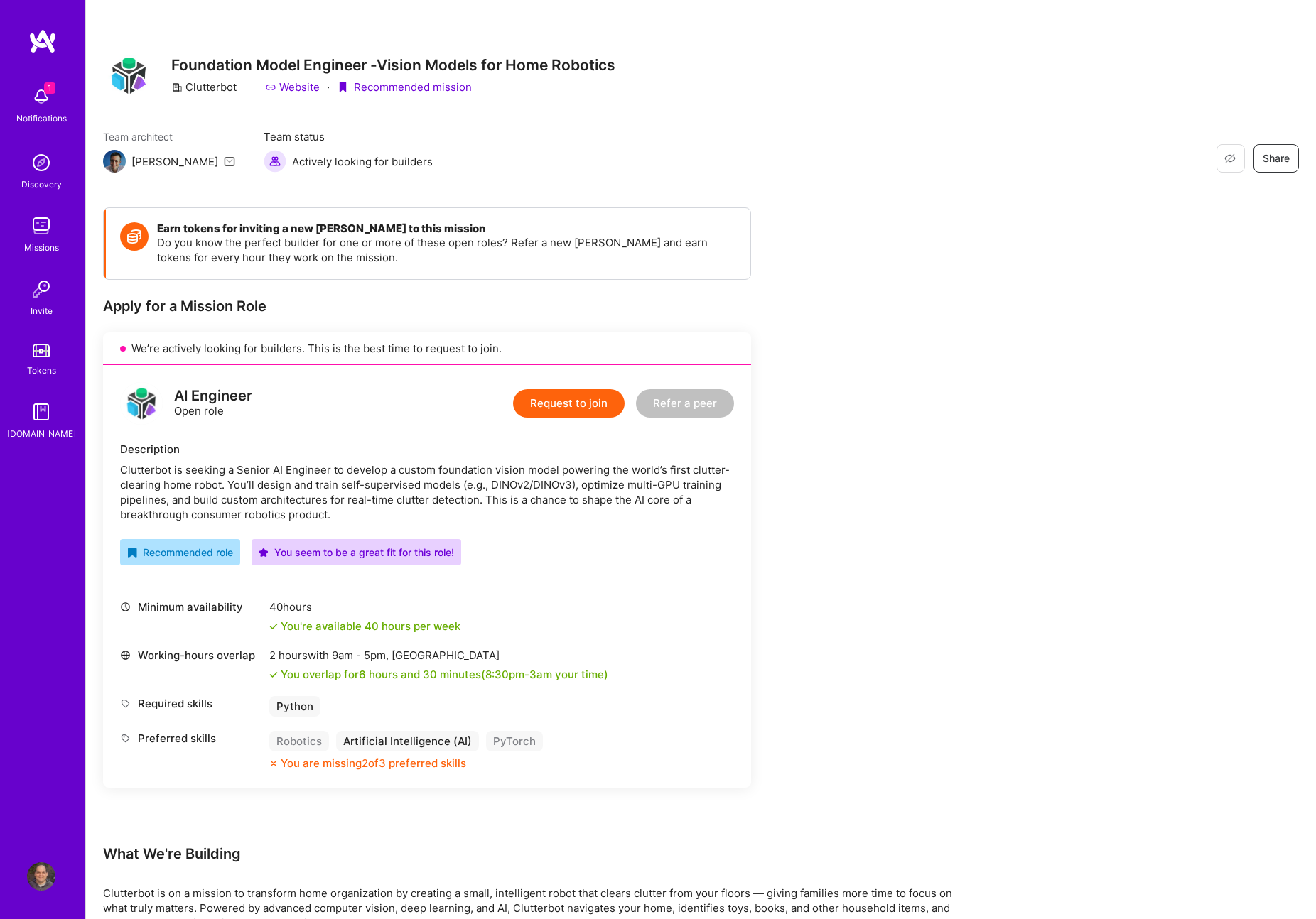
click at [45, 97] on img at bounding box center [41, 97] width 28 height 28
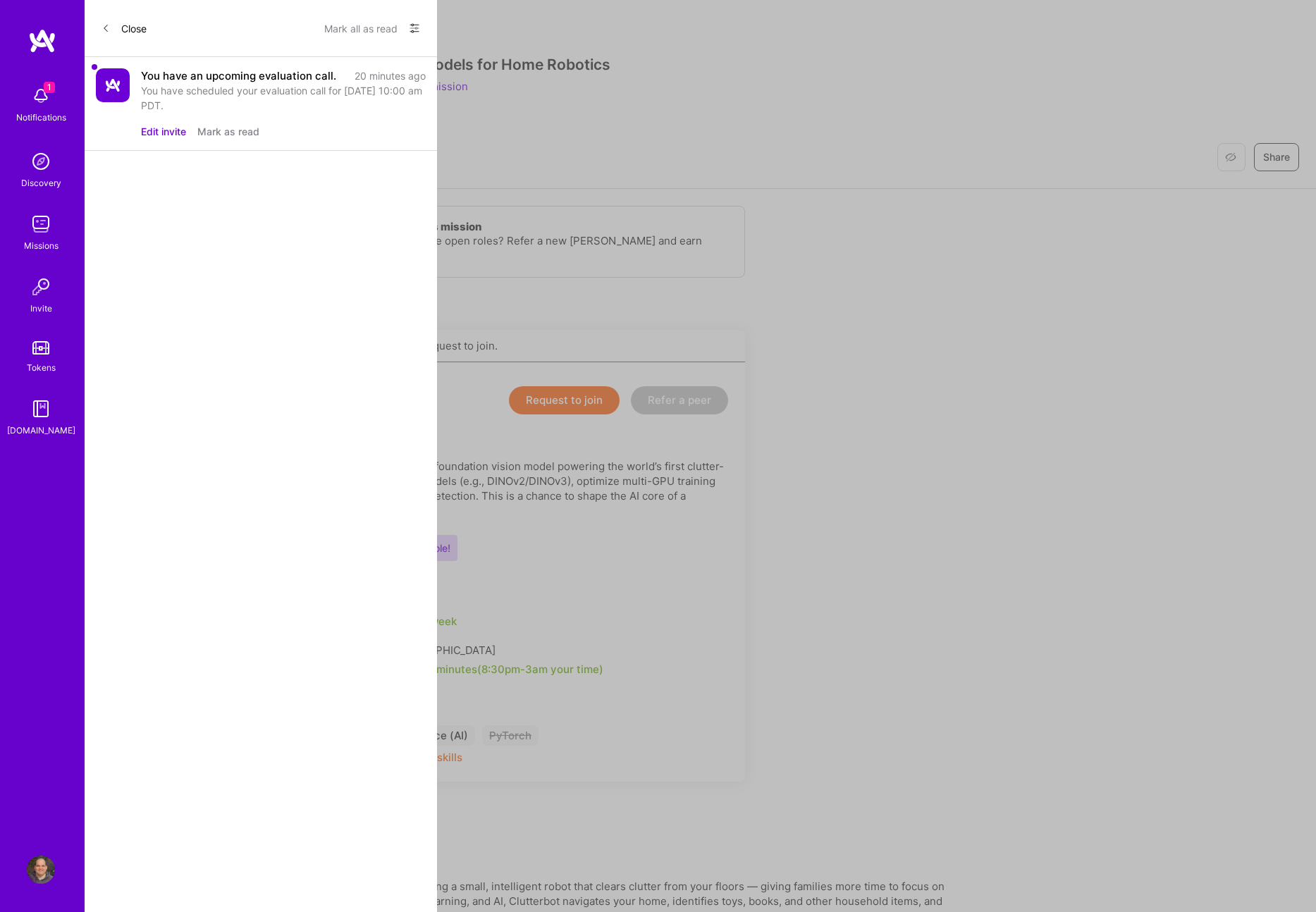
click at [213, 135] on button "Mark as read" at bounding box center [228, 131] width 62 height 15
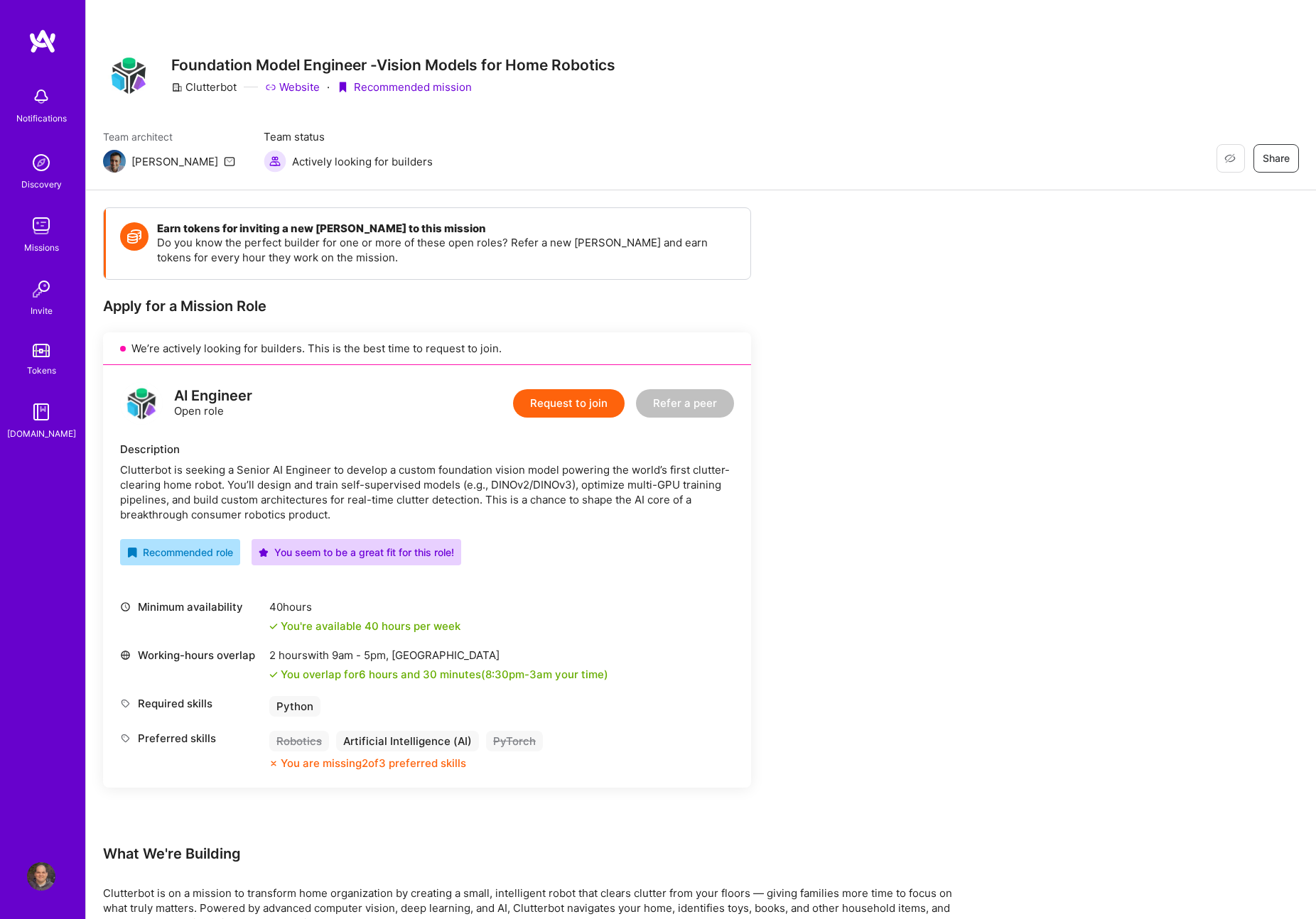
click at [911, 318] on div "Notifications Discovery Missions Invite Tokens A.Guide Profile Close Show all n…" at bounding box center [658, 791] width 1316 height 1582
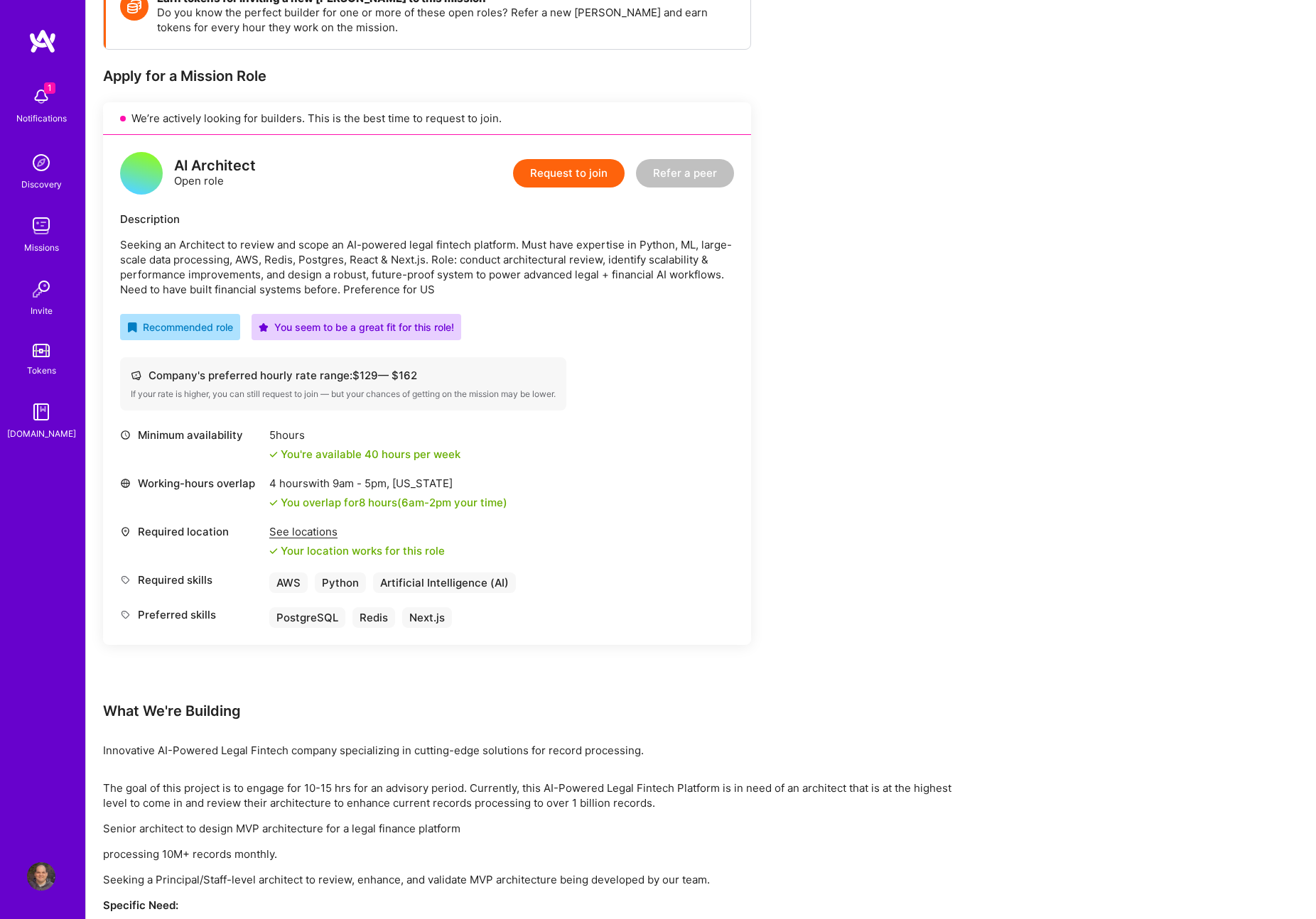
scroll to position [276, 0]
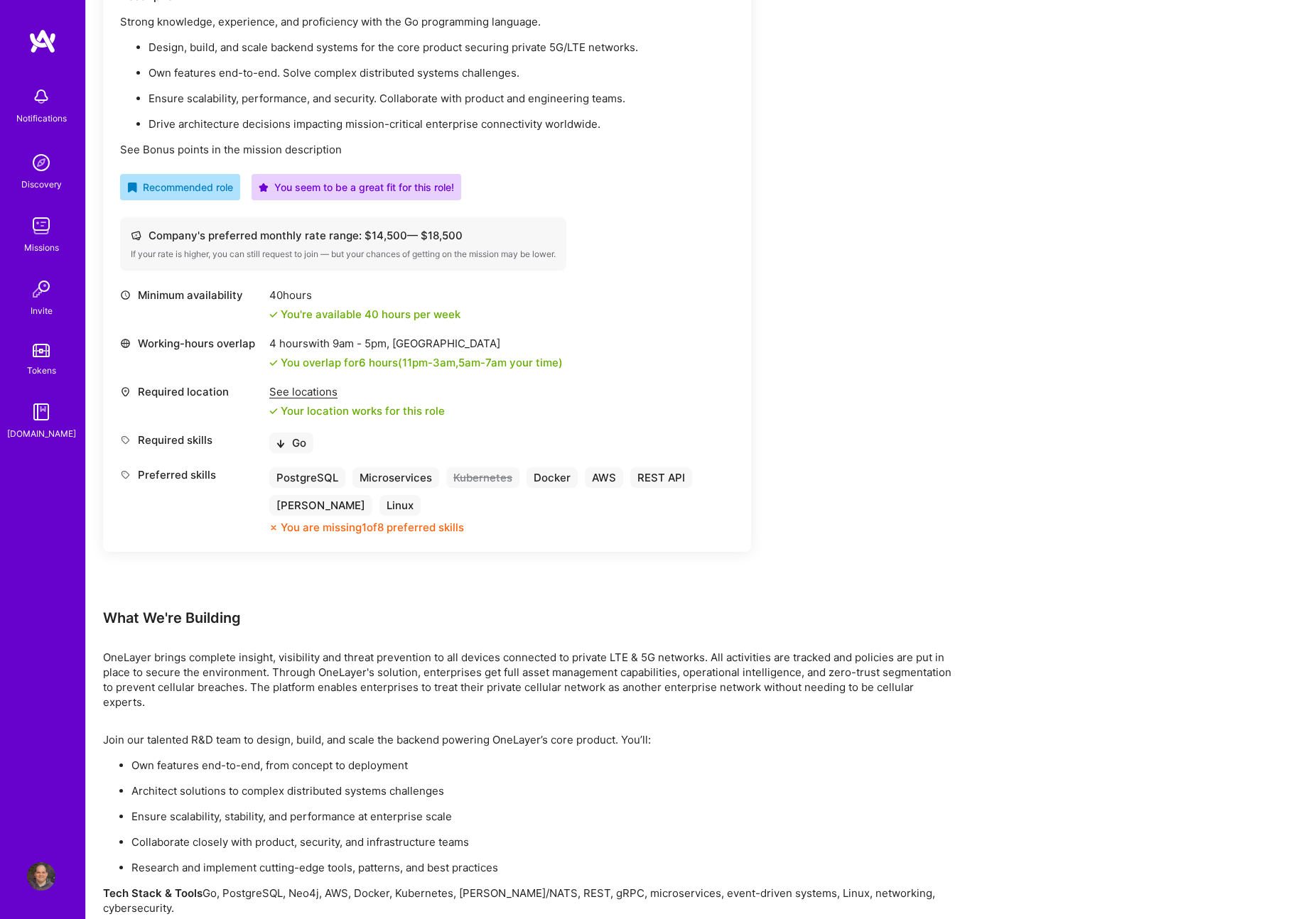
scroll to position [454, 0]
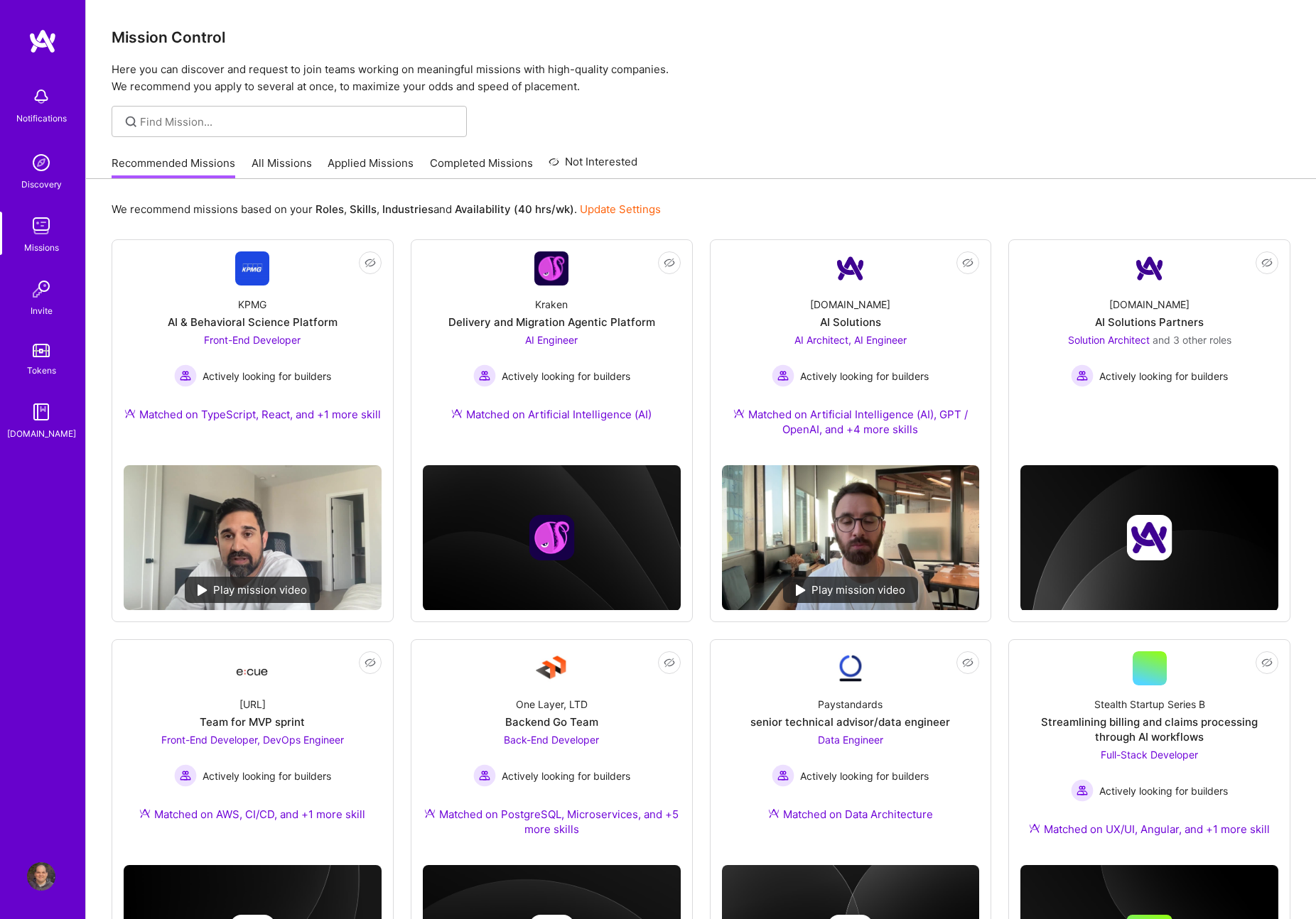
scroll to position [552, 0]
